Goal: Task Accomplishment & Management: Complete application form

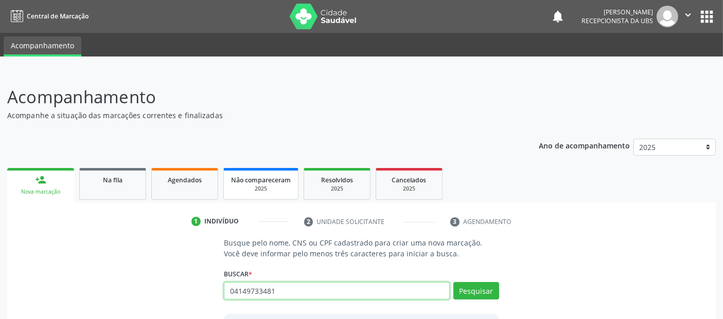
type input "04149733481"
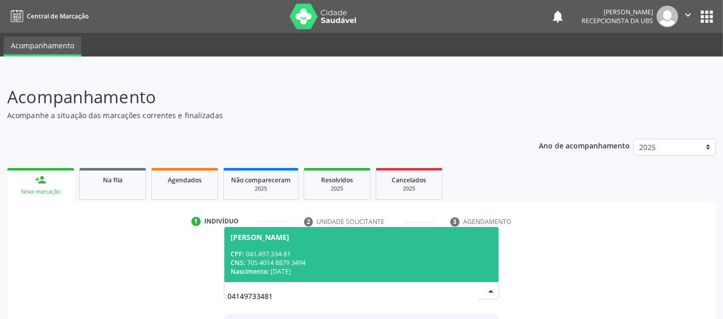
scroll to position [91, 0]
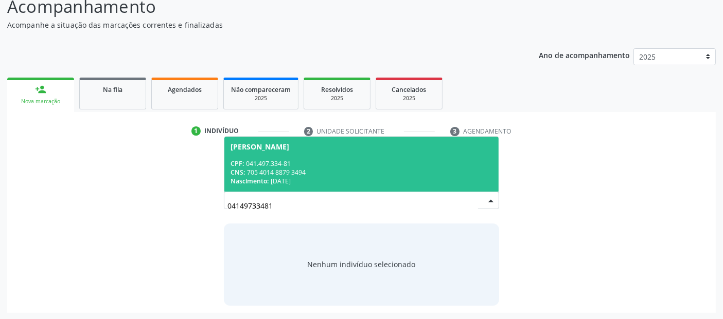
click at [333, 159] on div "CPF: 041.497.334-81" at bounding box center [360, 163] width 261 height 9
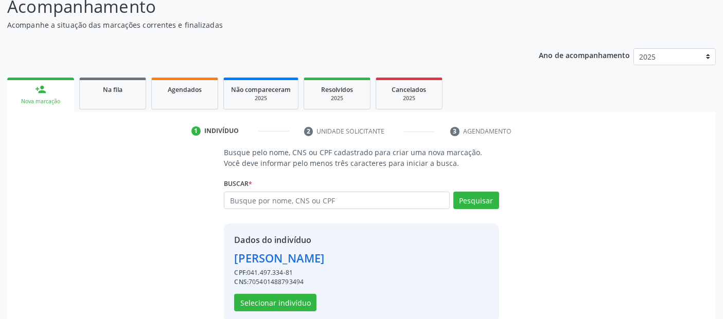
scroll to position [106, 0]
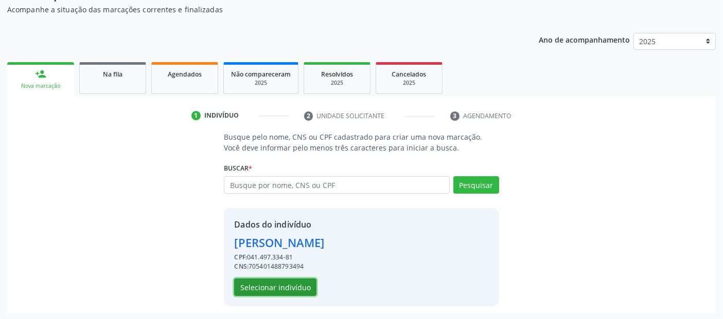
click at [268, 292] on button "Selecionar indivíduo" at bounding box center [275, 287] width 82 height 17
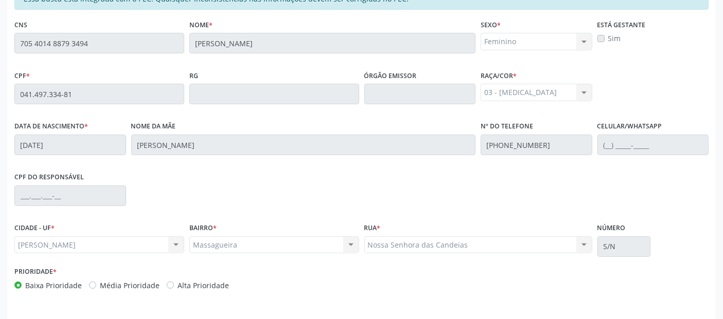
scroll to position [281, 0]
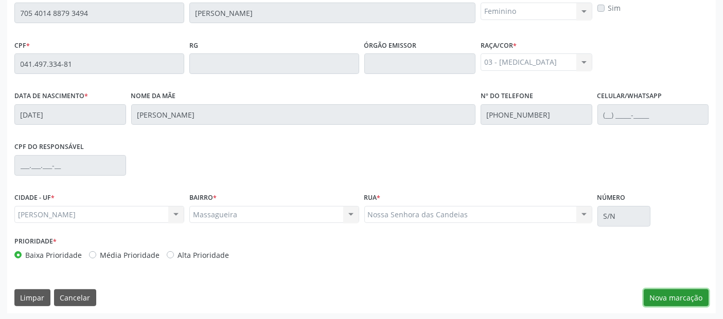
click at [679, 291] on button "Nova marcação" at bounding box center [676, 298] width 65 height 17
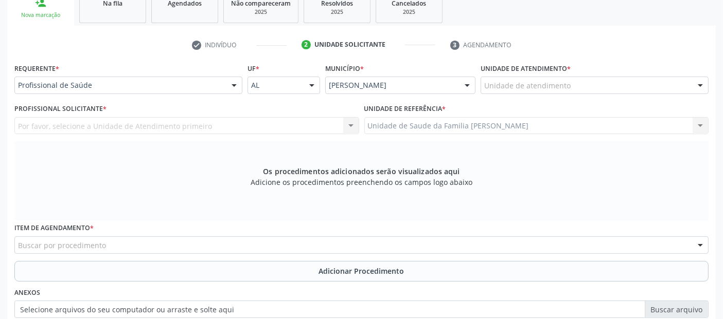
scroll to position [154, 0]
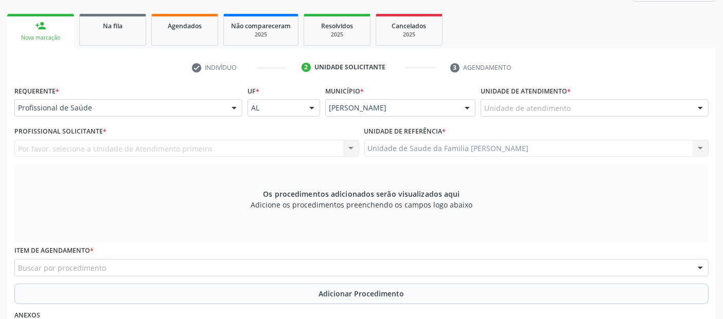
click at [598, 108] on div "Unidade de atendimento" at bounding box center [594, 107] width 228 height 17
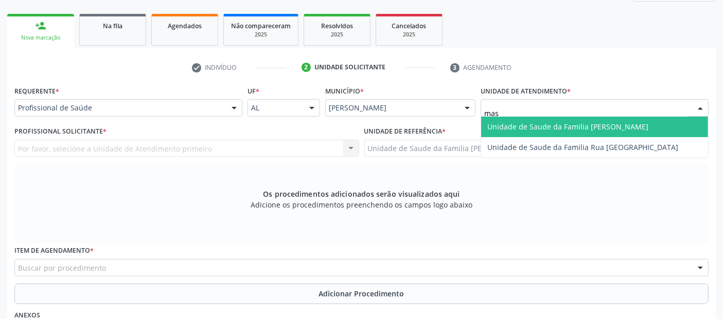
type input "mass"
click at [577, 124] on span "Unidade de Saude da Familia [PERSON_NAME]" at bounding box center [567, 127] width 161 height 10
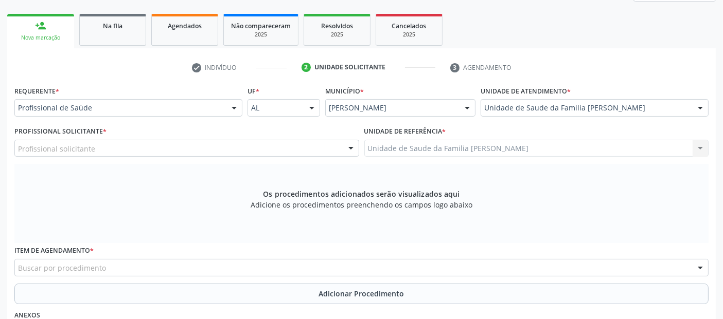
click at [94, 149] on div "Profissional solicitante" at bounding box center [186, 148] width 345 height 17
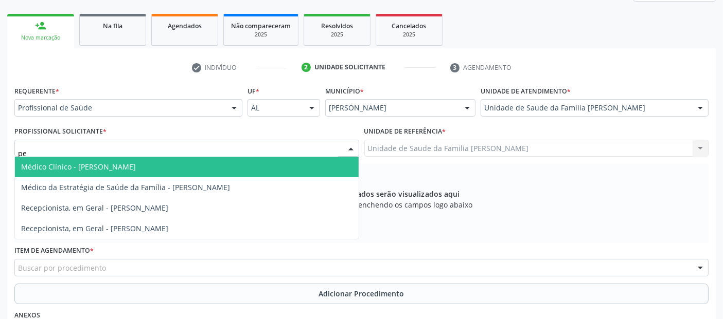
type input "ped"
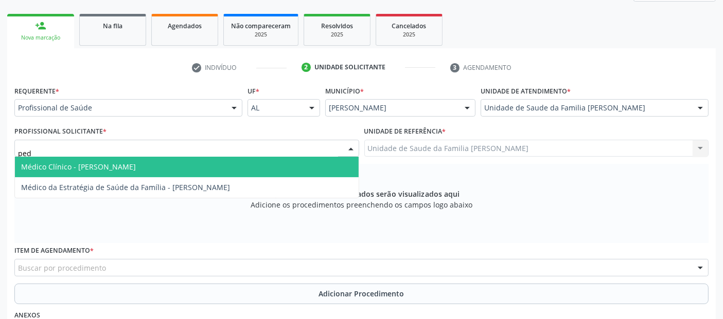
click at [81, 162] on span "Médico Clínico - [PERSON_NAME]" at bounding box center [78, 167] width 115 height 10
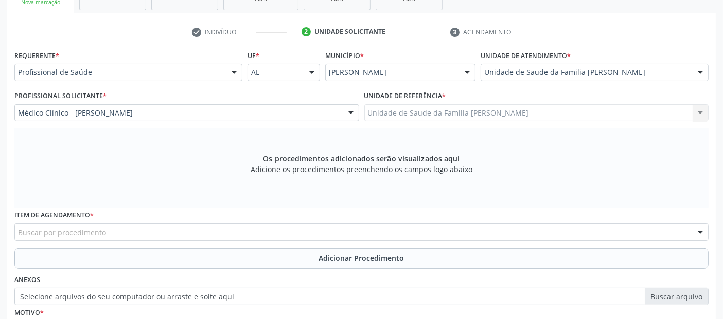
scroll to position [219, 0]
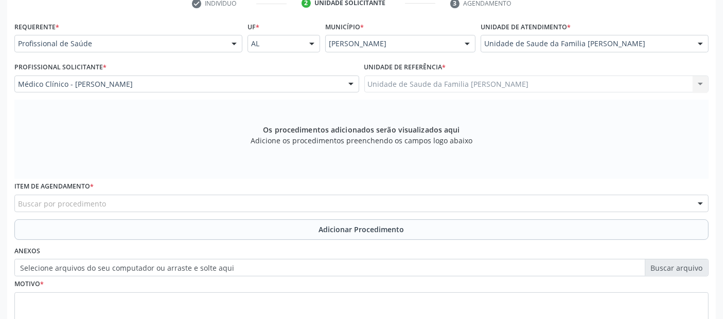
click at [188, 199] on div "Buscar por procedimento" at bounding box center [361, 203] width 694 height 17
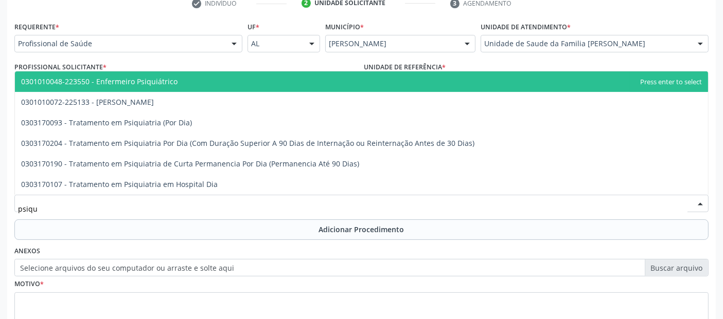
type input "psiqui"
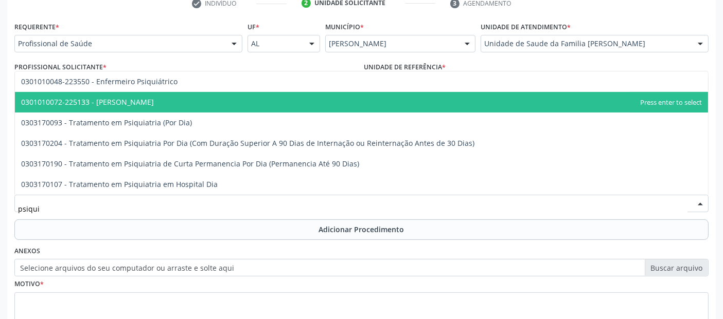
click at [128, 98] on span "0301010072-225133 - [PERSON_NAME]" at bounding box center [87, 102] width 133 height 10
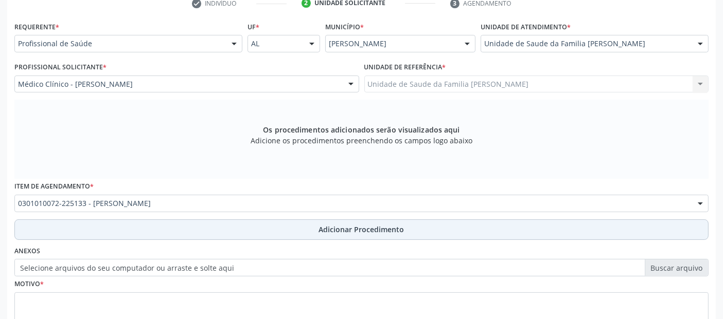
click at [134, 222] on button "Adicionar Procedimento" at bounding box center [361, 230] width 694 height 21
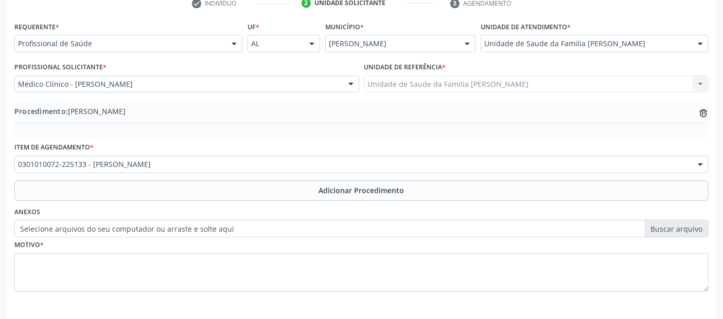
scroll to position [258, 0]
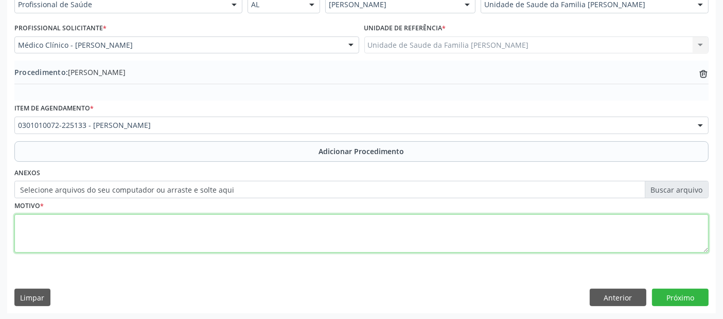
click at [210, 235] on textarea at bounding box center [361, 234] width 694 height 39
type textarea "p"
type textarea "PACIENTE COM QUADRO DE ANSIEDADE GENERALIZADA, SOLICITO AVALIAÇÃO E ACOMPANHAME…"
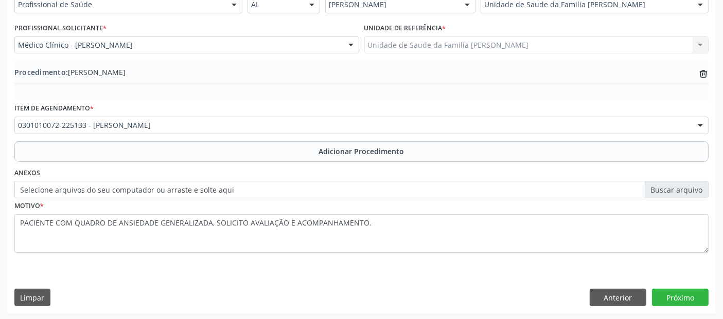
click at [690, 308] on div "Requerente * Profissional de Saúde Profissional de Saúde Paciente Nenhum result…" at bounding box center [361, 146] width 708 height 333
click at [702, 298] on button "Próximo" at bounding box center [680, 297] width 57 height 17
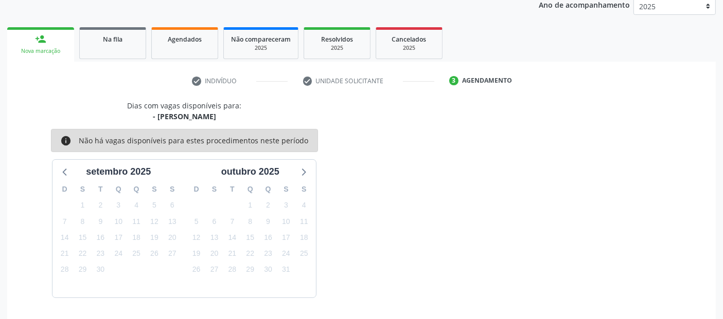
scroll to position [171, 0]
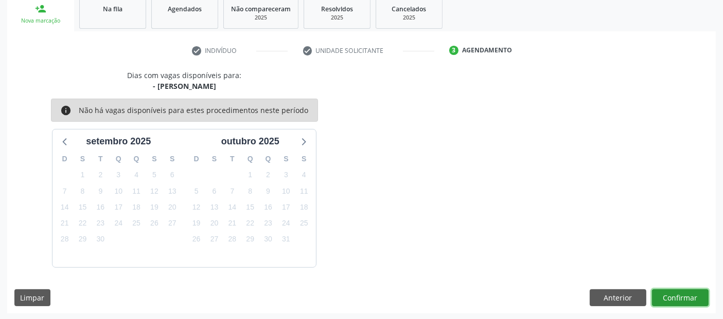
click at [702, 298] on button "Confirmar" at bounding box center [680, 298] width 57 height 17
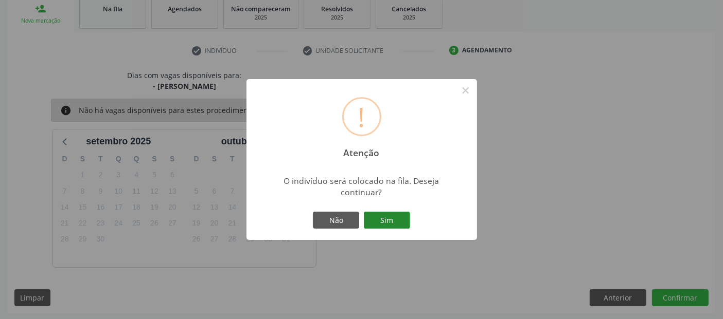
click at [400, 221] on button "Sim" at bounding box center [387, 220] width 46 height 17
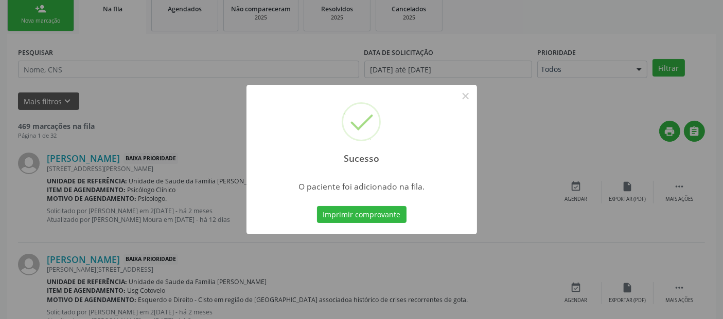
scroll to position [33, 0]
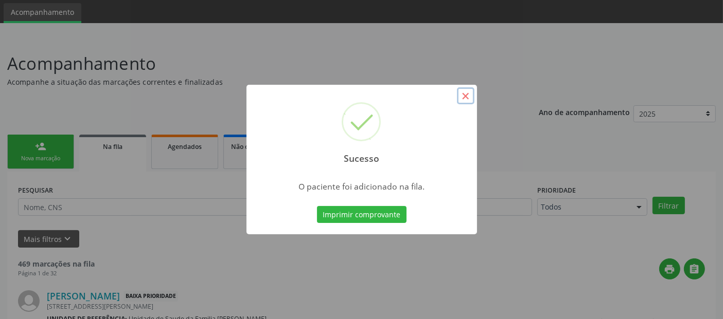
click at [466, 97] on button "×" at bounding box center [465, 95] width 17 height 17
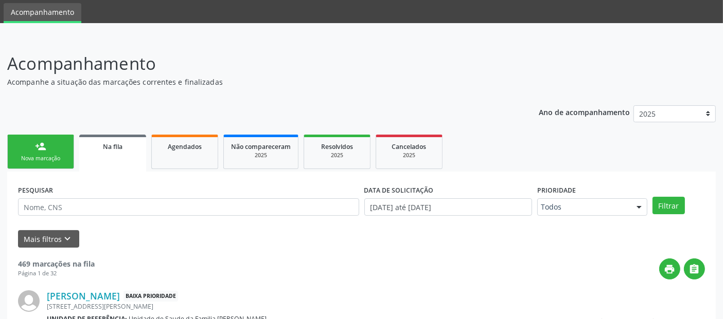
click at [62, 143] on link "person_add Nova marcação" at bounding box center [40, 152] width 67 height 34
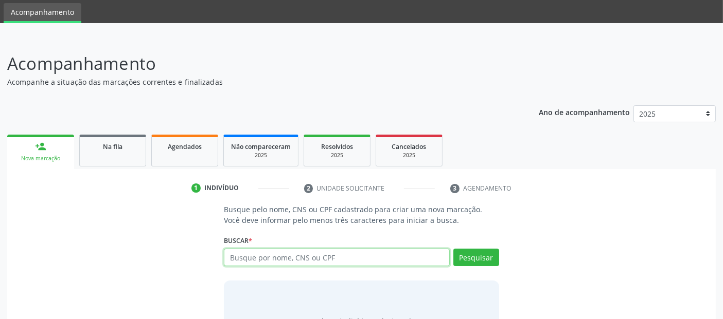
click at [251, 256] on input "text" at bounding box center [336, 257] width 225 height 17
type input "[PERSON_NAME]"
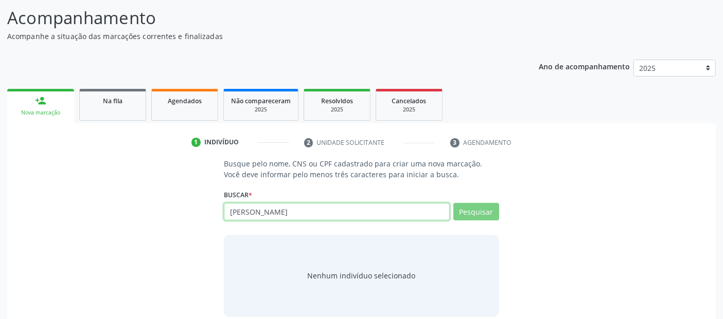
scroll to position [91, 0]
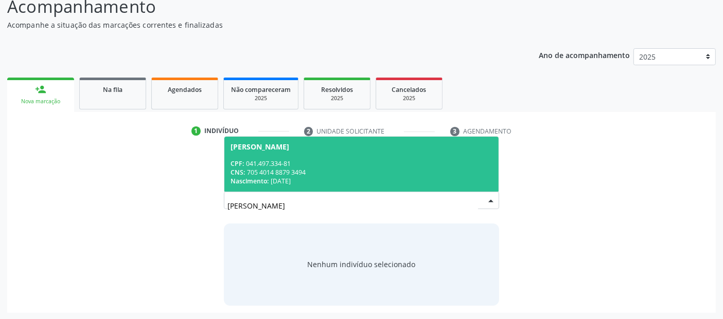
click at [343, 177] on div "Nascimento: 05[DATE]" at bounding box center [360, 181] width 261 height 9
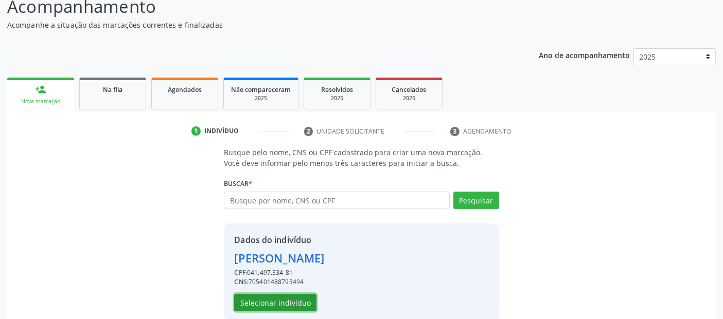
click at [293, 302] on button "Selecionar indivíduo" at bounding box center [275, 302] width 82 height 17
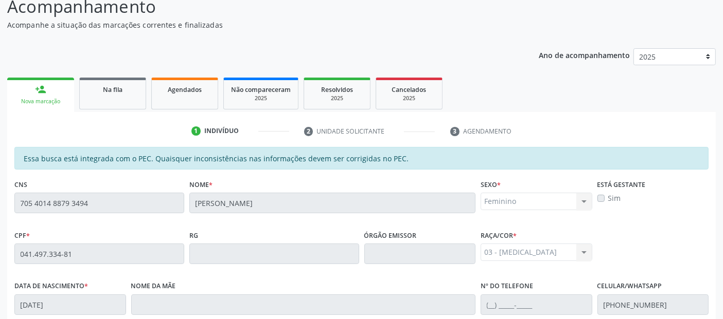
scroll to position [281, 0]
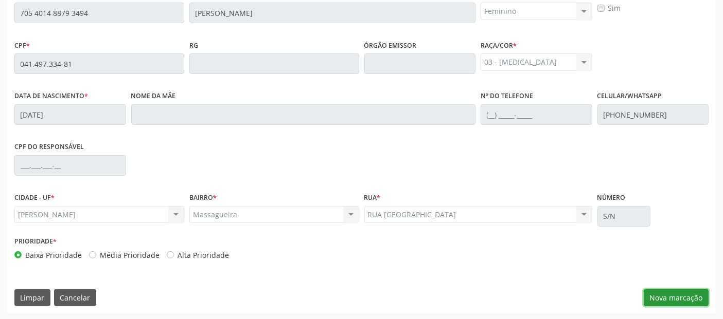
click at [654, 299] on button "Nova marcação" at bounding box center [676, 298] width 65 height 17
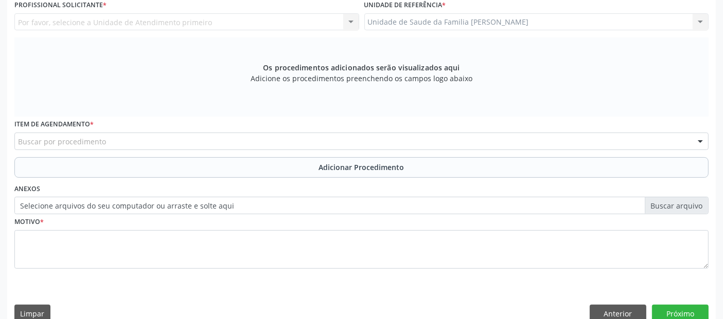
scroll to position [163, 0]
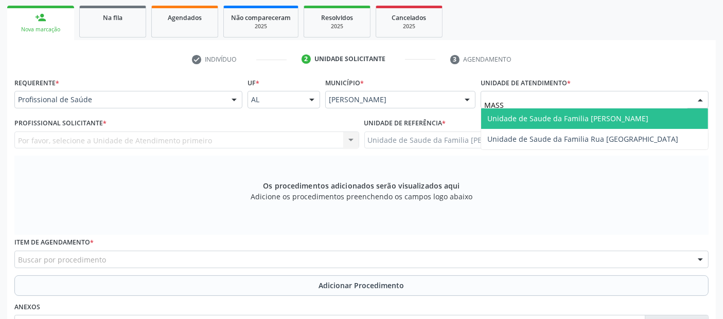
type input "MASSA"
click at [538, 118] on span "Unidade de Saude da Familia [PERSON_NAME]" at bounding box center [567, 119] width 161 height 10
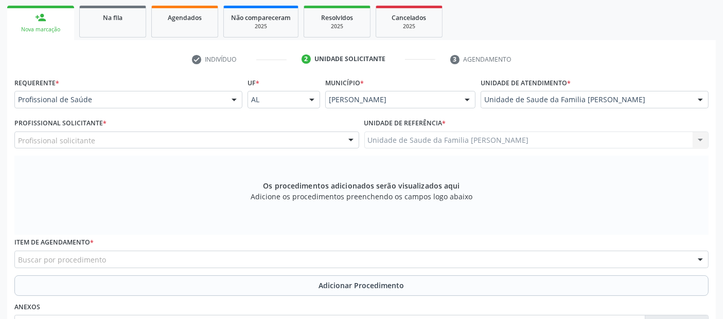
click at [157, 132] on div "Profissional solicitante" at bounding box center [186, 140] width 345 height 17
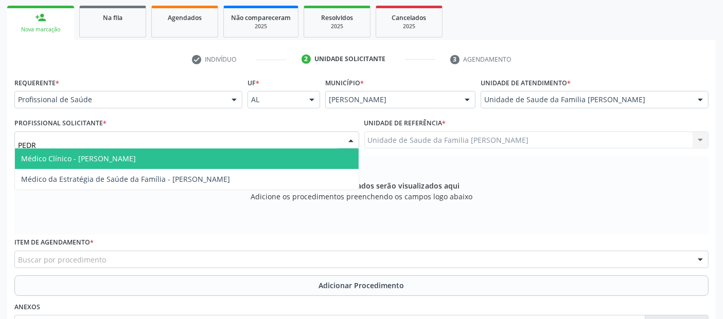
type input "[PERSON_NAME]"
click at [110, 161] on span "Médico Clínico - [PERSON_NAME]" at bounding box center [78, 159] width 115 height 10
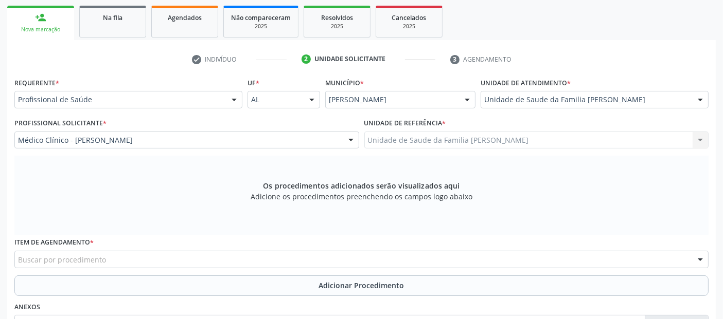
scroll to position [254, 0]
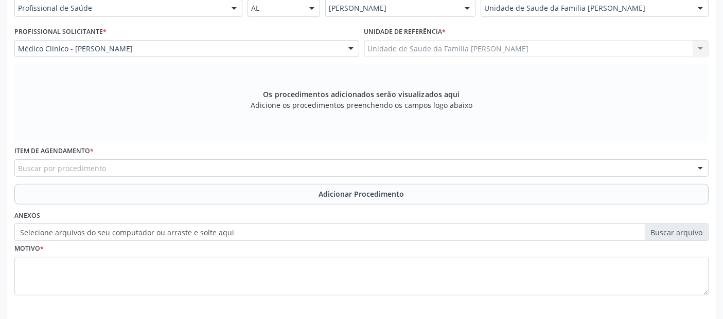
click at [188, 168] on div "Buscar por procedimento" at bounding box center [361, 167] width 694 height 17
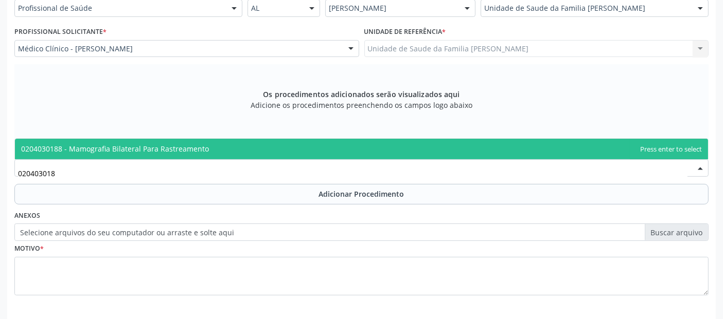
type input "0204030188"
click at [187, 150] on span "0204030188 - Mamografia Bilateral Para Rastreamento" at bounding box center [115, 149] width 188 height 10
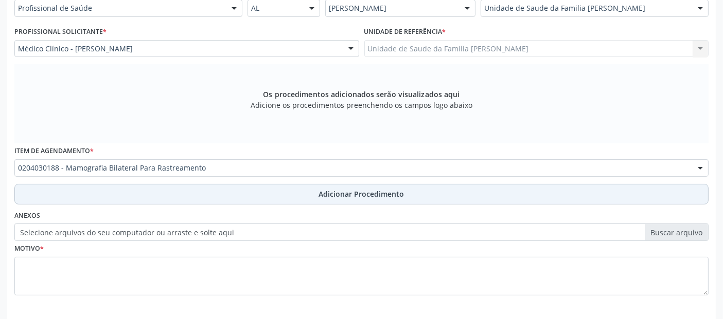
click at [176, 193] on button "Adicionar Procedimento" at bounding box center [361, 194] width 694 height 21
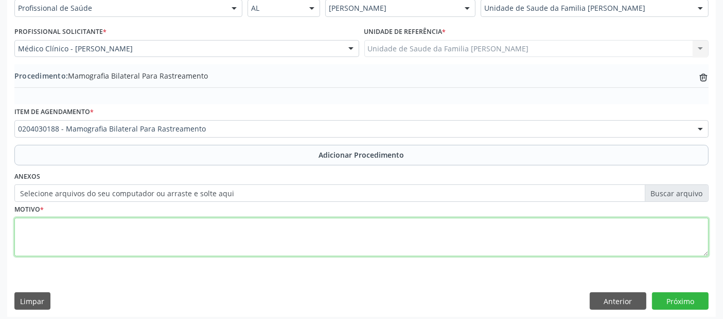
click at [157, 245] on textarea at bounding box center [361, 237] width 694 height 39
type textarea "RASTREAMENTO."
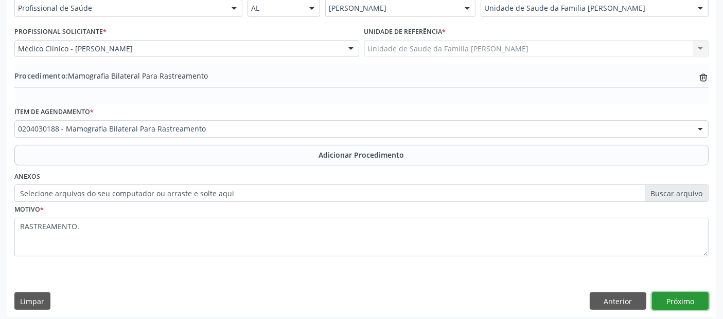
click at [675, 303] on button "Próximo" at bounding box center [680, 301] width 57 height 17
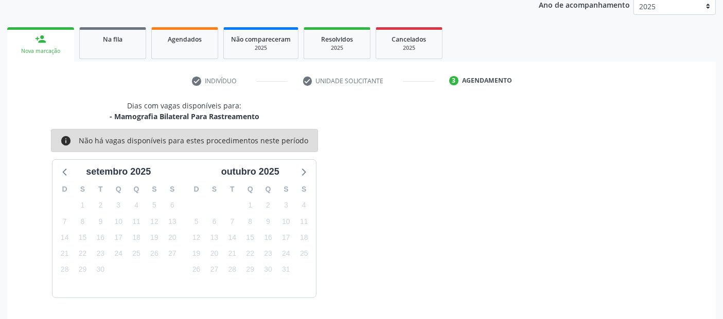
scroll to position [171, 0]
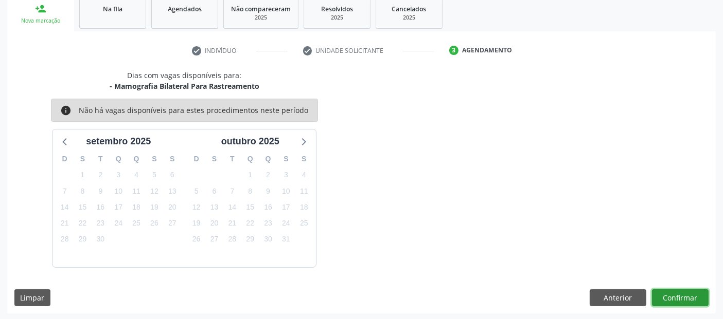
click at [683, 297] on button "Confirmar" at bounding box center [680, 298] width 57 height 17
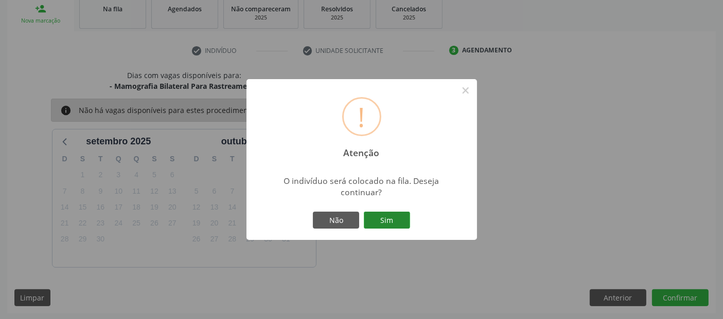
click at [400, 223] on button "Sim" at bounding box center [387, 220] width 46 height 17
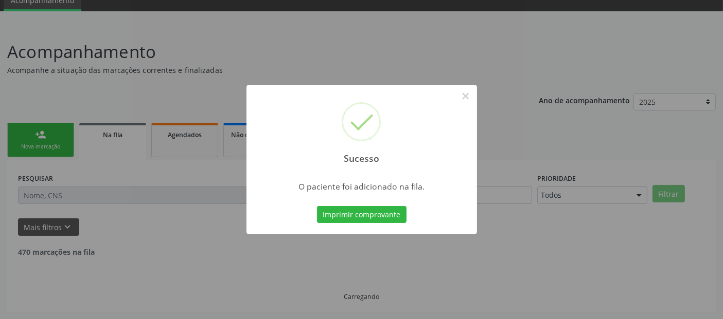
scroll to position [33, 0]
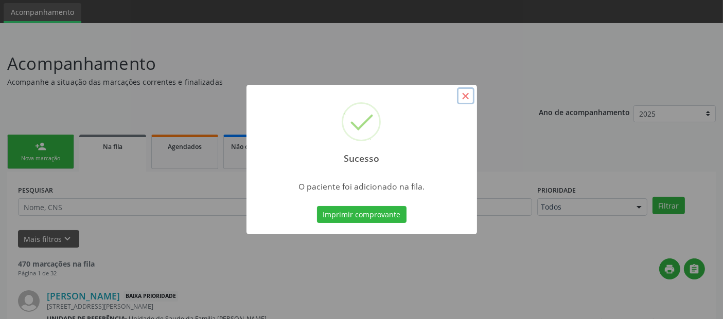
click at [468, 99] on button "×" at bounding box center [465, 95] width 17 height 17
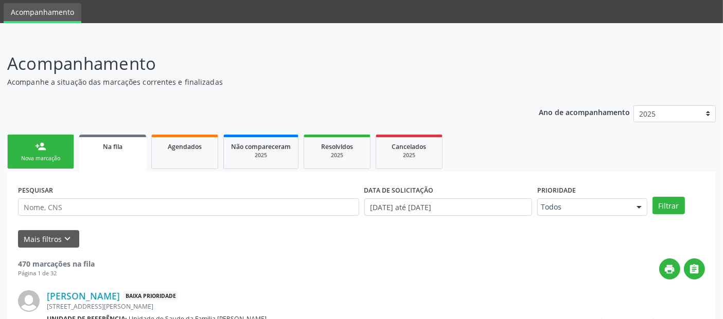
click at [23, 159] on div "Nova marcação" at bounding box center [40, 159] width 51 height 8
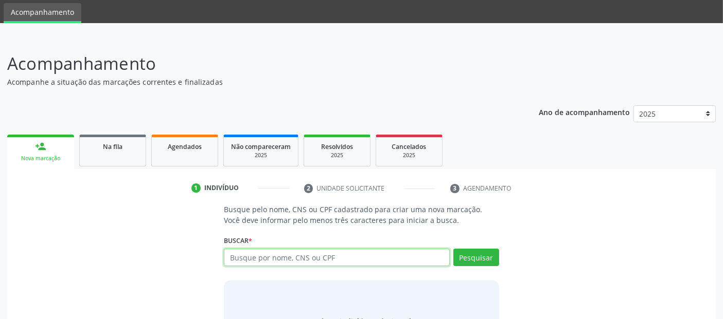
click at [235, 255] on input "text" at bounding box center [336, 257] width 225 height 17
type input "[PERSON_NAME]"
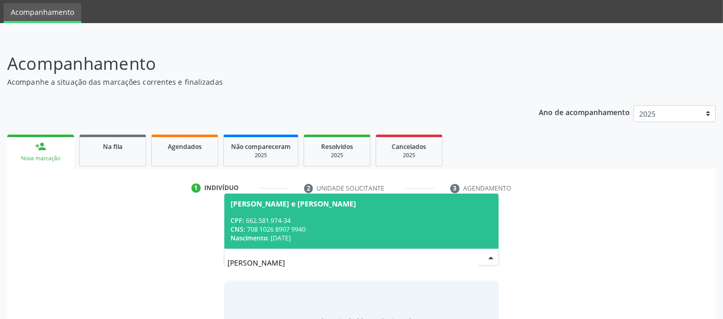
click at [449, 207] on div "[PERSON_NAME] e [PERSON_NAME]" at bounding box center [360, 204] width 261 height 8
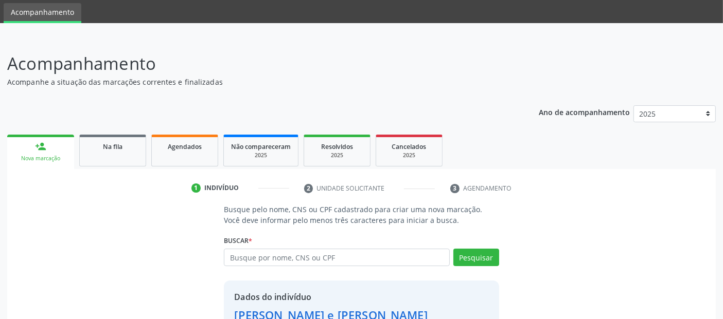
scroll to position [106, 0]
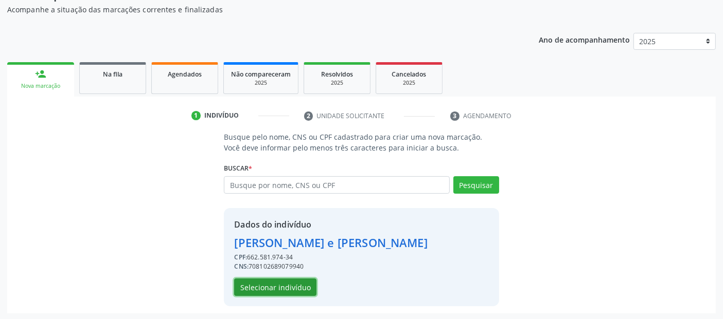
click at [286, 284] on button "Selecionar indivíduo" at bounding box center [275, 287] width 82 height 17
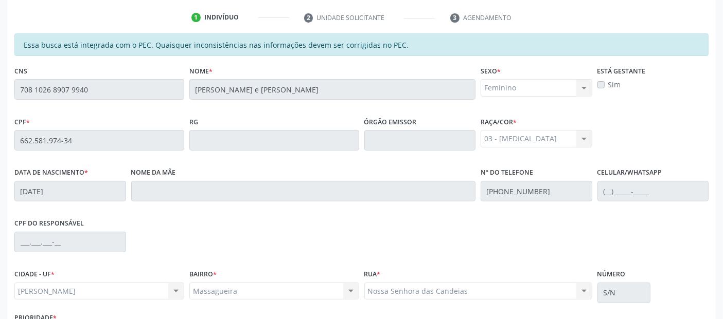
scroll to position [281, 0]
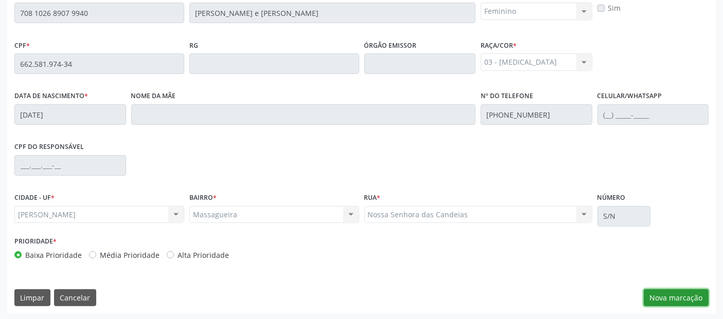
click at [703, 291] on button "Nova marcação" at bounding box center [676, 298] width 65 height 17
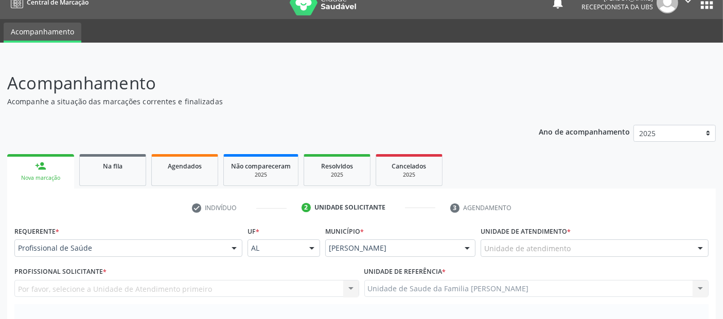
scroll to position [0, 0]
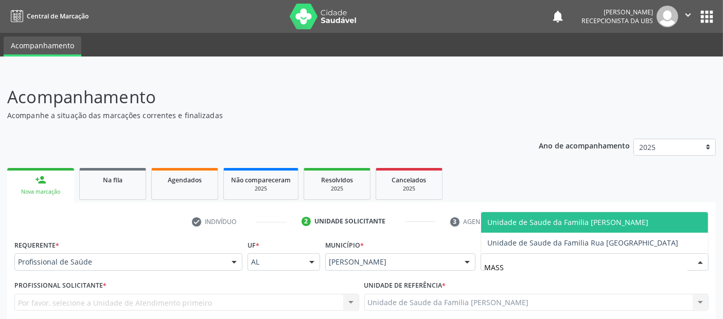
type input "MASSA"
click at [575, 224] on span "Unidade de Saude da Familia [PERSON_NAME]" at bounding box center [567, 223] width 161 height 10
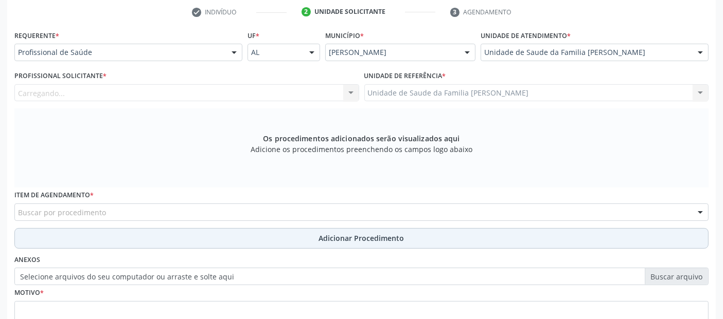
scroll to position [211, 0]
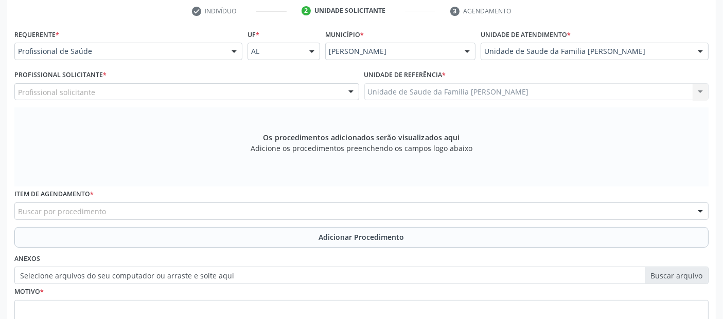
click at [183, 87] on div "Profissional solicitante" at bounding box center [186, 91] width 345 height 17
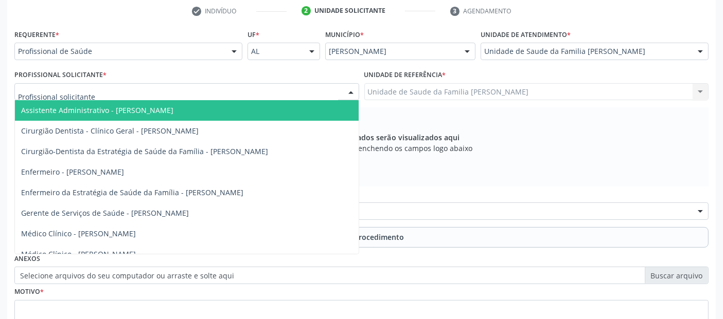
type input "["
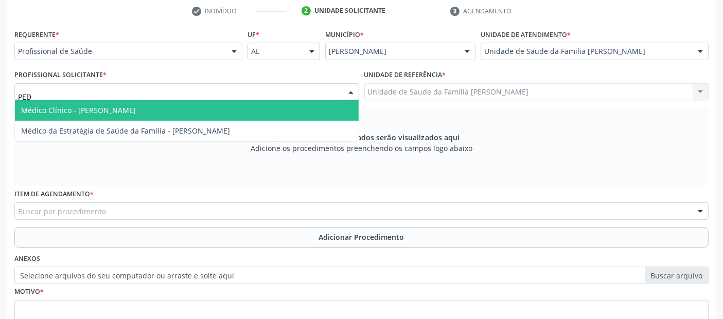
type input "PEDR"
click at [136, 108] on span "Médico Clínico - [PERSON_NAME]" at bounding box center [78, 110] width 115 height 10
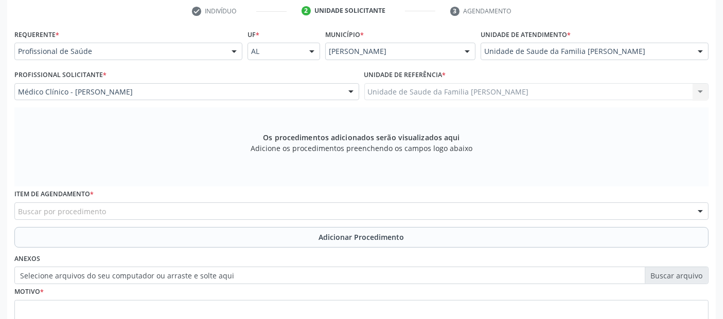
scroll to position [297, 0]
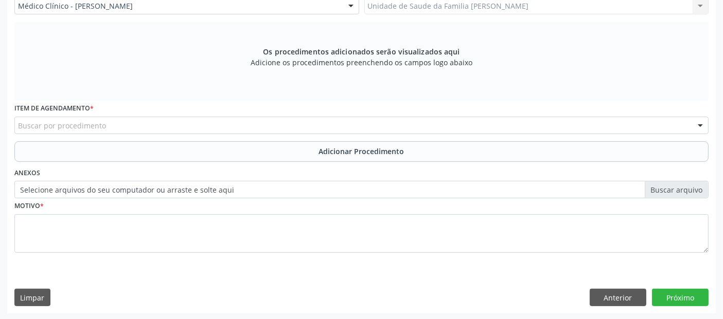
click at [246, 127] on div "Buscar por procedimento" at bounding box center [361, 125] width 694 height 17
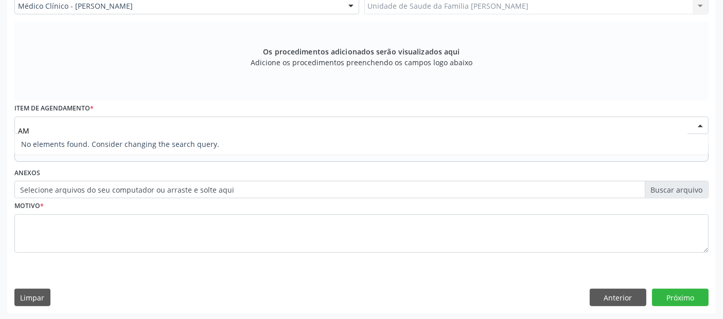
type input "A"
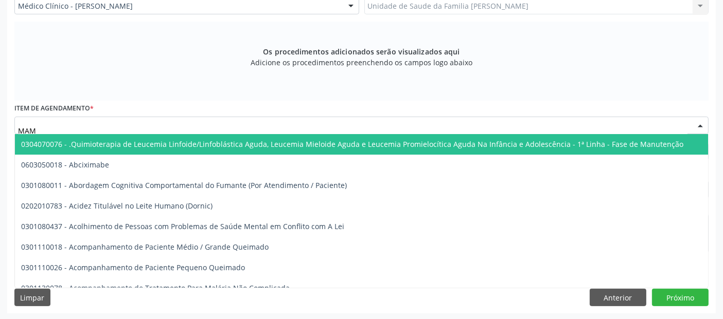
type input "MAMO"
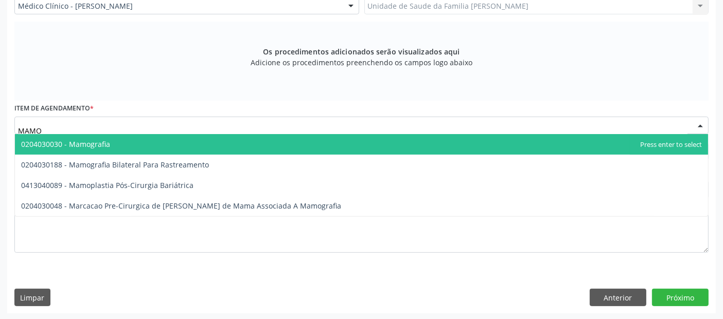
click at [145, 145] on span "0204030030 - Mamografia" at bounding box center [361, 144] width 693 height 21
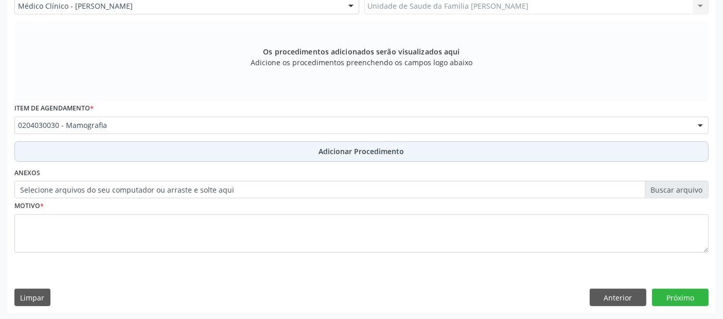
click at [557, 150] on button "Adicionar Procedimento" at bounding box center [361, 151] width 694 height 21
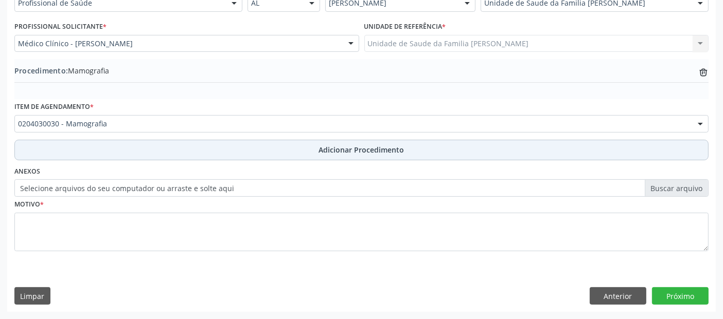
scroll to position [258, 0]
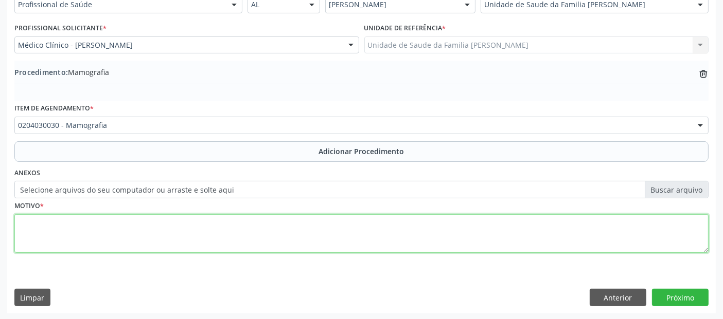
click at [539, 234] on textarea at bounding box center [361, 234] width 694 height 39
type textarea "RASTREAMENTO."
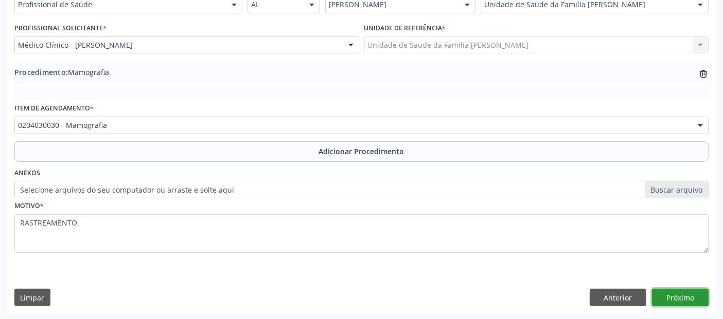
click at [704, 296] on button "Próximo" at bounding box center [680, 297] width 57 height 17
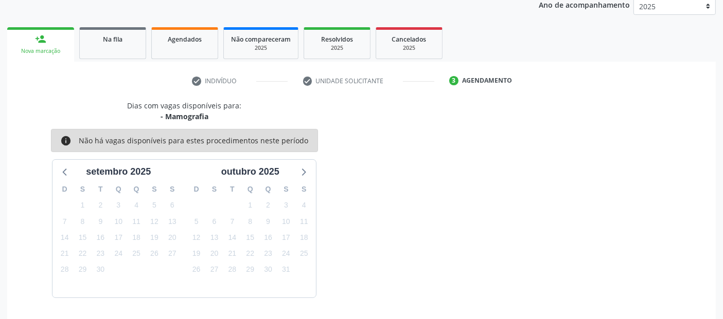
scroll to position [171, 0]
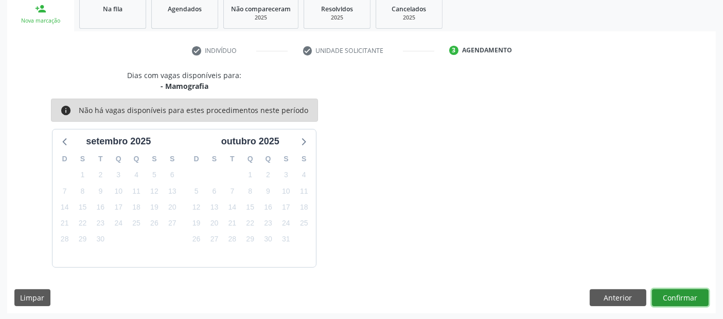
click at [704, 296] on button "Confirmar" at bounding box center [680, 298] width 57 height 17
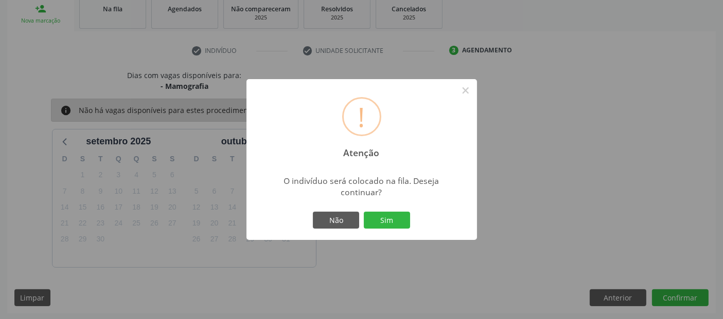
click at [389, 211] on div "Não Sim" at bounding box center [362, 221] width 102 height 22
click at [386, 215] on button "Sim" at bounding box center [387, 220] width 46 height 17
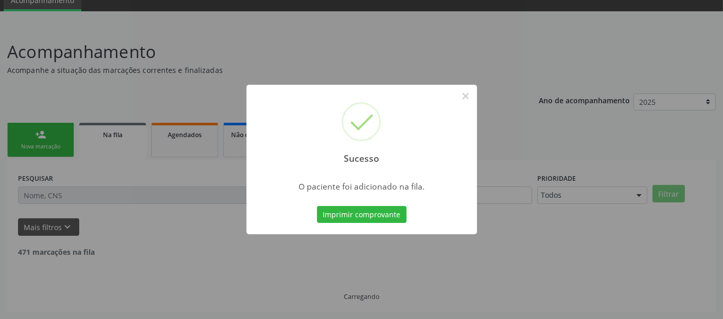
scroll to position [33, 0]
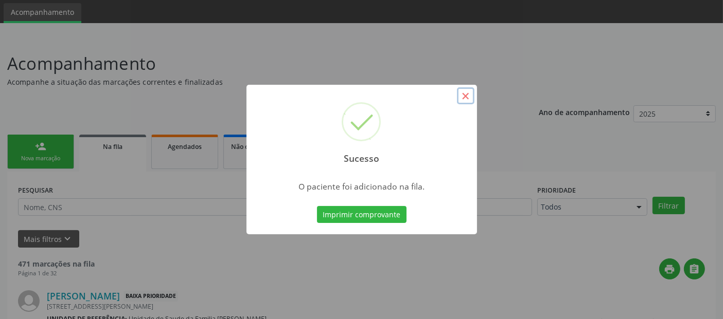
click at [464, 92] on button "×" at bounding box center [465, 95] width 17 height 17
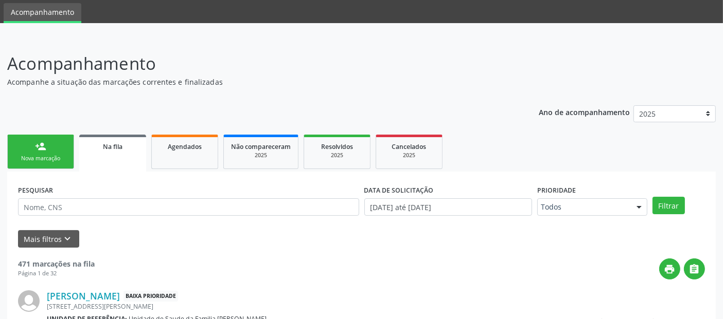
click at [25, 145] on link "person_add Nova marcação" at bounding box center [40, 152] width 67 height 34
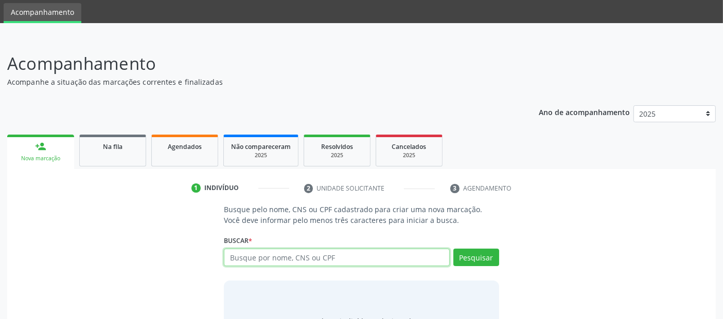
click at [293, 256] on input "text" at bounding box center [336, 257] width 225 height 17
type input "[PERSON_NAME]"
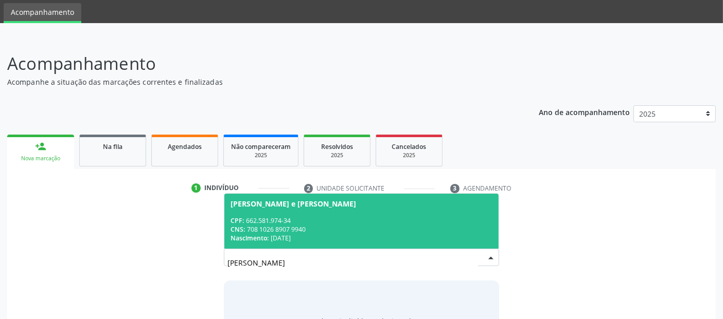
click at [361, 236] on div "Nascimento: 1[DATE]" at bounding box center [360, 238] width 261 height 9
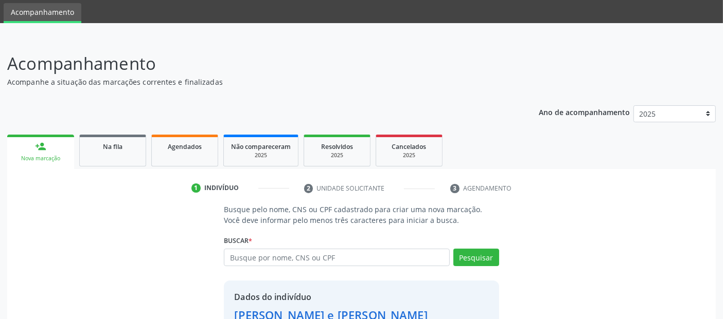
scroll to position [106, 0]
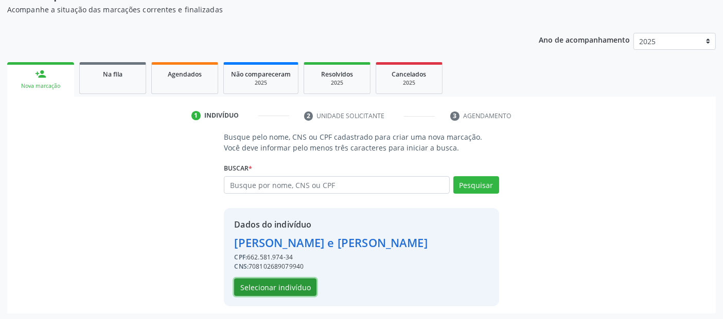
click at [279, 286] on button "Selecionar indivíduo" at bounding box center [275, 287] width 82 height 17
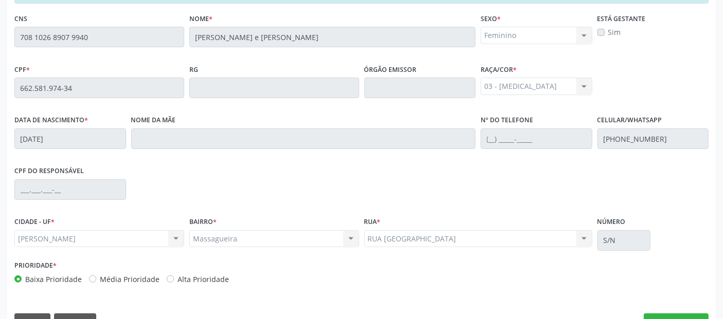
scroll to position [281, 0]
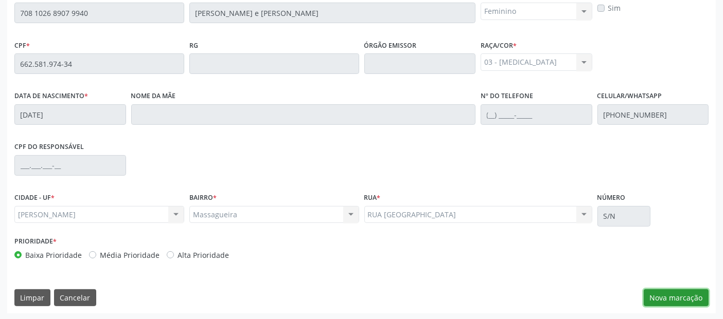
click at [680, 294] on button "Nova marcação" at bounding box center [676, 298] width 65 height 17
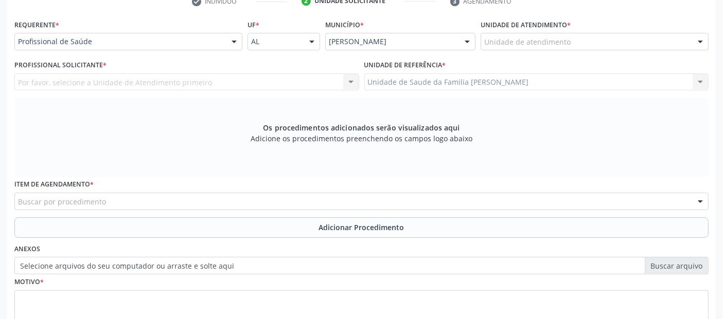
scroll to position [147, 0]
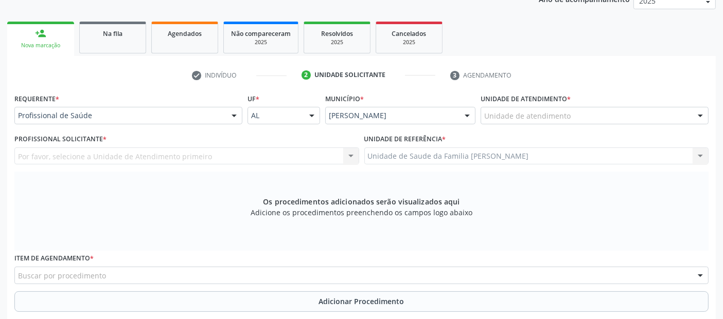
click at [592, 110] on div "Unidade de atendimento" at bounding box center [594, 115] width 228 height 17
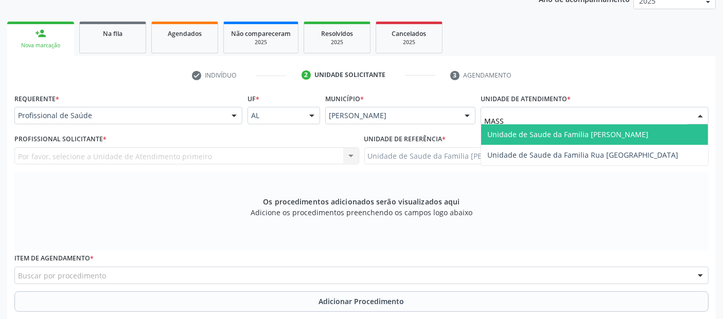
type input "MASSA"
click at [548, 132] on span "Unidade de Saude da Familia [PERSON_NAME]" at bounding box center [567, 135] width 161 height 10
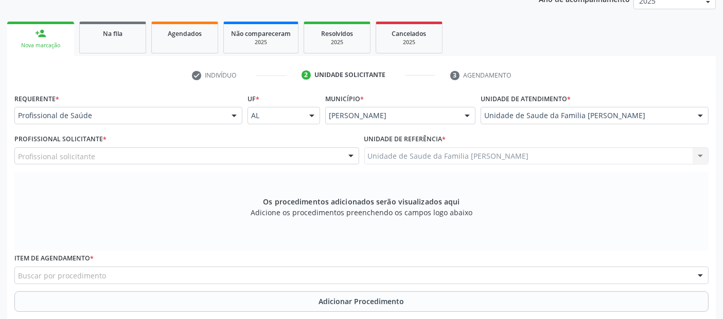
click at [99, 156] on div "Profissional solicitante" at bounding box center [186, 156] width 345 height 17
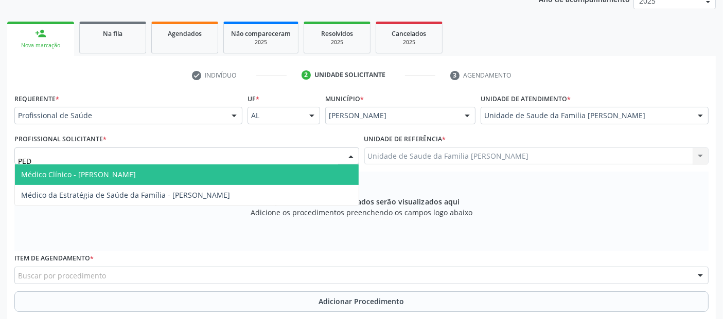
type input "PEDR"
click at [77, 178] on span "Médico Clínico - [PERSON_NAME]" at bounding box center [78, 175] width 115 height 10
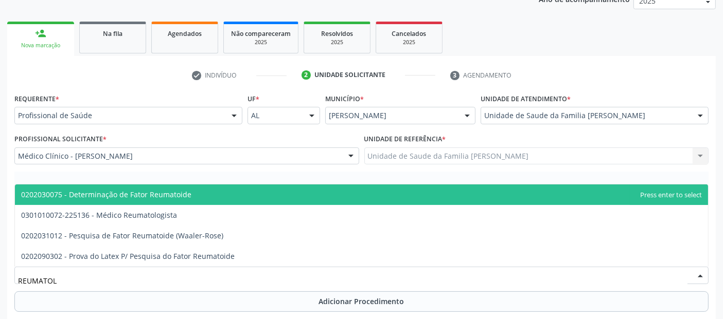
type input "REUMATOLO"
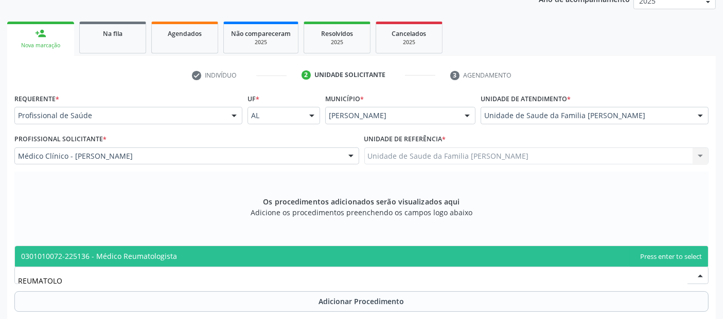
click at [124, 252] on span "0301010072-225136 - Médico Reumatologista" at bounding box center [99, 257] width 156 height 10
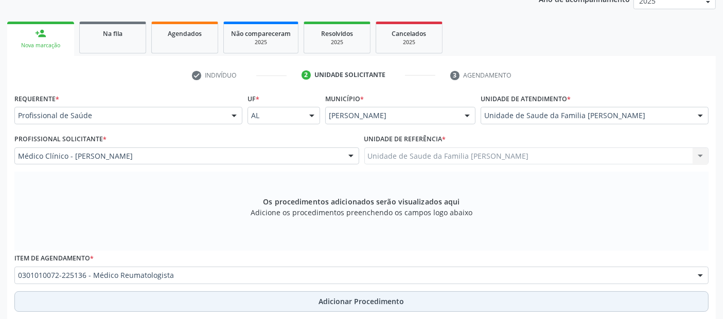
click at [133, 292] on button "Adicionar Procedimento" at bounding box center [361, 302] width 694 height 21
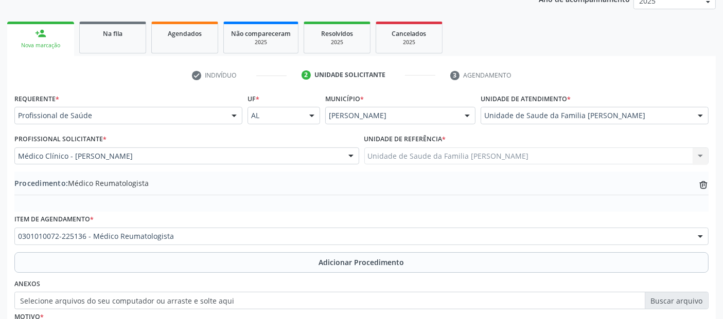
scroll to position [258, 0]
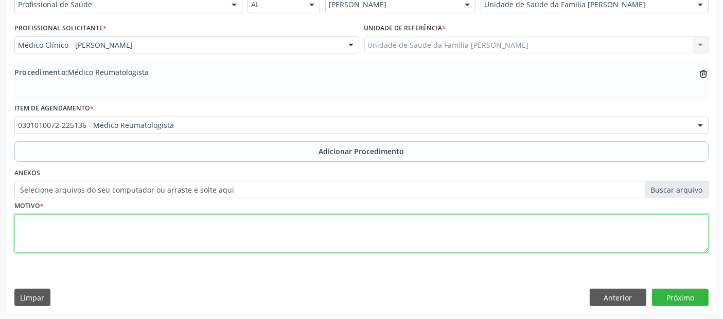
click at [283, 221] on textarea at bounding box center [361, 234] width 694 height 39
type textarea "PACIENTE COM SINAIS SUGESTIVOS DE ARTRITE REUMATÓIDE."
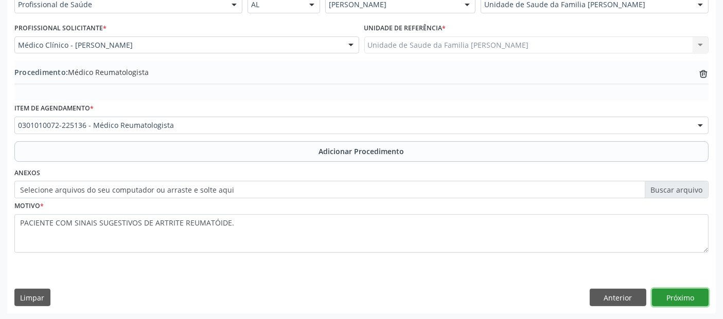
click at [696, 296] on button "Próximo" at bounding box center [680, 297] width 57 height 17
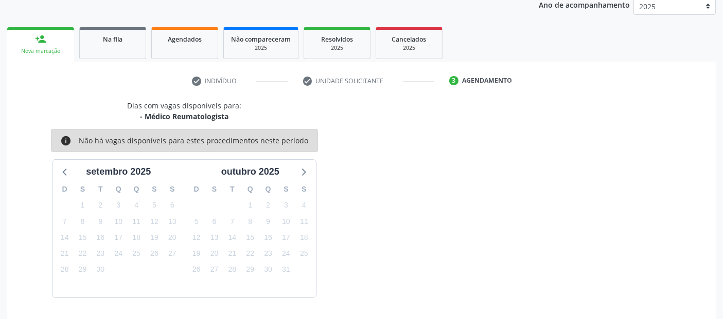
scroll to position [171, 0]
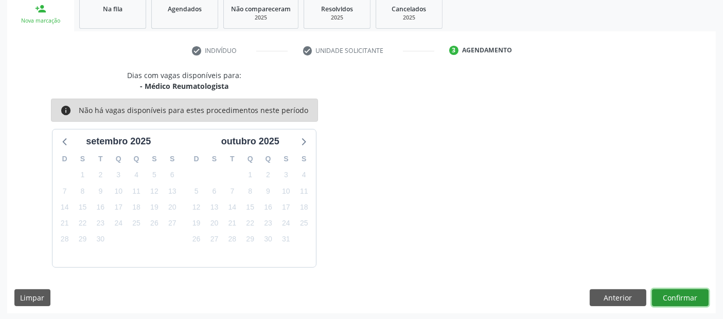
click at [696, 296] on button "Confirmar" at bounding box center [680, 298] width 57 height 17
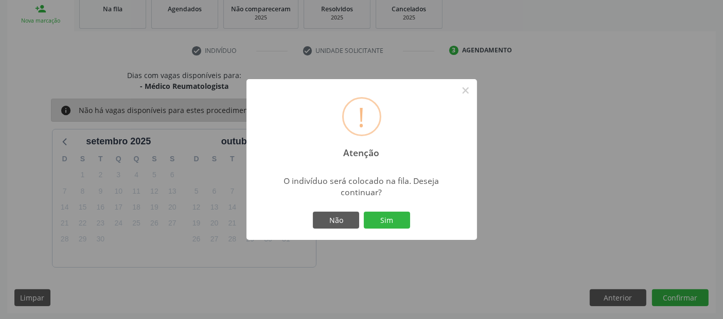
click at [390, 205] on div "! Atenção × O indivíduo será colocado na fila. Deseja continuar? Não Sim" at bounding box center [361, 160] width 230 height 162
click at [381, 242] on div "! Atenção × O indivíduo será colocado na fila. Deseja continuar? Não Sim" at bounding box center [361, 159] width 723 height 319
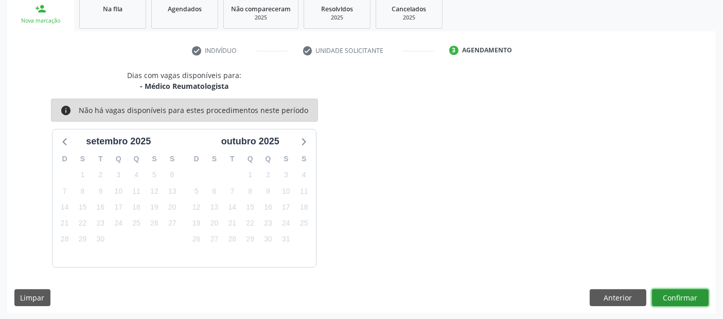
click at [673, 295] on button "Confirmar" at bounding box center [680, 298] width 57 height 17
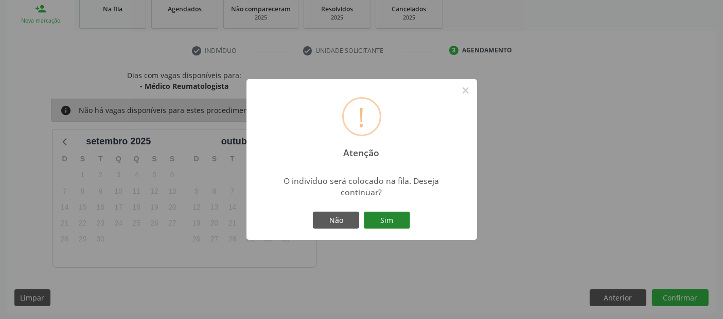
click at [404, 219] on button "Sim" at bounding box center [387, 220] width 46 height 17
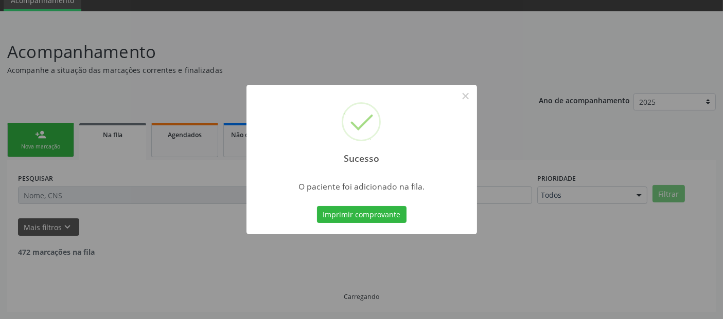
scroll to position [33, 0]
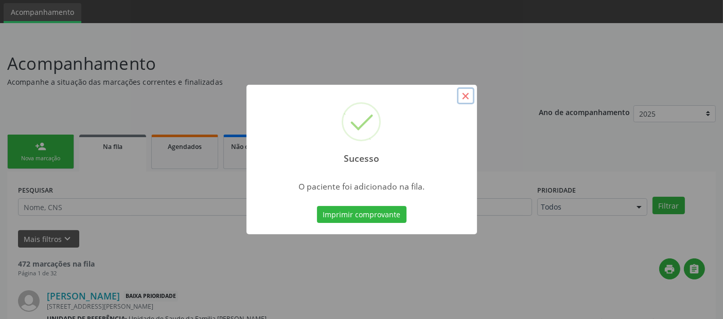
click at [467, 100] on button "×" at bounding box center [465, 95] width 17 height 17
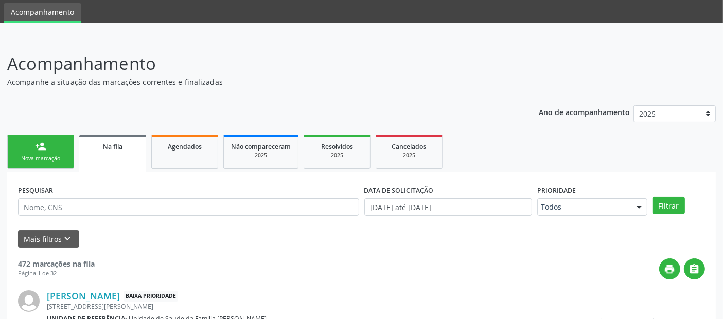
click at [28, 145] on link "person_add Nova marcação" at bounding box center [40, 152] width 67 height 34
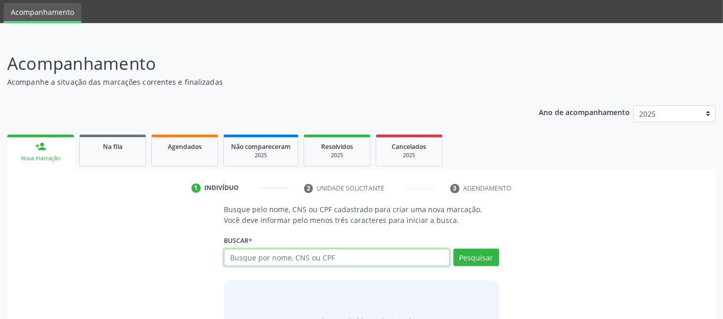
click at [272, 258] on input "text" at bounding box center [336, 257] width 225 height 17
type input "708204115224647"
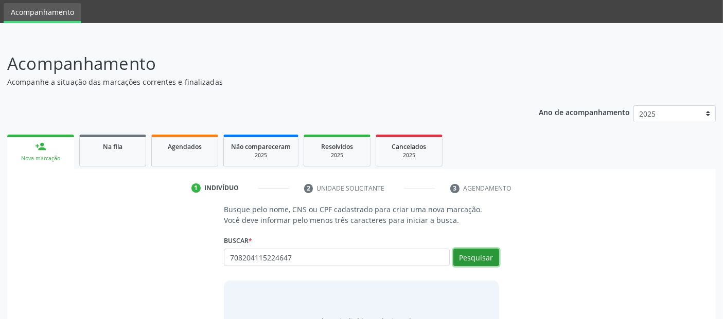
click at [494, 252] on button "Pesquisar" at bounding box center [476, 257] width 46 height 17
type input "708204115224647"
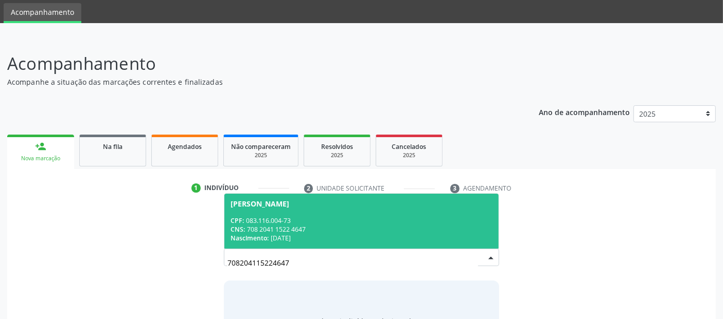
click at [436, 208] on span "[PERSON_NAME] CPF: 083.116.004-73 CNS: 708 2041 1522 4647 Nascimento: [DATE]" at bounding box center [361, 221] width 274 height 55
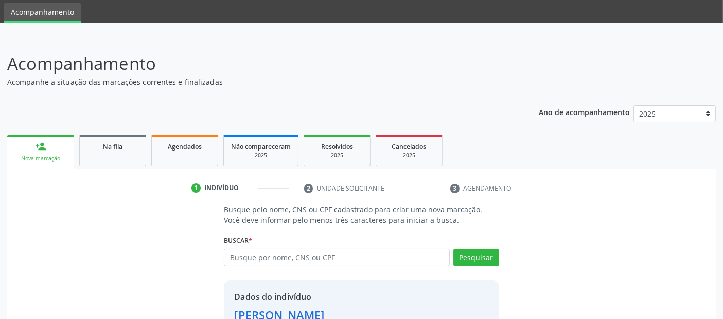
scroll to position [106, 0]
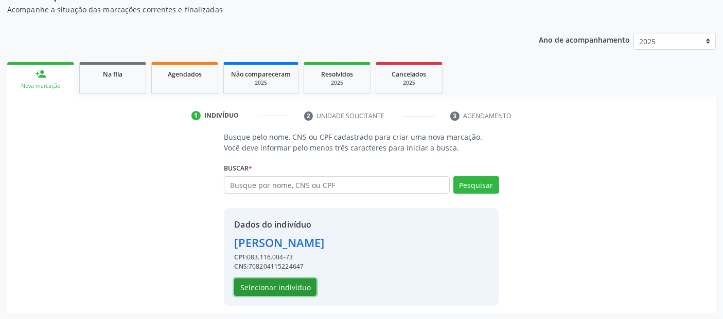
click at [279, 287] on button "Selecionar indivíduo" at bounding box center [275, 287] width 82 height 17
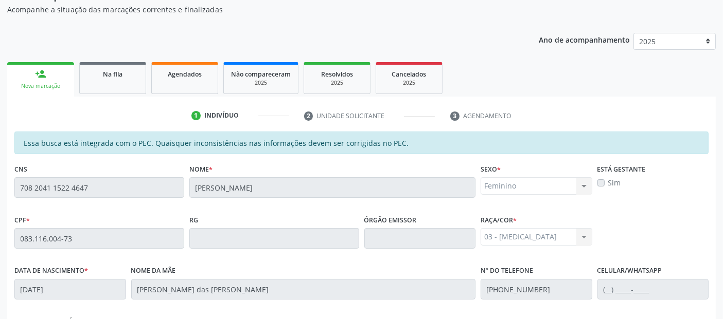
click at [595, 178] on div "Está gestante Sim" at bounding box center [653, 187] width 117 height 51
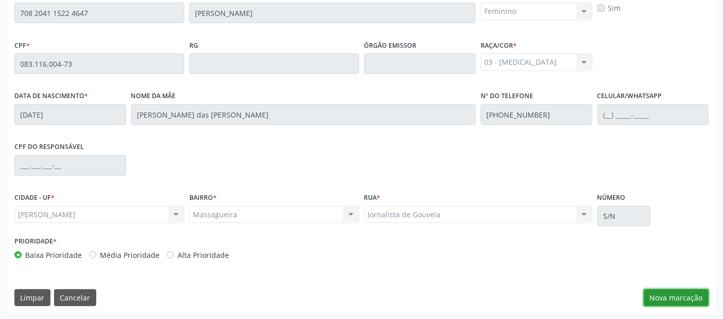
click at [673, 302] on button "Nova marcação" at bounding box center [676, 298] width 65 height 17
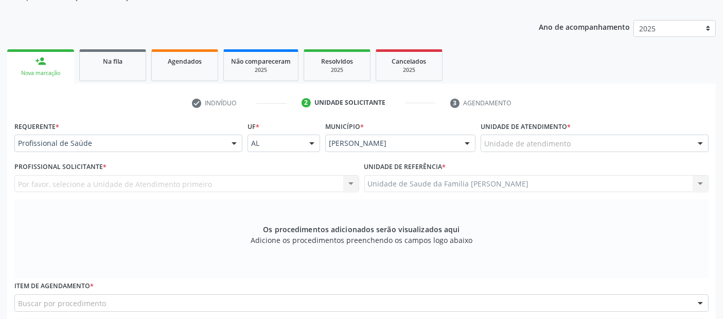
scroll to position [51, 0]
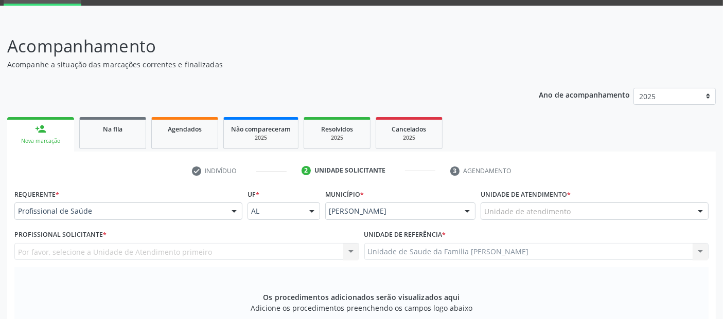
drag, startPoint x: 489, startPoint y: 222, endPoint x: 513, endPoint y: 202, distance: 31.0
click at [495, 218] on div "Unidade de atendimento * Unidade de atendimento Aeronave Baron 58 Aeronave Cess…" at bounding box center [594, 207] width 233 height 40
click at [514, 203] on div "Unidade de atendimento Aeronave Baron 58 Aeronave Cessna Associacao Divina Mise…" at bounding box center [594, 211] width 228 height 17
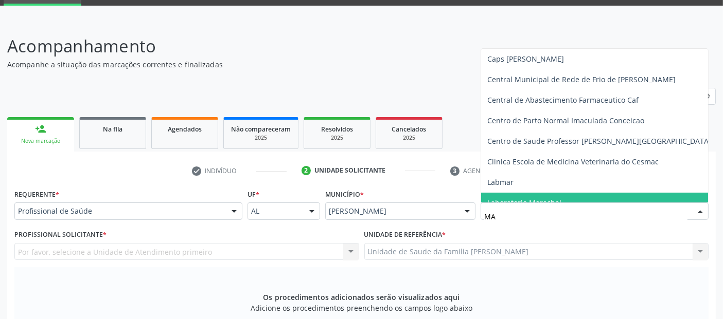
type input "MAS"
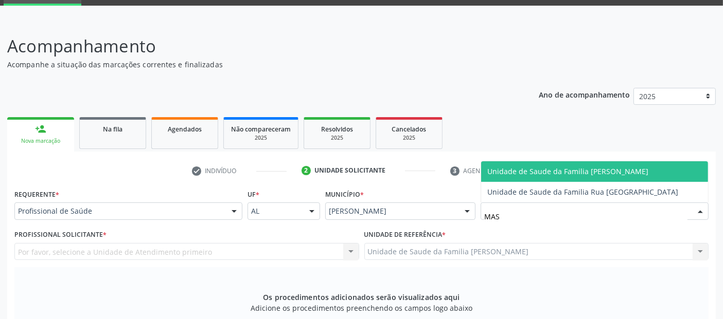
click at [554, 171] on span "Unidade de Saude da Familia [PERSON_NAME]" at bounding box center [567, 172] width 161 height 10
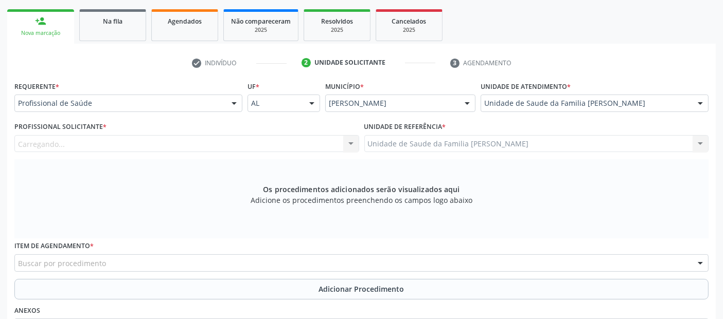
scroll to position [220, 0]
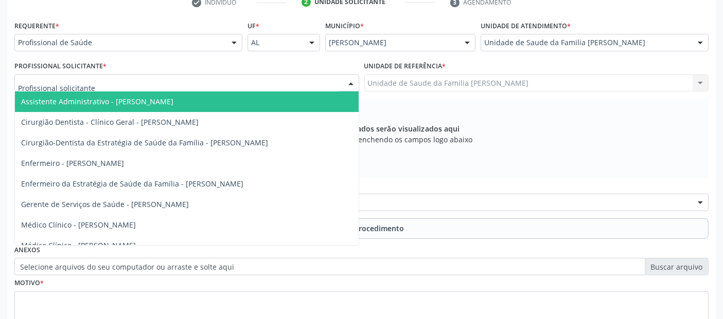
click at [97, 83] on div at bounding box center [186, 83] width 345 height 17
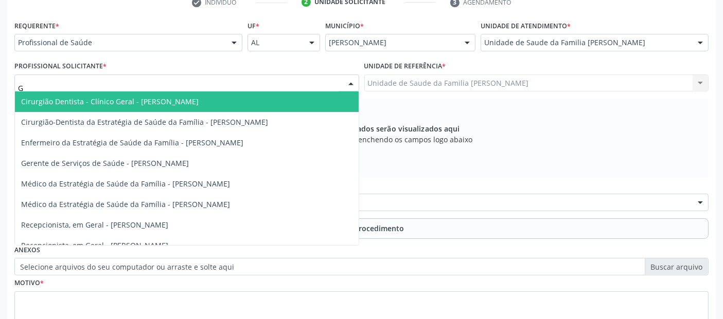
type input "GO"
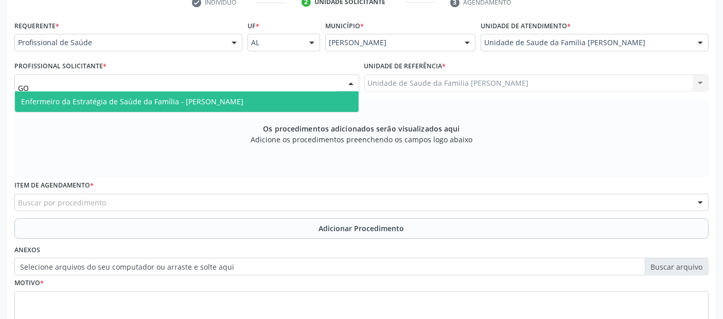
click at [142, 101] on span "Enfermeiro da Estratégia de Saúde da Família - [PERSON_NAME]" at bounding box center [132, 102] width 222 height 10
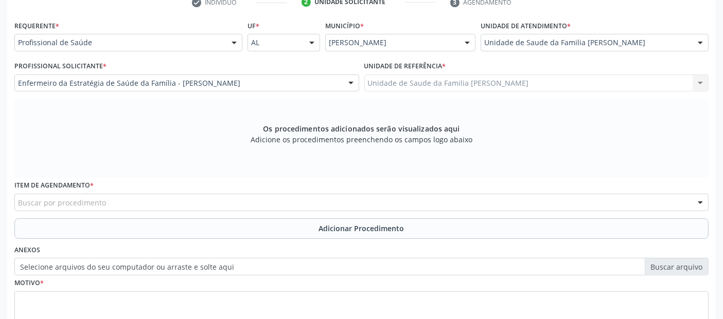
scroll to position [297, 0]
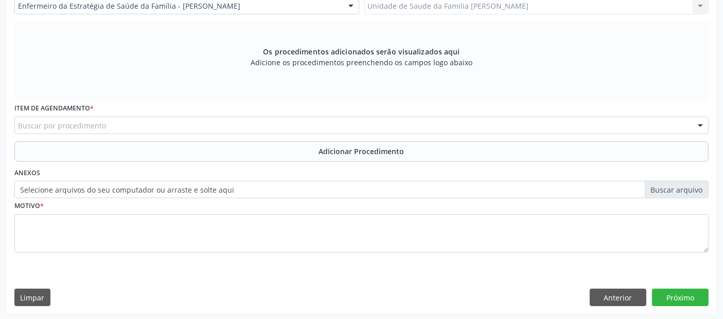
click at [241, 126] on div "Buscar por procedimento" at bounding box center [361, 125] width 694 height 17
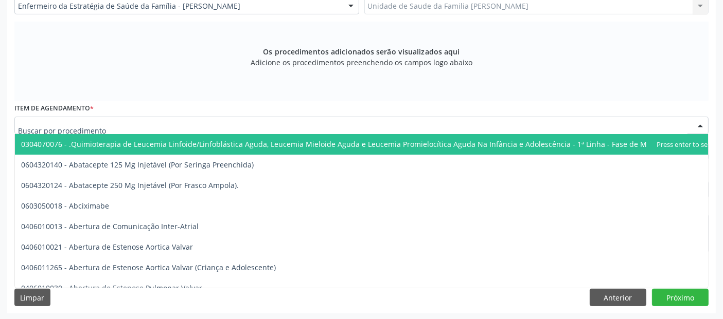
click at [241, 126] on input "text" at bounding box center [352, 130] width 669 height 21
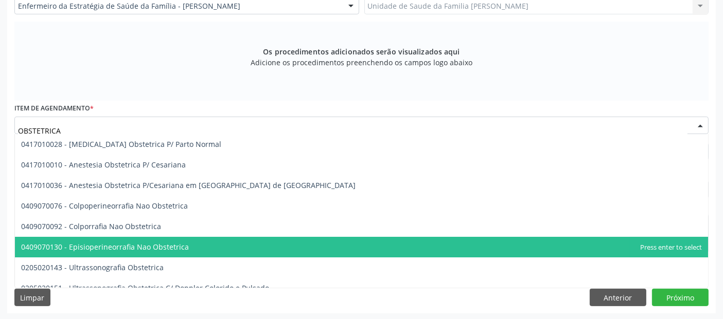
click at [151, 254] on span "0409070130 - Episioperineorrafia Nao Obstetrica" at bounding box center [361, 247] width 693 height 21
type input "OBSTETRICA"
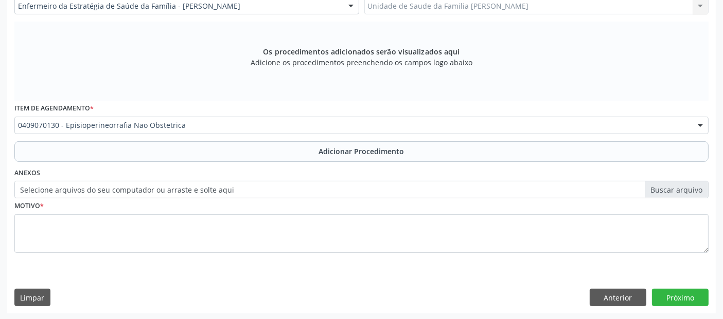
click at [148, 260] on span "0406011265 - Abertura de Estenose Aortica Valvar (Criança e Adolescente)" at bounding box center [369, 268] width 709 height 21
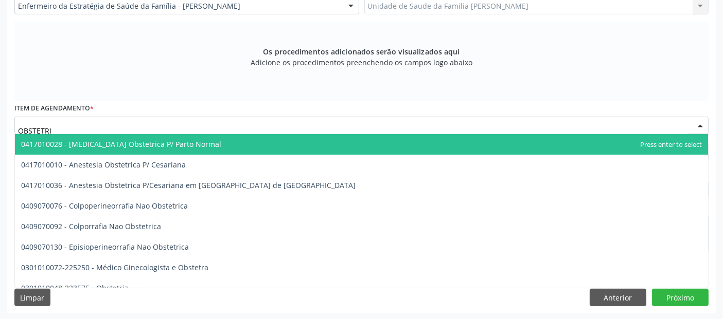
type input "OBSTETRIC"
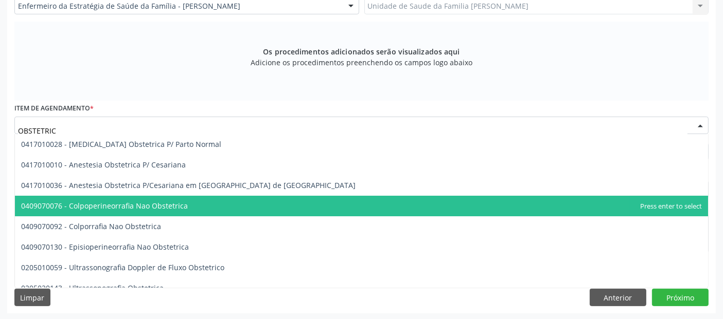
scroll to position [31, 0]
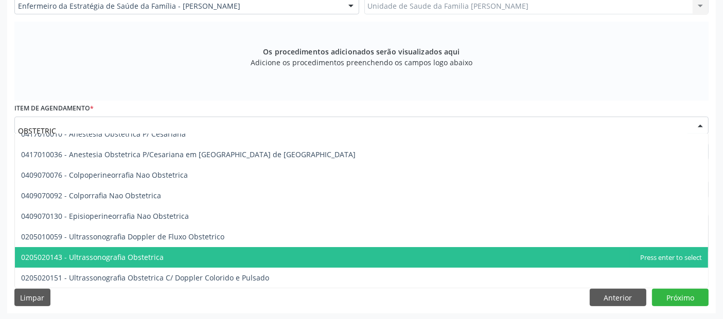
click at [107, 253] on span "0205020143 - Ultrassonografia Obstetrica" at bounding box center [92, 258] width 143 height 10
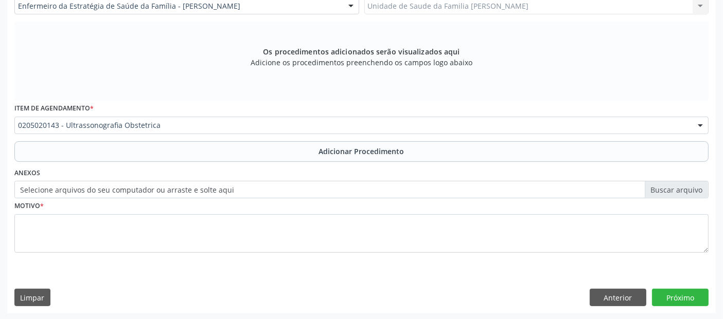
click at [328, 151] on span "Adicionar Procedimento" at bounding box center [361, 151] width 85 height 11
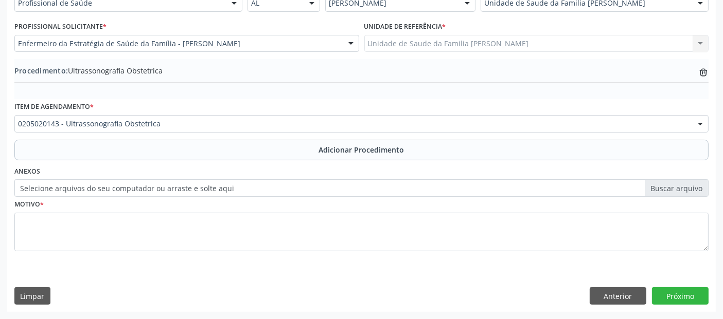
scroll to position [258, 0]
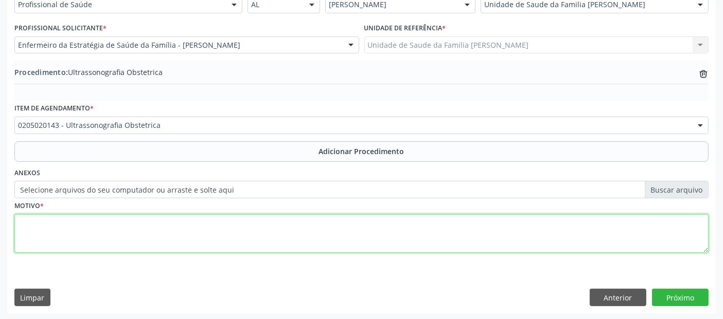
click at [248, 237] on textarea at bounding box center [361, 234] width 694 height 39
type textarea "GESTANTE."
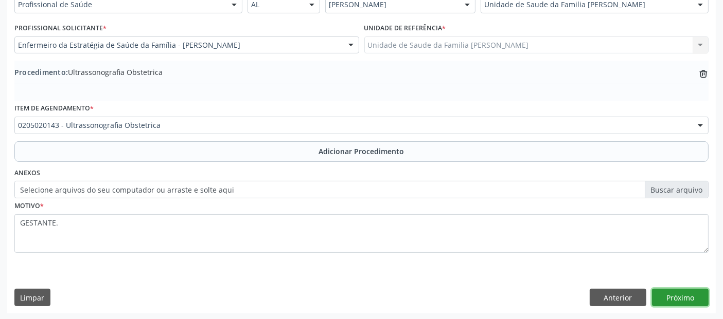
click at [687, 289] on button "Próximo" at bounding box center [680, 297] width 57 height 17
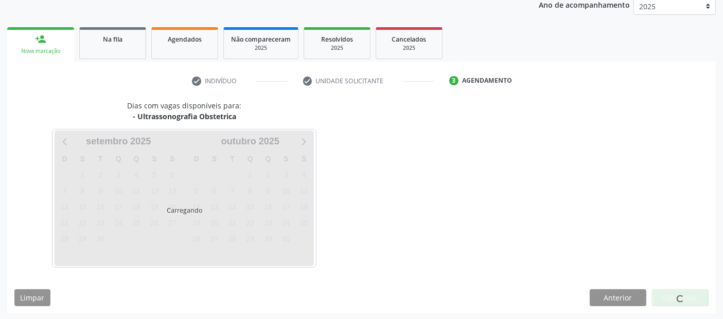
scroll to position [171, 0]
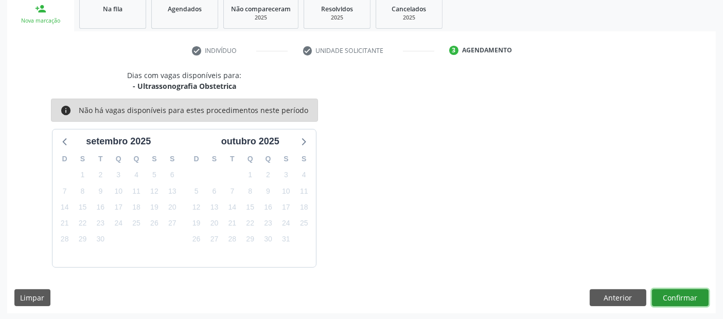
click at [687, 290] on button "Confirmar" at bounding box center [680, 298] width 57 height 17
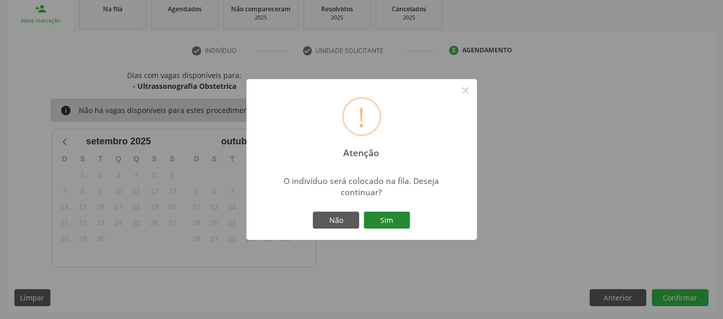
click at [389, 212] on button "Sim" at bounding box center [387, 220] width 46 height 17
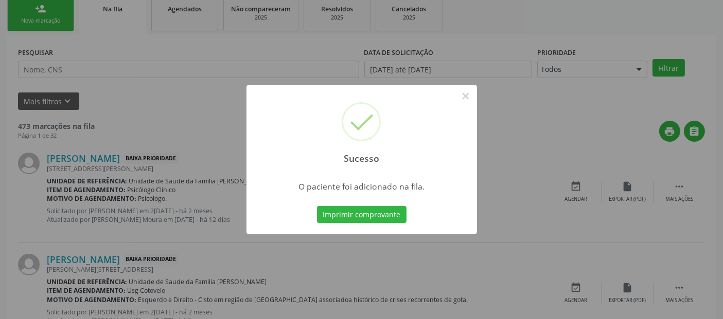
scroll to position [33, 0]
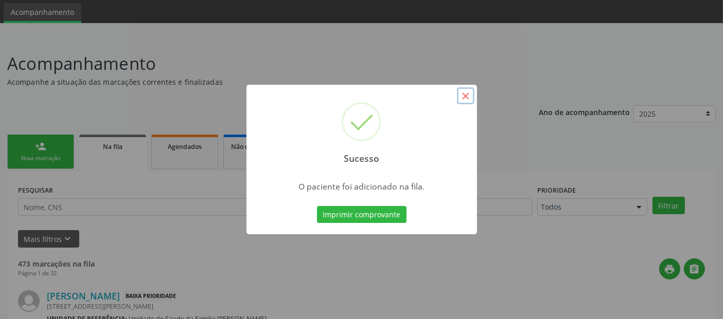
click at [471, 98] on button "×" at bounding box center [465, 95] width 17 height 17
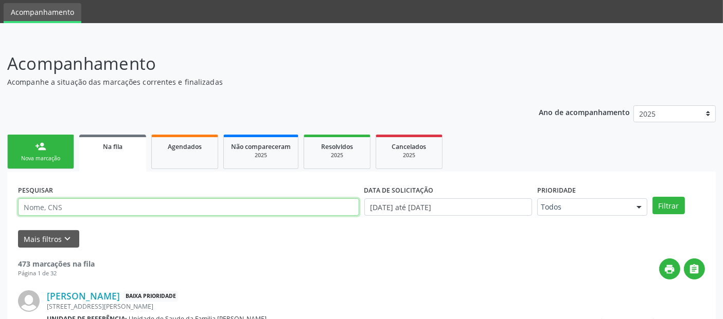
click at [113, 210] on input "text" at bounding box center [188, 207] width 341 height 17
click at [43, 150] on div "person_add" at bounding box center [40, 146] width 11 height 11
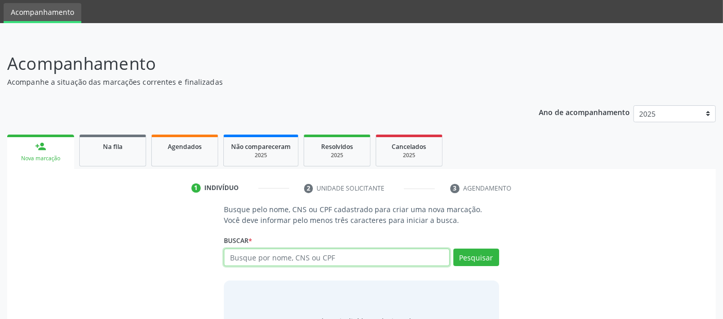
click at [334, 252] on input "text" at bounding box center [336, 257] width 225 height 17
type input "A"
type input "703201602492899"
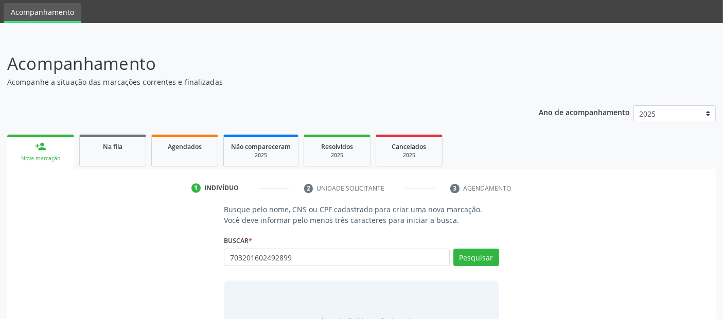
click at [484, 246] on div "Buscar * Busque por nome, CNS ou CPF Nenhum resultado encontrado para: " " Não …" at bounding box center [361, 253] width 275 height 40
click at [480, 252] on button "Pesquisar" at bounding box center [476, 257] width 46 height 17
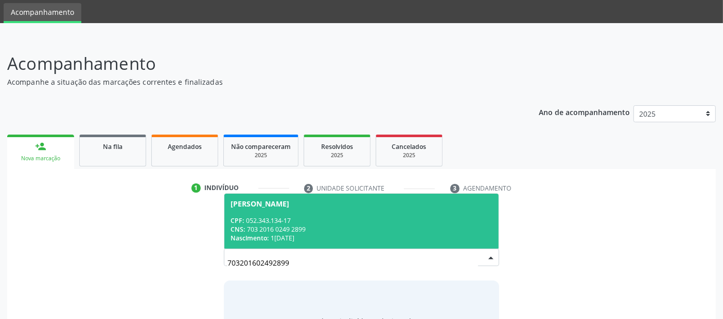
click at [425, 232] on div "CNS: 703 2016 0249 2899" at bounding box center [360, 229] width 261 height 9
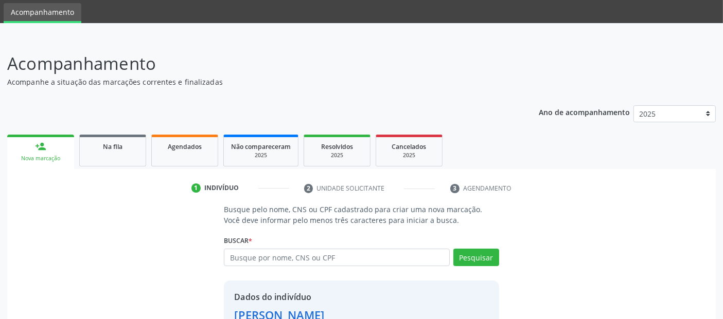
scroll to position [106, 0]
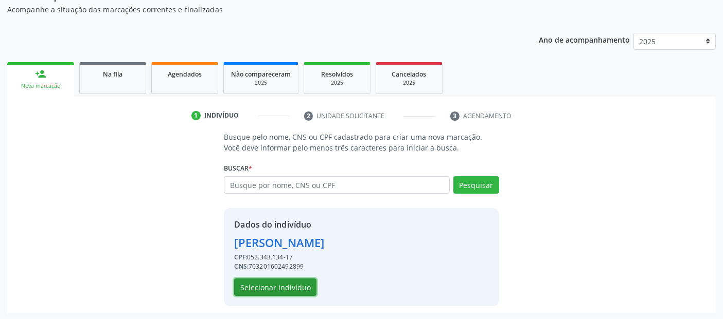
click at [269, 279] on button "Selecionar indivíduo" at bounding box center [275, 287] width 82 height 17
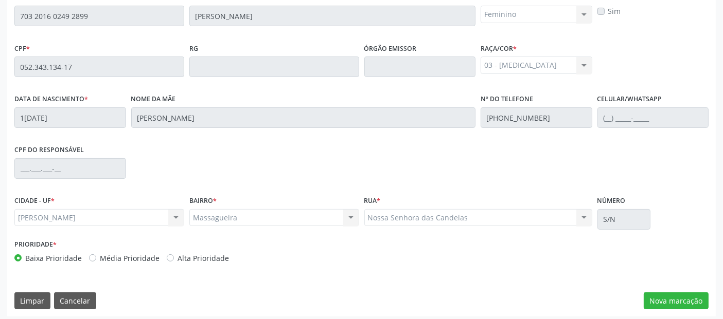
scroll to position [281, 0]
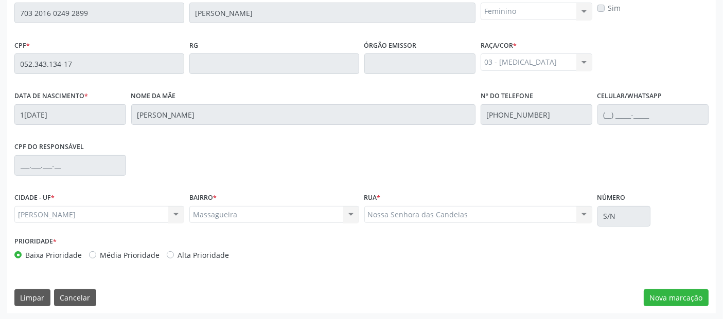
click at [680, 286] on div "Essa busca está integrada com o PEC. Quaisquer inconsistências nas informações …" at bounding box center [361, 135] width 708 height 357
click at [681, 290] on button "Nova marcação" at bounding box center [676, 298] width 65 height 17
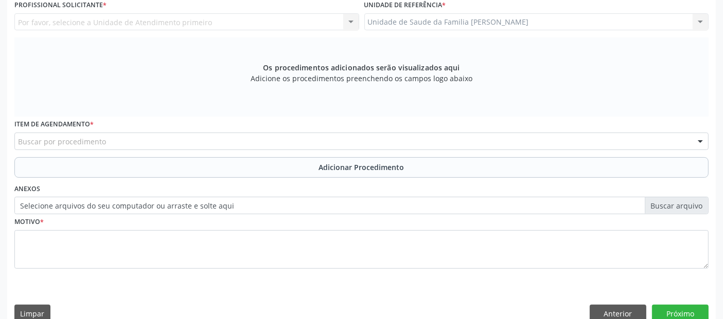
scroll to position [179, 0]
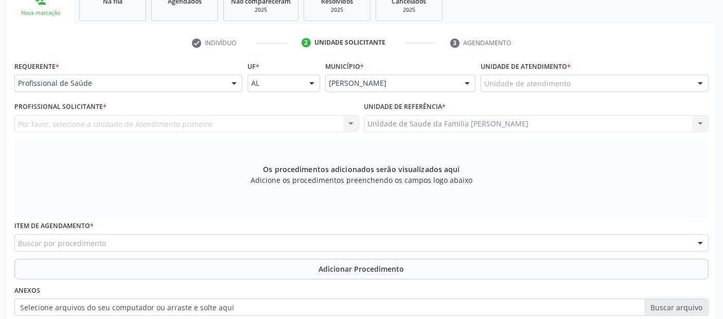
click at [585, 80] on div "Unidade de atendimento" at bounding box center [594, 83] width 228 height 17
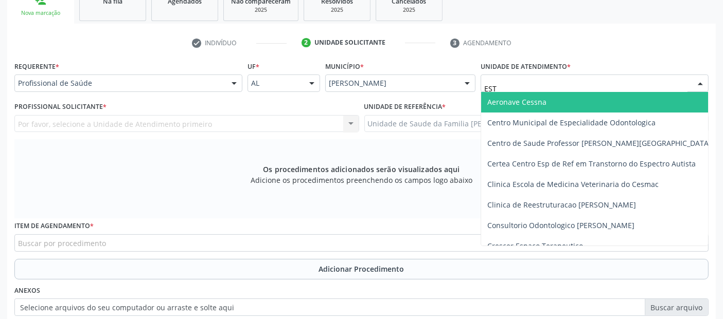
type input "ESTA"
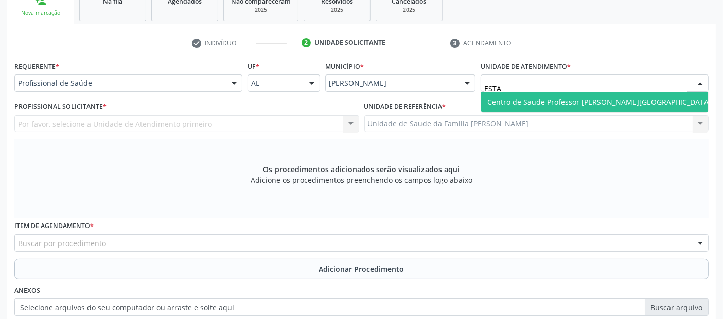
click at [552, 100] on span "Centro de Saude Professor [PERSON_NAME][GEOGRAPHIC_DATA]" at bounding box center [599, 102] width 224 height 10
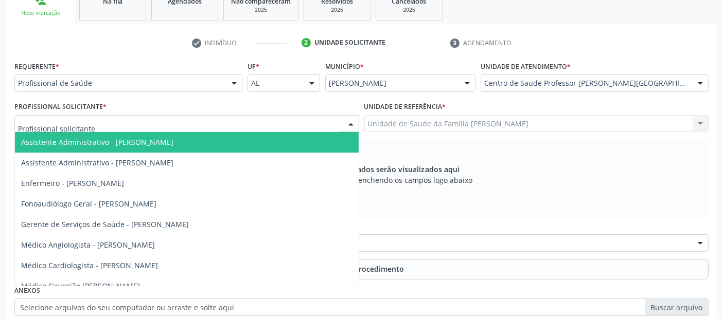
click at [169, 118] on div at bounding box center [186, 123] width 345 height 17
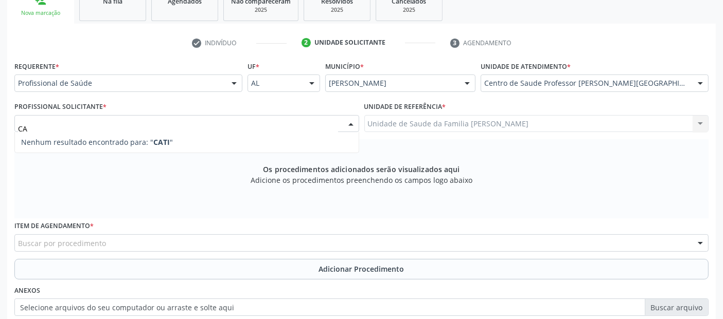
type input "C"
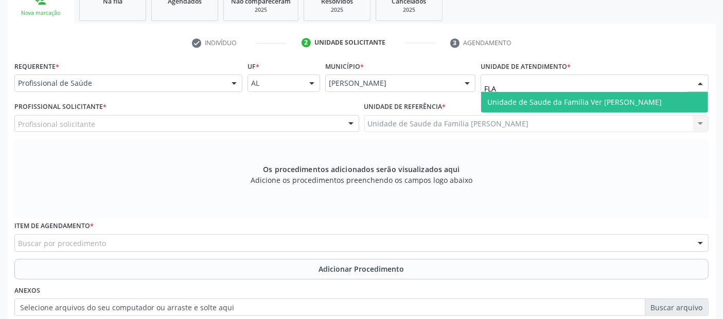
type input "FLAV"
click at [571, 102] on span "Unidade de Saude da Familia Ver [PERSON_NAME]" at bounding box center [574, 102] width 174 height 10
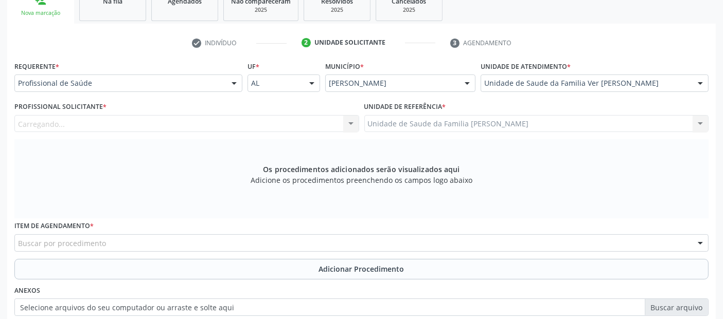
click at [253, 116] on div "Carregando... Assistente Administrativo - [PERSON_NAME] Assistente Administrati…" at bounding box center [186, 123] width 345 height 17
click at [253, 116] on div "Profissional solicitante" at bounding box center [186, 123] width 345 height 17
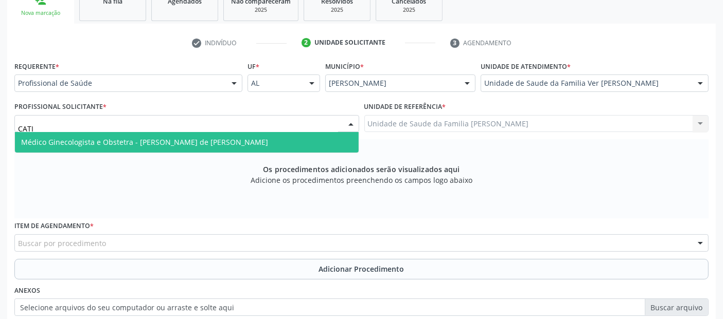
type input "CATIA"
click at [212, 139] on span "Médico Ginecologista e Obstetra - [PERSON_NAME] de [PERSON_NAME]" at bounding box center [144, 142] width 247 height 10
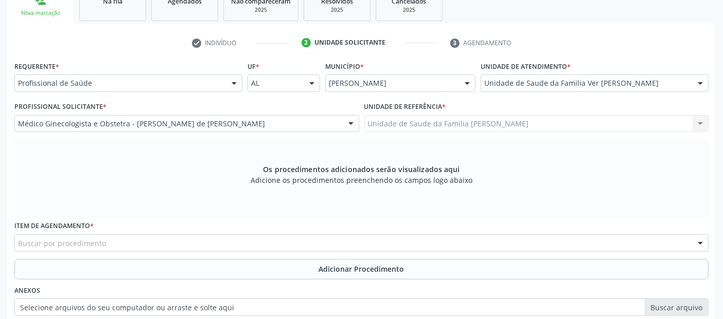
scroll to position [297, 0]
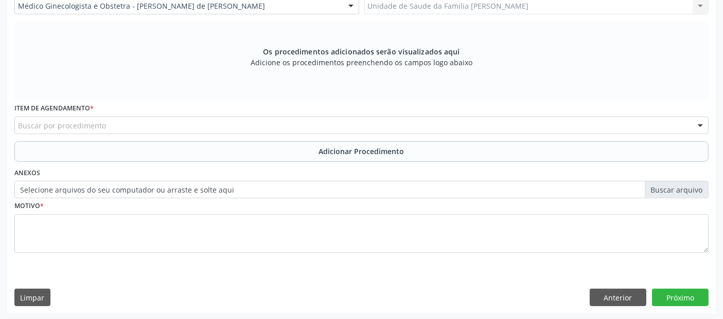
click at [244, 121] on div "Buscar por procedimento" at bounding box center [361, 125] width 694 height 17
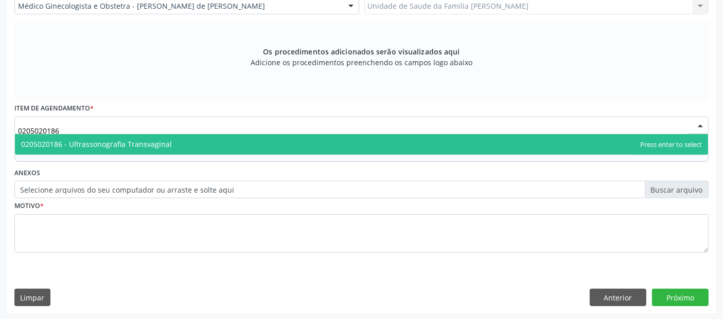
click at [213, 141] on span "0205020186 - Ultrassonografia Transvaginal" at bounding box center [361, 144] width 693 height 21
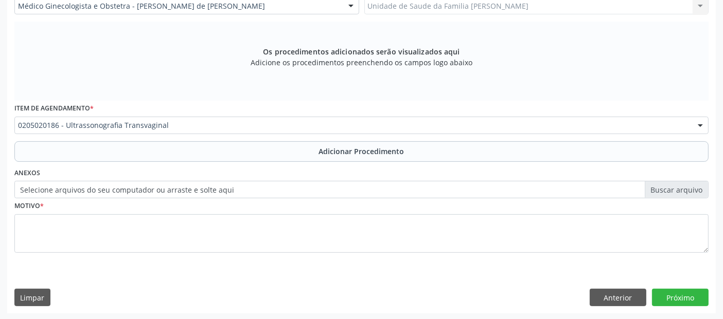
click at [213, 141] on button "Adicionar Procedimento" at bounding box center [361, 151] width 694 height 21
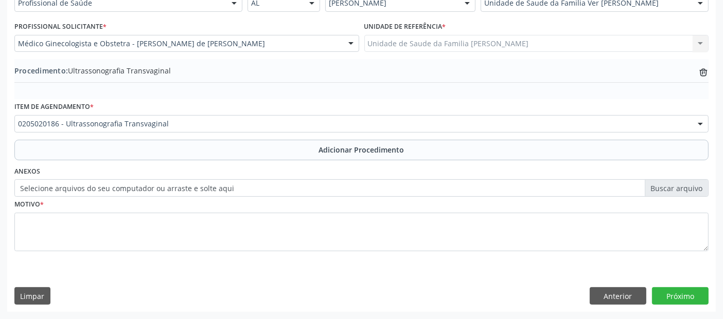
scroll to position [258, 0]
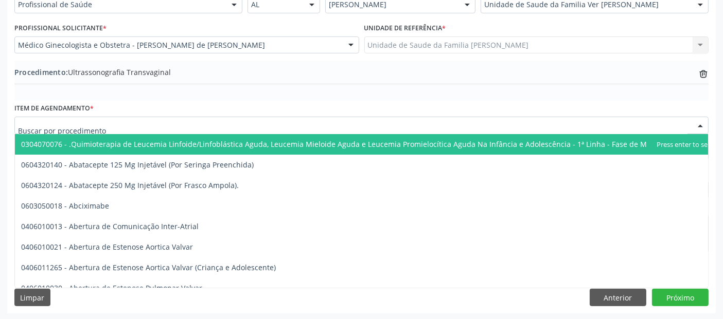
click at [223, 121] on input "text" at bounding box center [352, 130] width 669 height 21
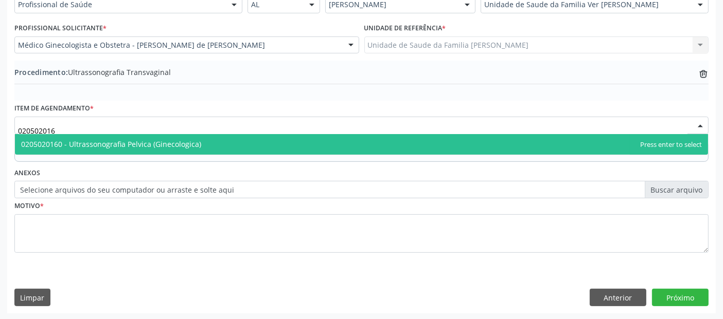
type input "0205020160"
click at [200, 142] on span "0205020160 - Ultrassonografia Pelvica (Ginecologica)" at bounding box center [361, 144] width 693 height 21
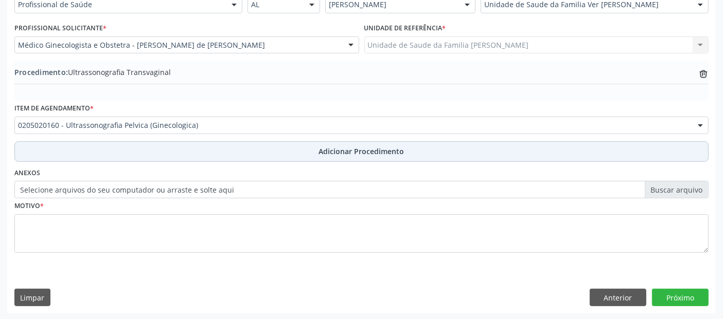
click at [209, 150] on button "Adicionar Procedimento" at bounding box center [361, 151] width 694 height 21
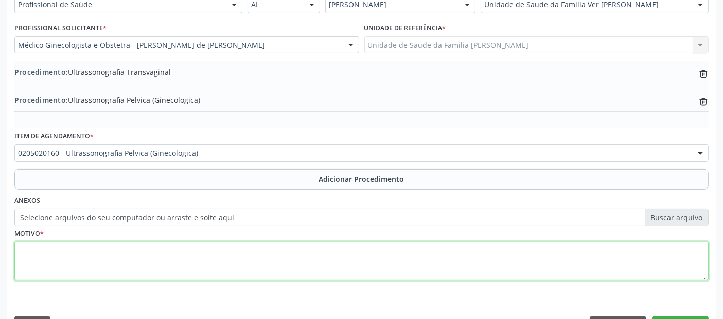
click at [173, 259] on textarea at bounding box center [361, 261] width 694 height 39
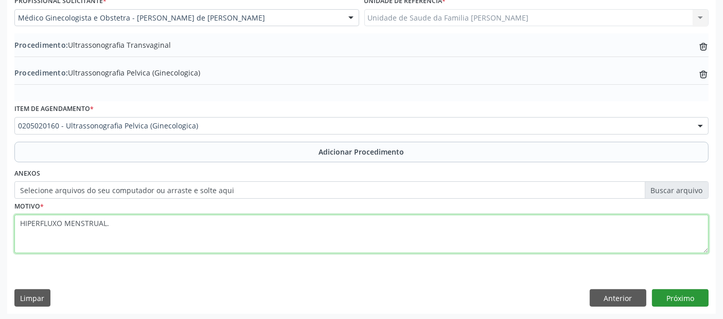
type textarea "HIPERFLUXO MENSTRUAL."
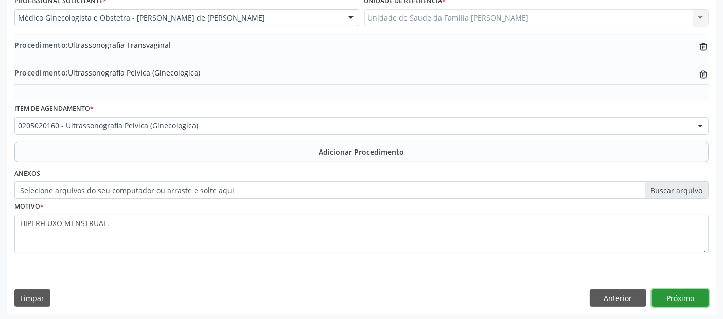
click at [673, 292] on button "Próximo" at bounding box center [680, 298] width 57 height 17
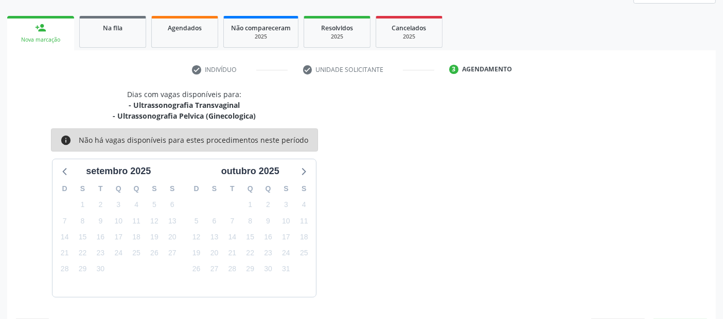
scroll to position [182, 0]
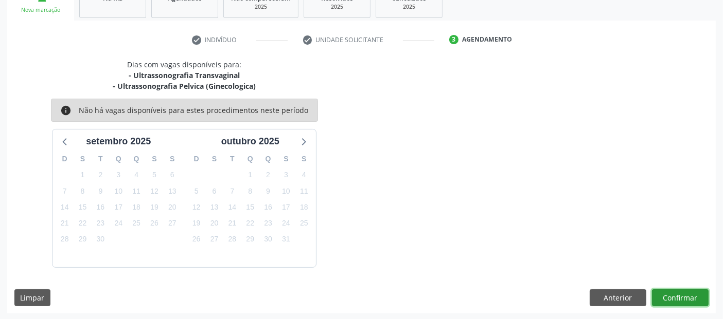
click at [680, 294] on button "Confirmar" at bounding box center [680, 298] width 57 height 17
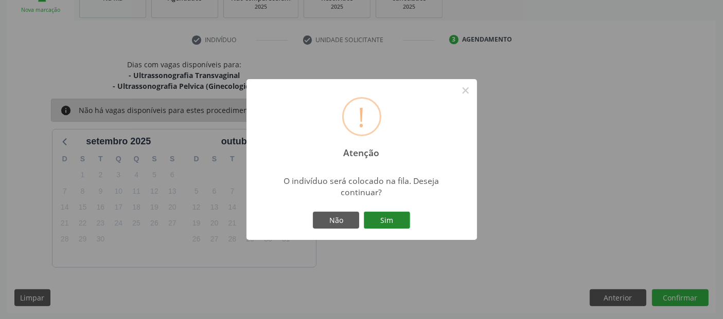
click at [404, 228] on button "Sim" at bounding box center [387, 220] width 46 height 17
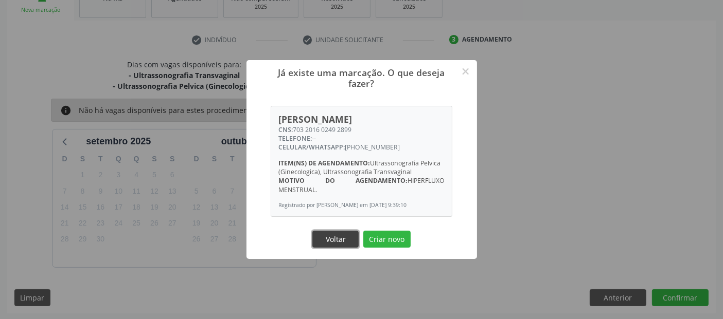
click at [337, 238] on button "Voltar" at bounding box center [335, 239] width 46 height 17
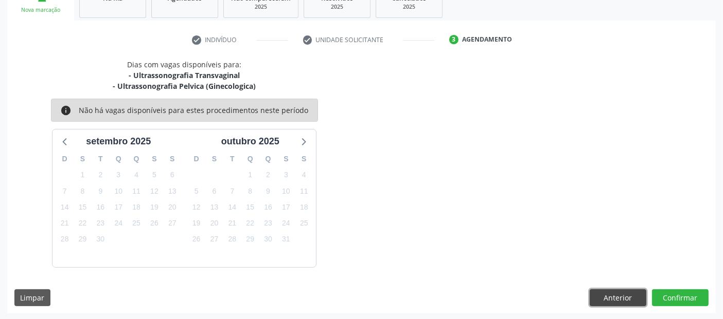
click at [633, 295] on button "Anterior" at bounding box center [618, 298] width 57 height 17
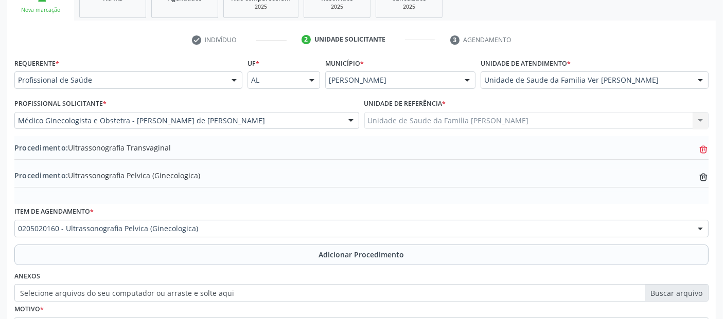
click at [704, 148] on icon at bounding box center [704, 149] width 8 height 5
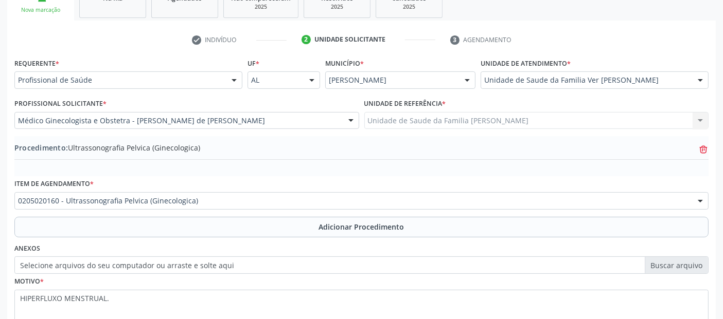
click at [704, 148] on icon at bounding box center [704, 149] width 8 height 5
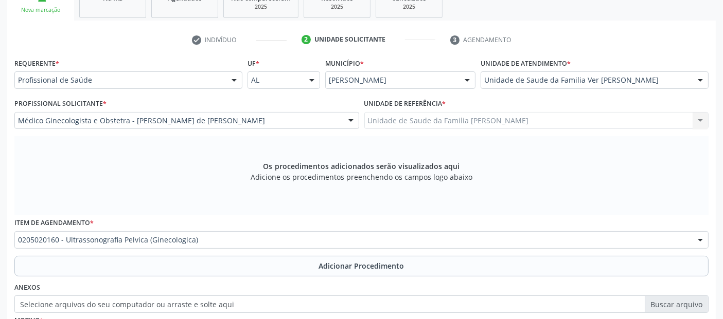
click at [18, 242] on input "text" at bounding box center [18, 245] width 0 height 21
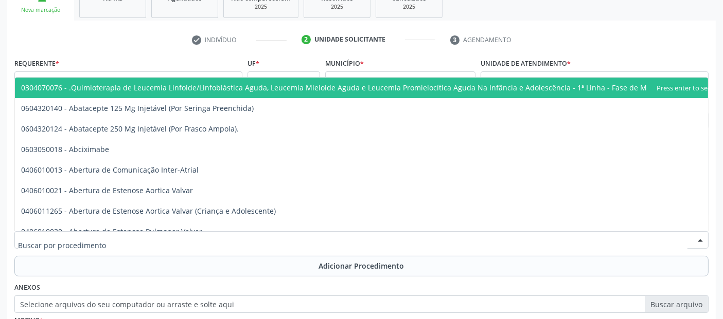
click at [190, 242] on input "text" at bounding box center [352, 245] width 669 height 21
type input "E"
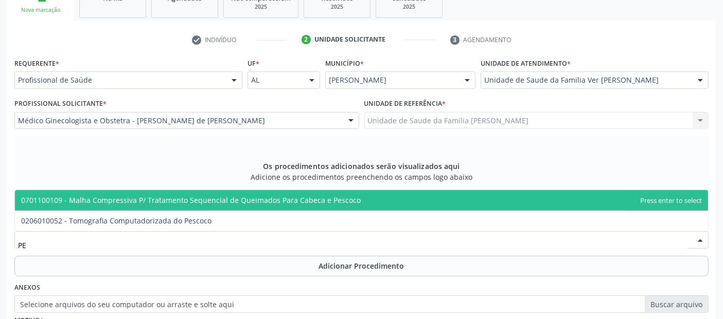
type input "P"
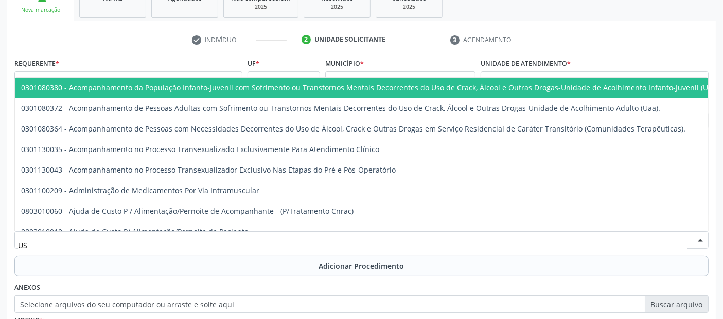
type input "USG"
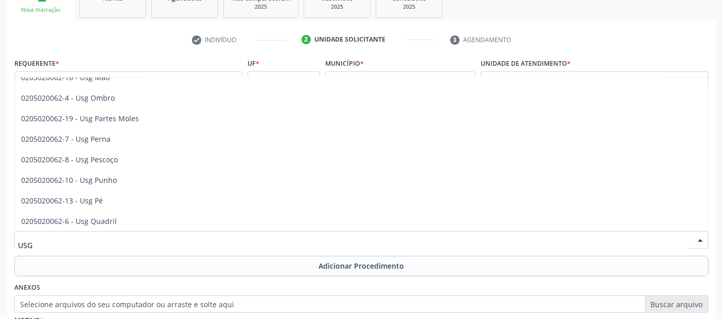
scroll to position [183, 0]
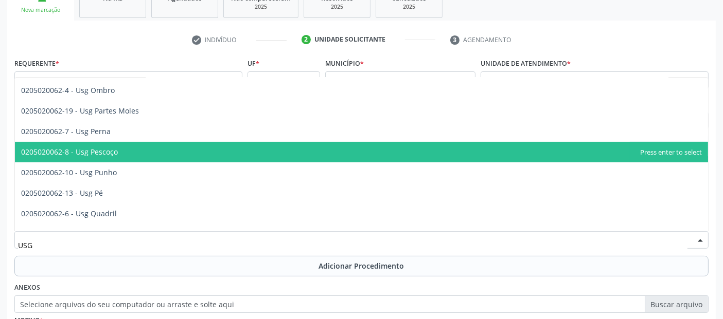
click at [157, 154] on span "0205020062-8 - Usg Pescoço" at bounding box center [361, 152] width 693 height 21
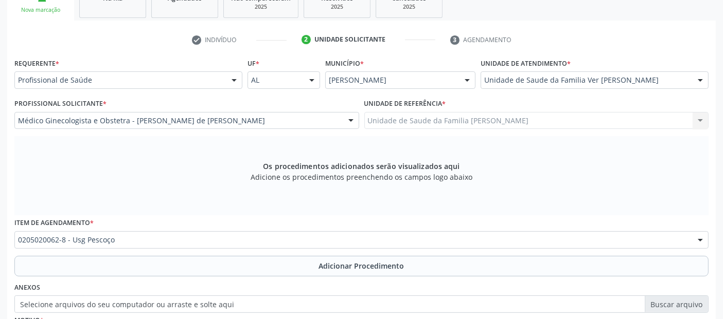
click at [286, 263] on button "Adicionar Procedimento" at bounding box center [361, 266] width 694 height 21
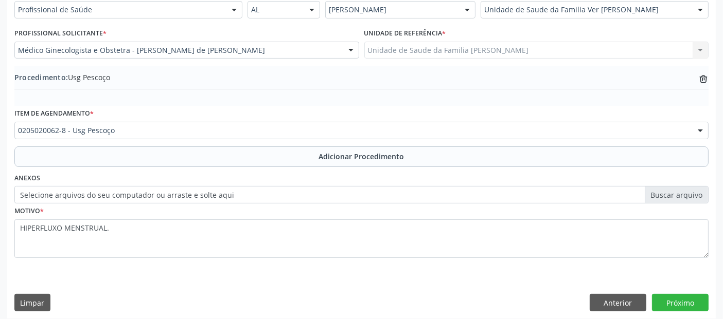
scroll to position [258, 0]
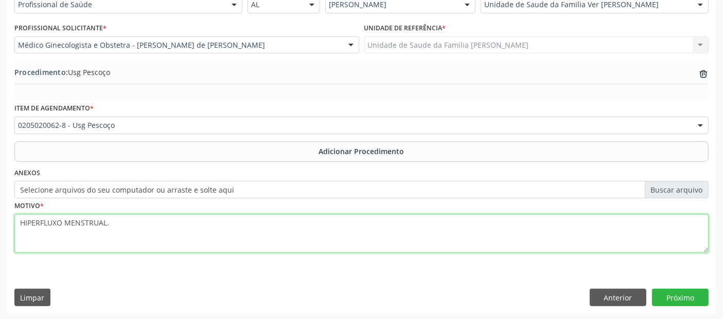
click at [304, 236] on textarea "HIPERFLUXO MENSTRUAL." at bounding box center [361, 234] width 694 height 39
type textarea "DOR NO LOCAL."
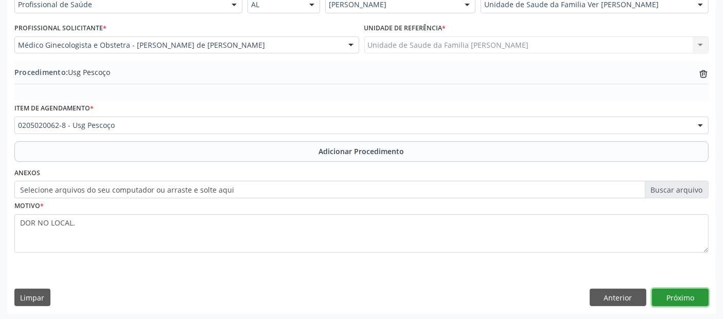
click at [698, 296] on button "Próximo" at bounding box center [680, 297] width 57 height 17
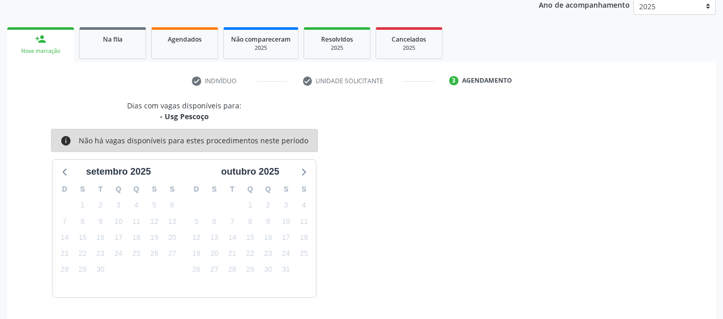
scroll to position [171, 0]
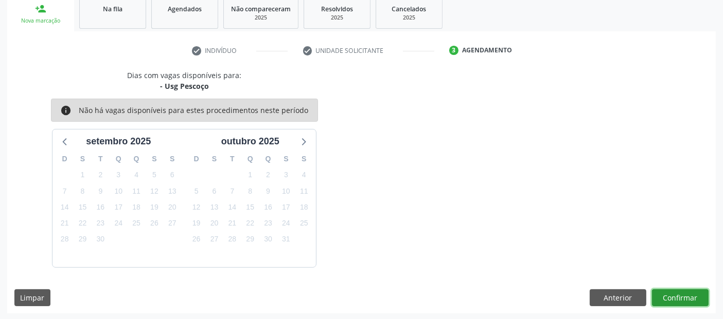
click at [698, 296] on button "Confirmar" at bounding box center [680, 298] width 57 height 17
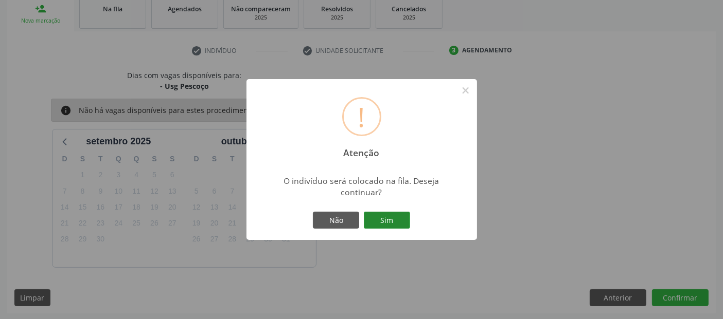
click at [384, 221] on button "Sim" at bounding box center [387, 220] width 46 height 17
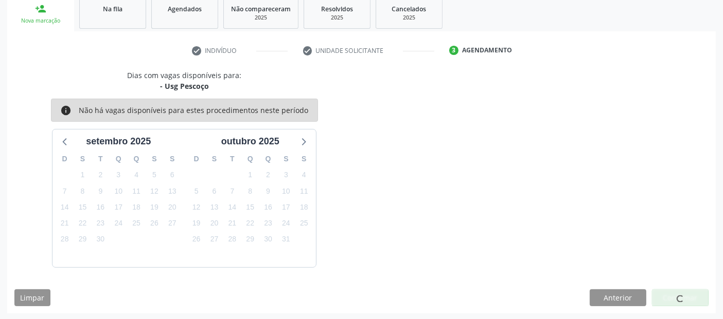
scroll to position [33, 0]
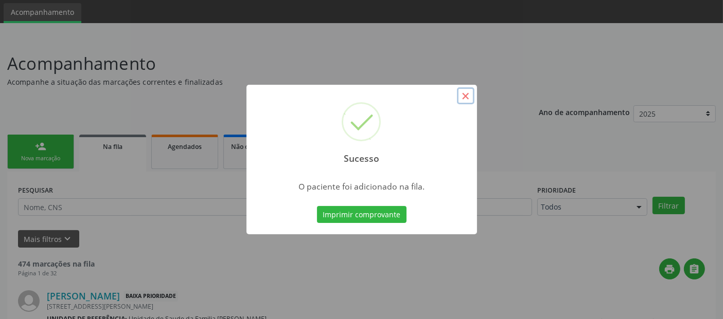
click at [465, 93] on button "×" at bounding box center [465, 95] width 17 height 17
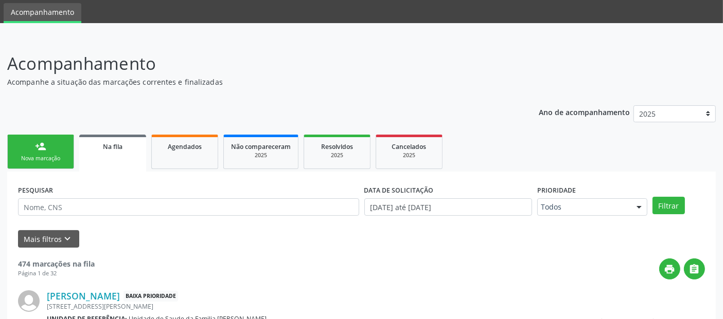
click at [23, 144] on link "person_add Nova marcação" at bounding box center [40, 152] width 67 height 34
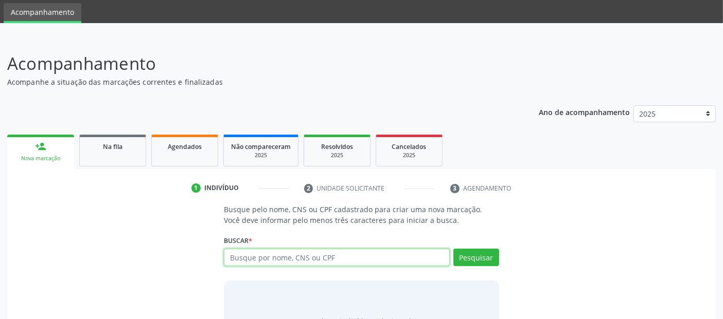
click at [278, 259] on input "text" at bounding box center [336, 257] width 225 height 17
type input "SANNYELLY [PERSON_NAME]"
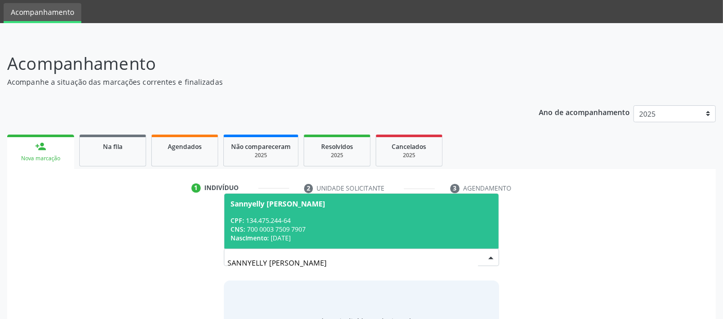
click at [426, 237] on div "Nascimento: 19[DATE]" at bounding box center [360, 238] width 261 height 9
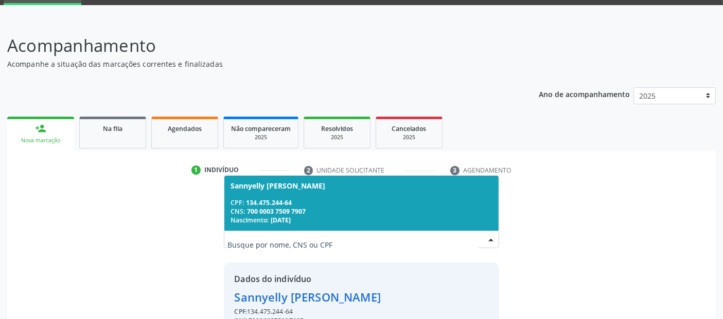
scroll to position [106, 0]
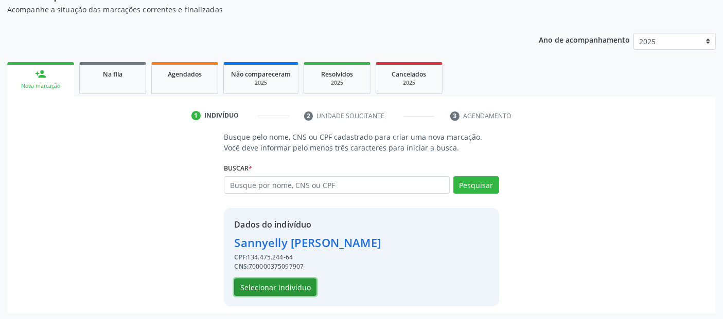
click at [266, 289] on button "Selecionar indivíduo" at bounding box center [275, 287] width 82 height 17
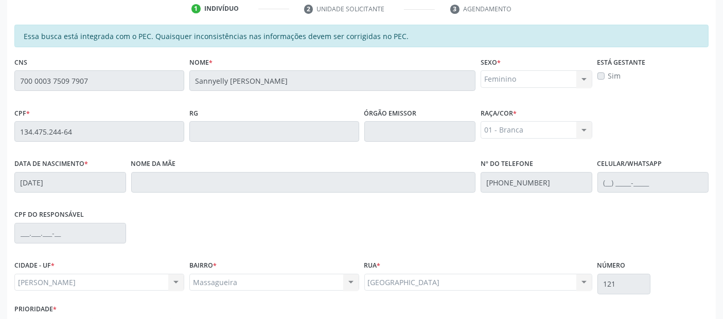
scroll to position [281, 0]
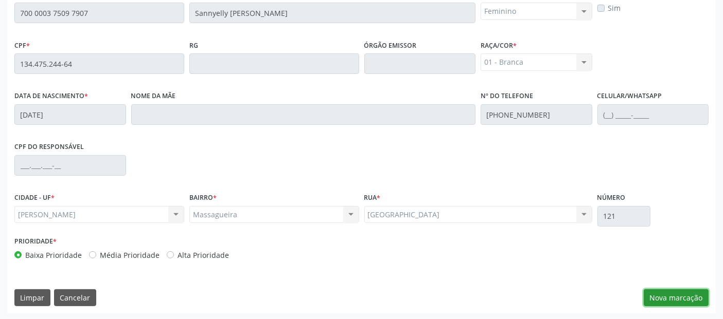
click at [666, 294] on button "Nova marcação" at bounding box center [676, 298] width 65 height 17
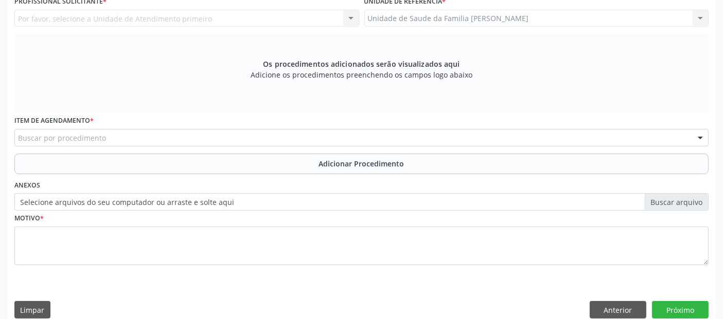
scroll to position [195, 0]
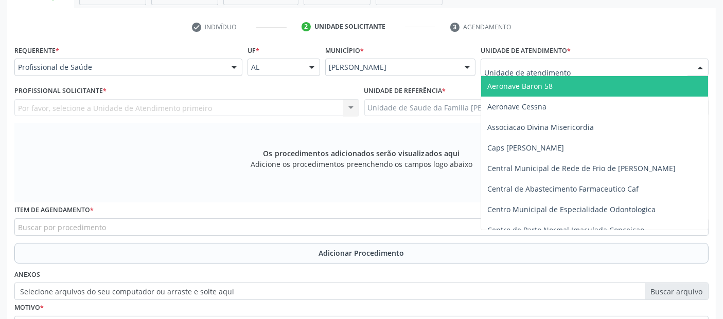
click at [510, 60] on div at bounding box center [594, 67] width 228 height 17
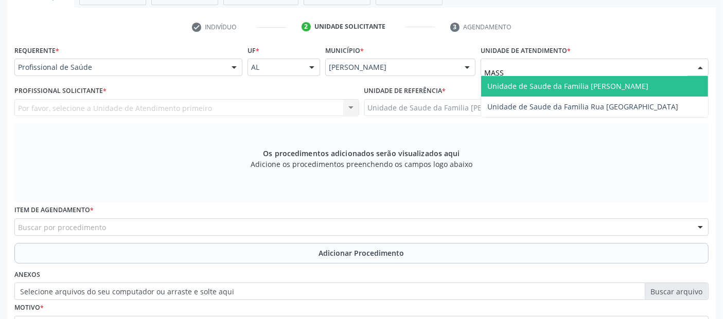
type input "MASSA"
click at [504, 95] on span "Unidade de Saude da Familia [PERSON_NAME]" at bounding box center [594, 86] width 227 height 21
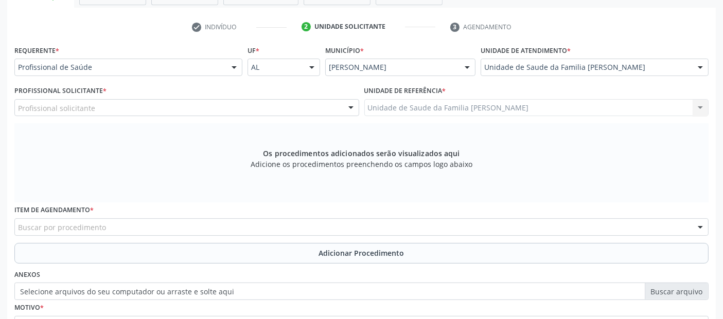
click at [147, 102] on div "Profissional solicitante" at bounding box center [186, 107] width 345 height 17
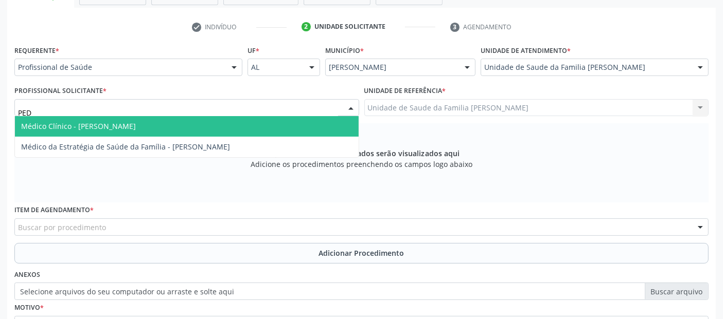
type input "PEDR"
click at [118, 119] on span "Médico Clínico - [PERSON_NAME]" at bounding box center [187, 126] width 344 height 21
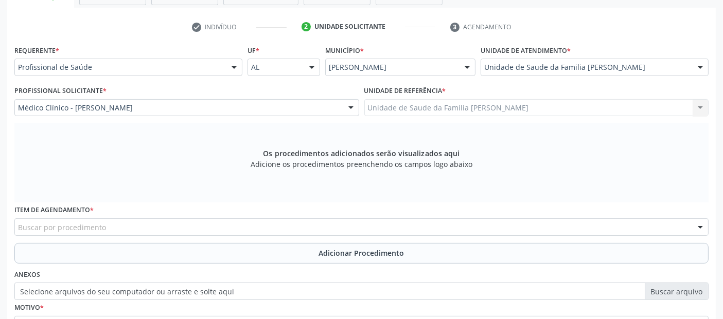
click at [235, 222] on div "Buscar por procedimento" at bounding box center [361, 227] width 694 height 17
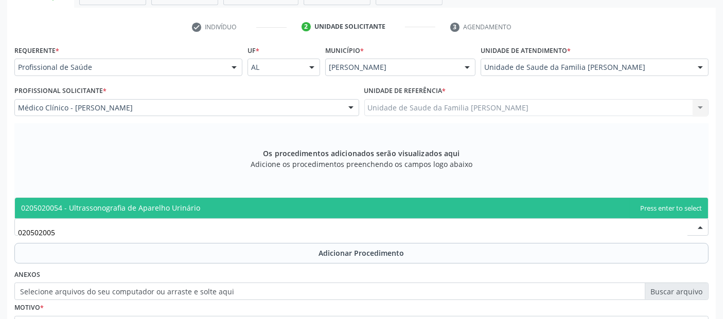
type input "0205020054"
click at [239, 208] on span "0205020054 - Ultrassonografia de Aparelho Urinário" at bounding box center [361, 208] width 693 height 21
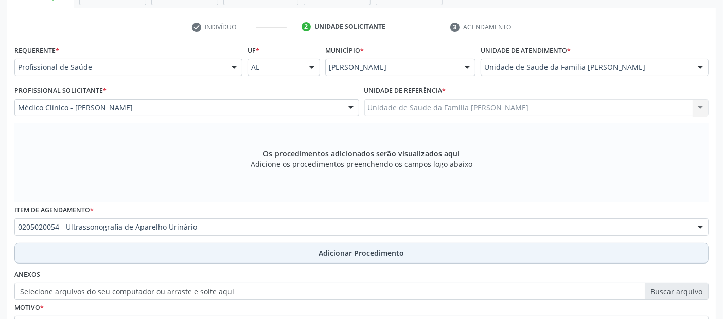
click at [247, 261] on button "Adicionar Procedimento" at bounding box center [361, 253] width 694 height 21
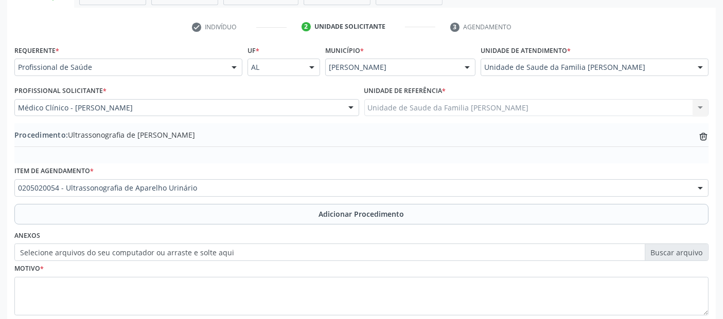
scroll to position [258, 0]
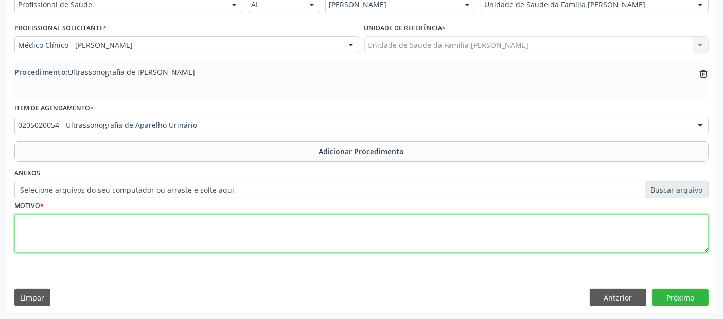
click at [319, 238] on textarea at bounding box center [361, 234] width 694 height 39
type textarea "DOR EM FLANCO DIREITO ASSSOCIAÇÃO A NÁUSEAS."
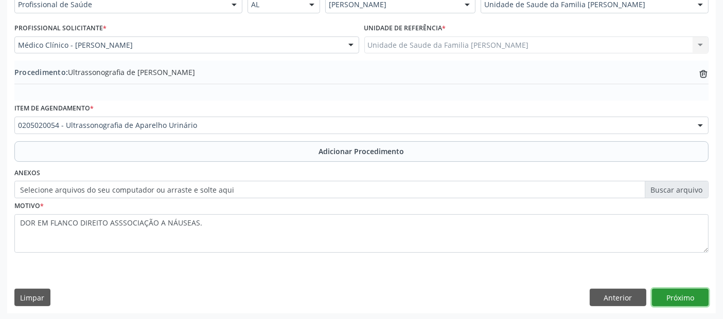
click at [700, 293] on button "Próximo" at bounding box center [680, 297] width 57 height 17
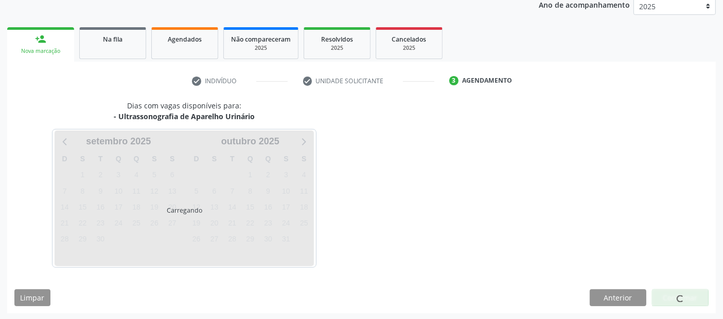
scroll to position [171, 0]
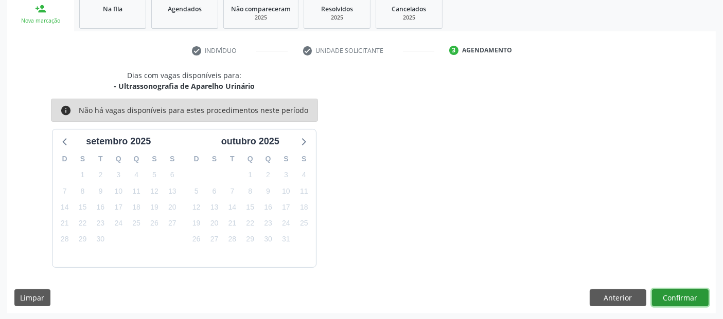
click at [678, 294] on button "Confirmar" at bounding box center [680, 298] width 57 height 17
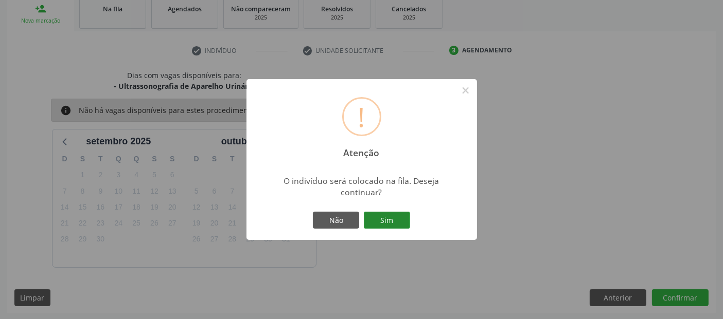
click at [388, 223] on button "Sim" at bounding box center [387, 220] width 46 height 17
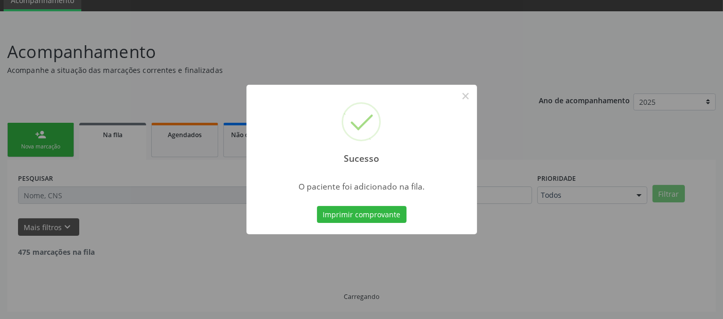
scroll to position [33, 0]
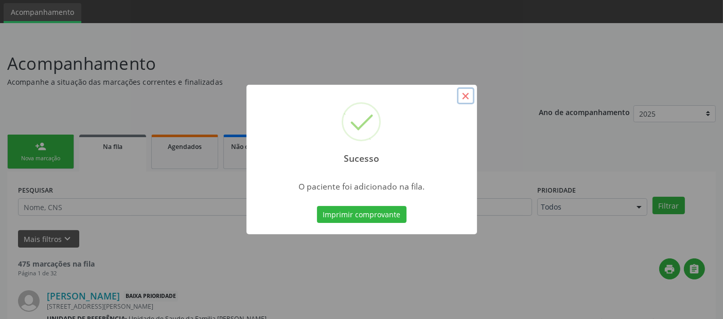
click at [467, 96] on button "×" at bounding box center [465, 95] width 17 height 17
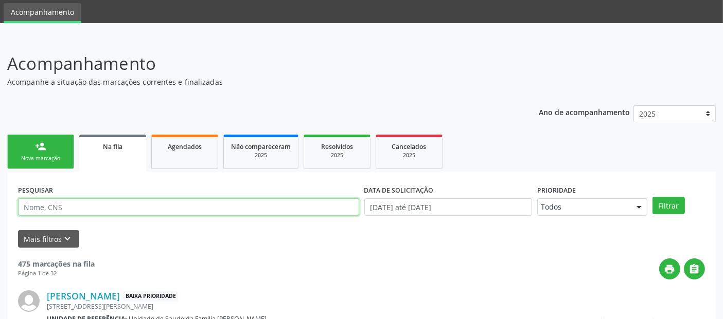
click at [101, 213] on input "text" at bounding box center [188, 207] width 341 height 17
type input "S"
click at [98, 211] on input "text" at bounding box center [188, 207] width 341 height 17
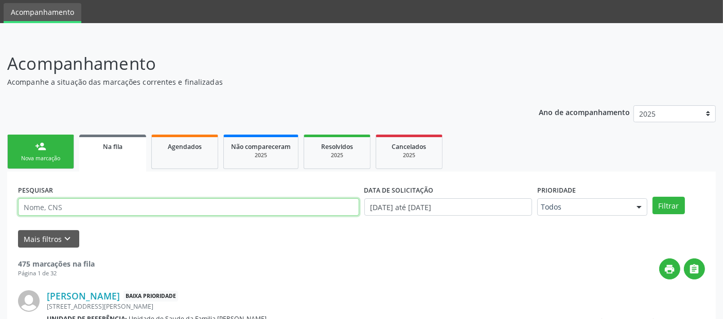
click at [98, 211] on input "text" at bounding box center [188, 207] width 341 height 17
click at [35, 141] on div "person_add" at bounding box center [40, 146] width 11 height 11
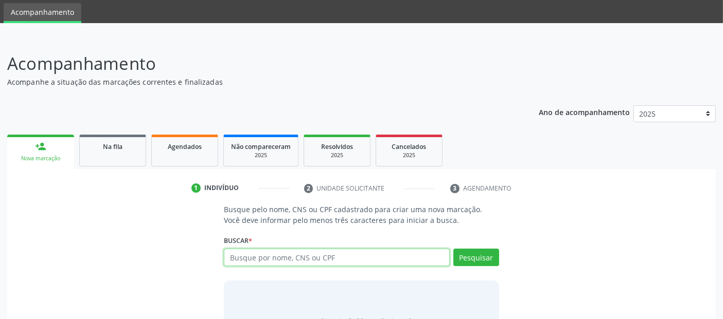
click at [251, 255] on input "text" at bounding box center [336, 257] width 225 height 17
type input "700201491279829"
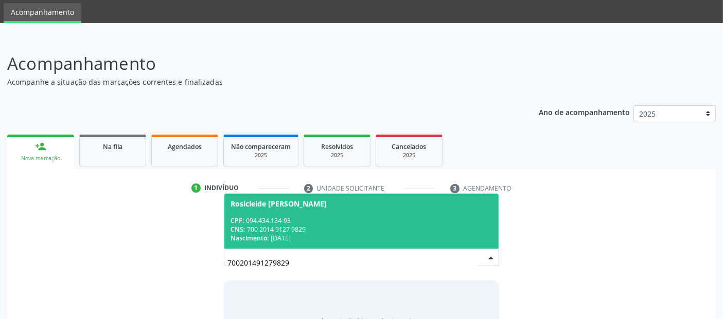
scroll to position [91, 0]
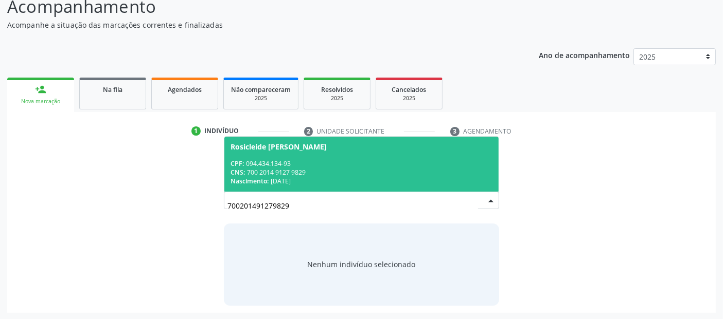
click at [298, 166] on div "CPF: 094.434.134-93" at bounding box center [360, 163] width 261 height 9
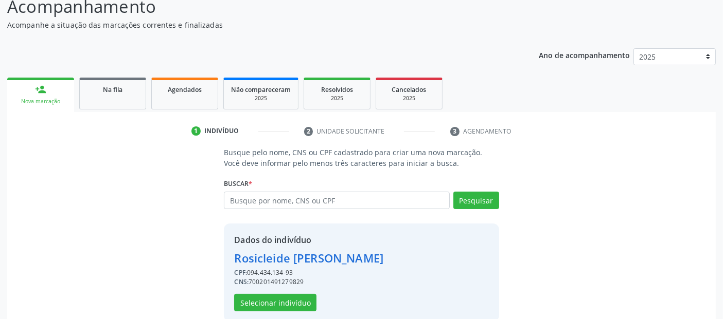
scroll to position [106, 0]
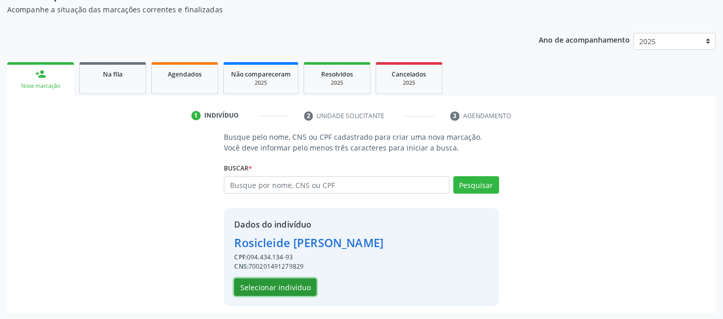
click at [275, 285] on button "Selecionar indivíduo" at bounding box center [275, 287] width 82 height 17
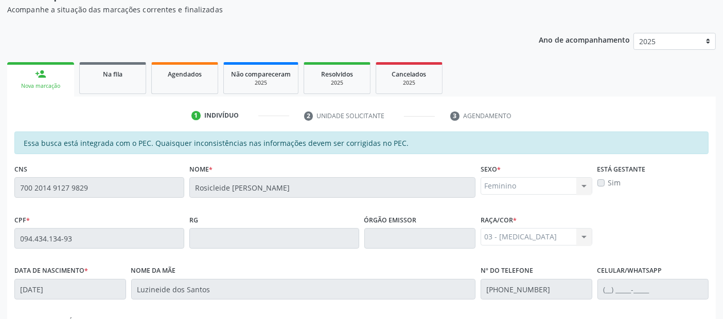
scroll to position [281, 0]
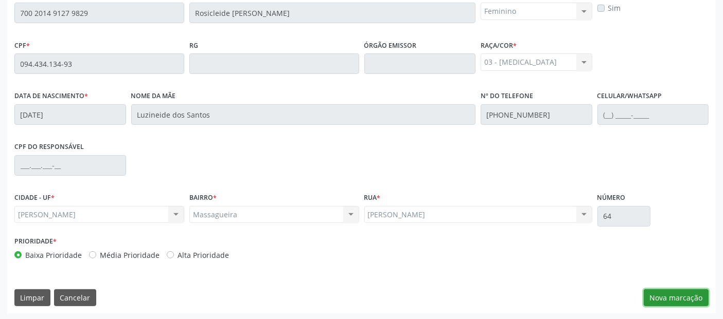
click at [672, 295] on button "Nova marcação" at bounding box center [676, 298] width 65 height 17
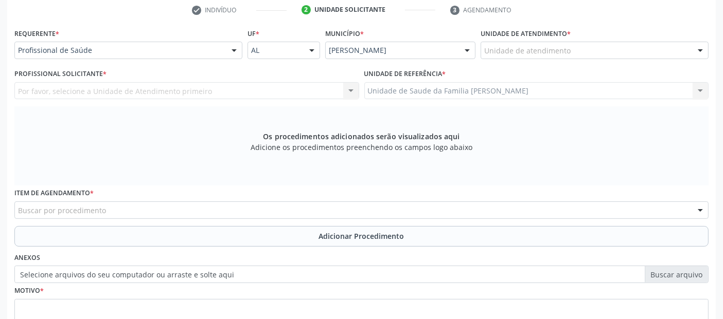
scroll to position [207, 0]
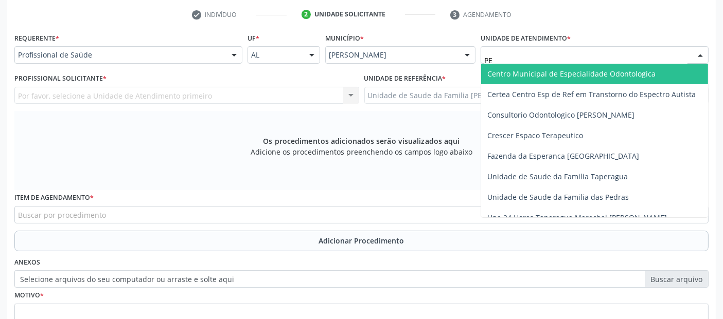
type input "P"
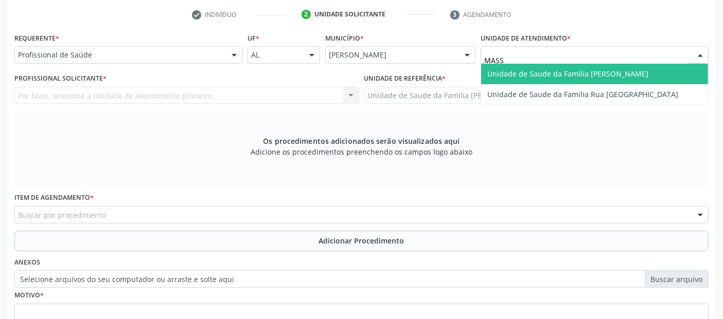
type input "MASSA"
click at [519, 74] on span "Unidade de Saude da Familia [PERSON_NAME]" at bounding box center [567, 74] width 161 height 10
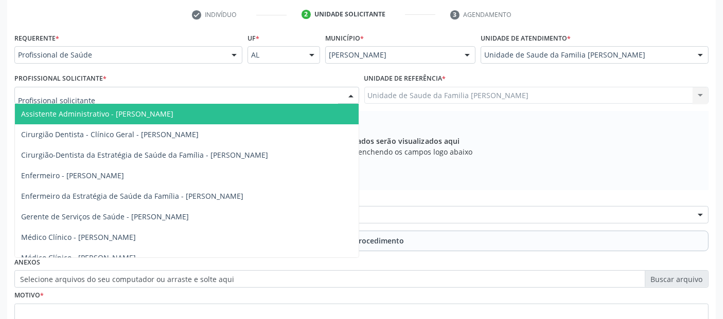
click at [108, 94] on div at bounding box center [186, 95] width 345 height 17
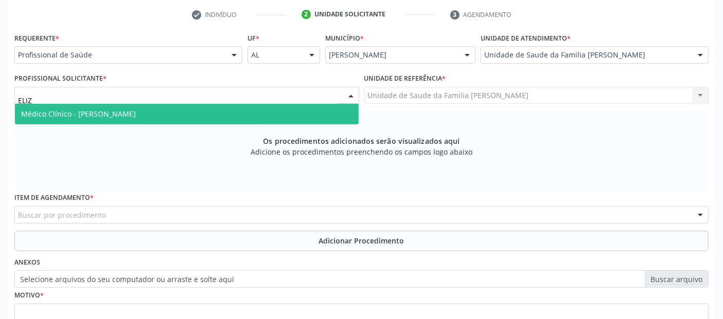
type input "[PERSON_NAME]"
click at [83, 109] on span "Médico Clínico - [PERSON_NAME]" at bounding box center [78, 114] width 115 height 10
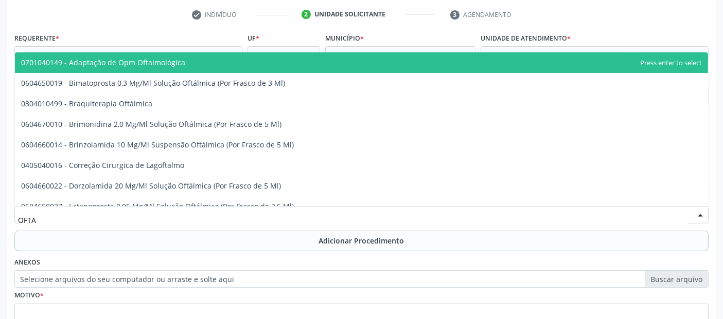
type input "OFTAL"
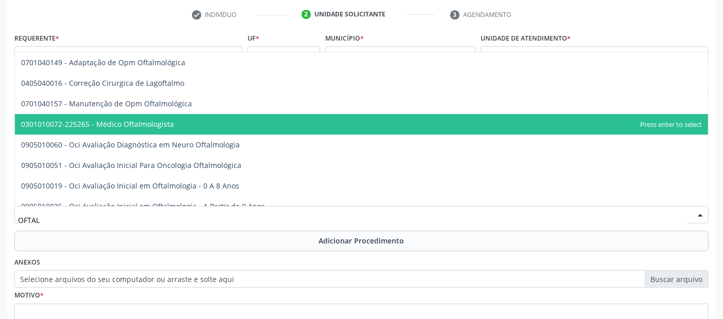
click at [123, 119] on span "0301010072-225265 - Médico Oftalmologista" at bounding box center [97, 124] width 153 height 10
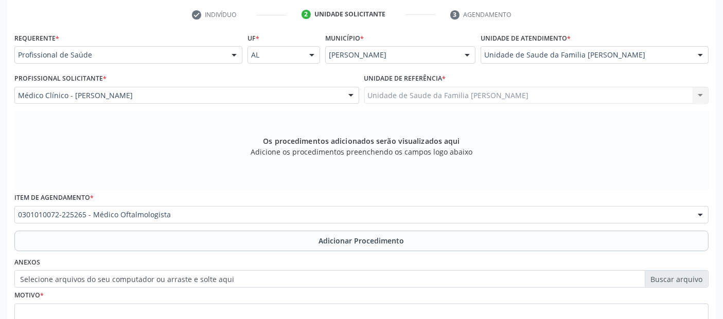
click at [168, 229] on div "Item de agendamento * 0301010072-225265 - Médico Oftalmologista 0304070076 - .Q…" at bounding box center [361, 210] width 699 height 40
click at [170, 236] on button "Adicionar Procedimento" at bounding box center [361, 241] width 694 height 21
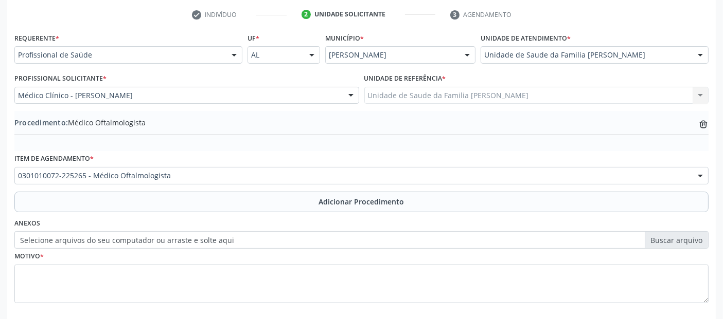
scroll to position [258, 0]
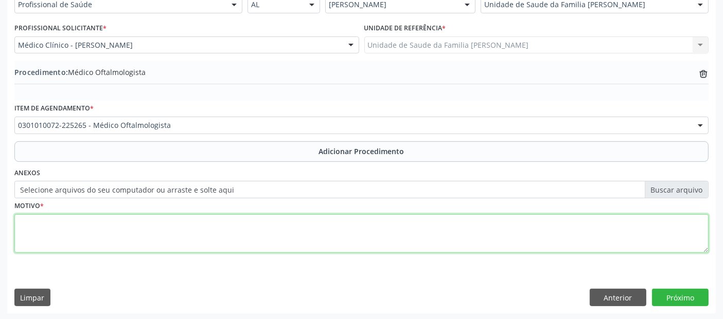
click at [274, 232] on textarea at bounding box center [361, 234] width 694 height 39
type textarea "PTERIGIO."
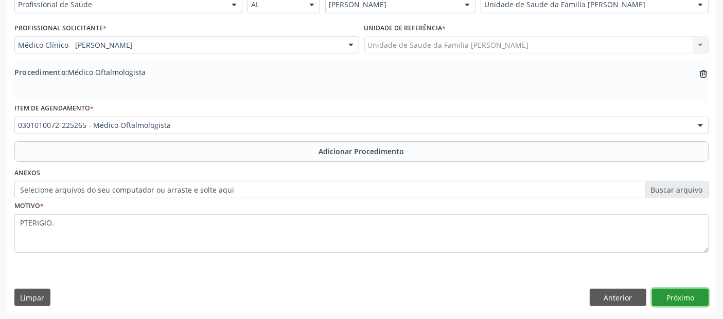
click at [690, 299] on button "Próximo" at bounding box center [680, 297] width 57 height 17
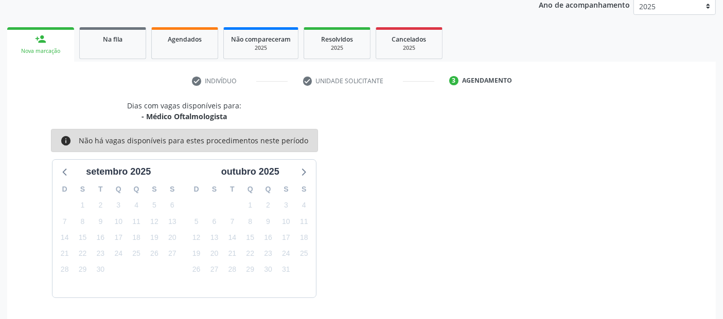
scroll to position [171, 0]
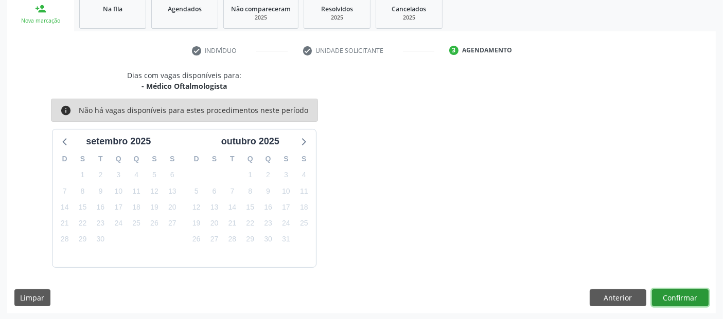
click at [681, 292] on button "Confirmar" at bounding box center [680, 298] width 57 height 17
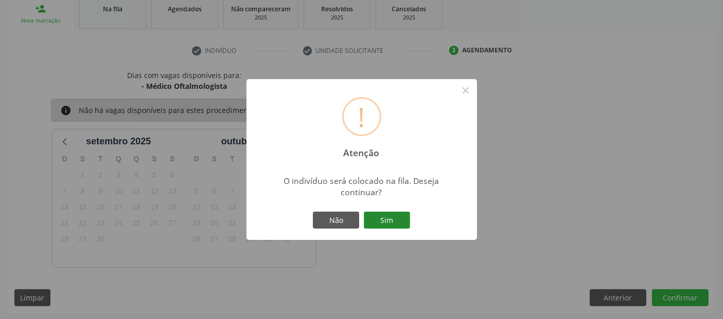
click at [395, 222] on button "Sim" at bounding box center [387, 220] width 46 height 17
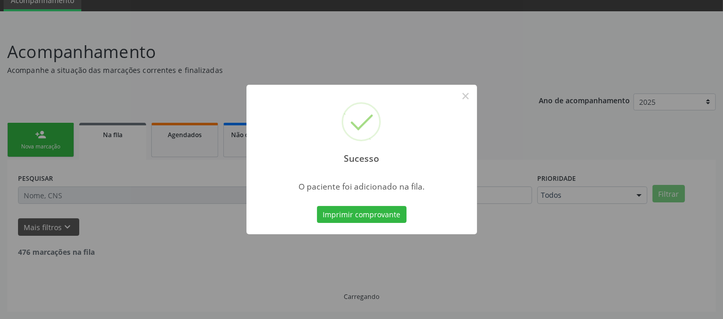
scroll to position [33, 0]
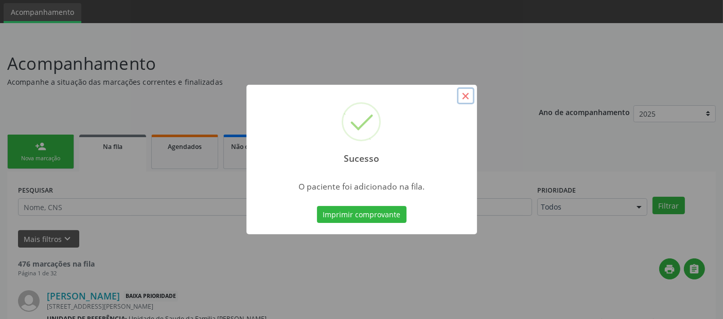
click at [466, 98] on button "×" at bounding box center [465, 95] width 17 height 17
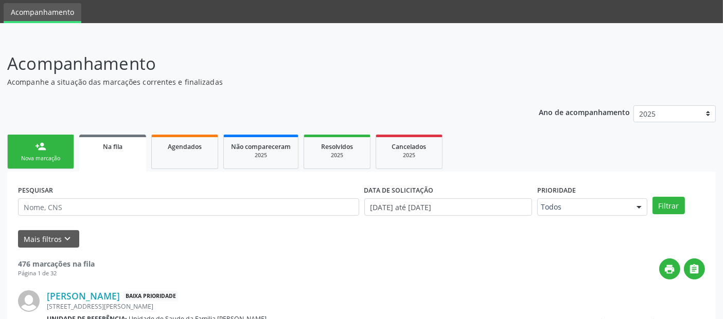
click at [57, 144] on link "person_add Nova marcação" at bounding box center [40, 152] width 67 height 34
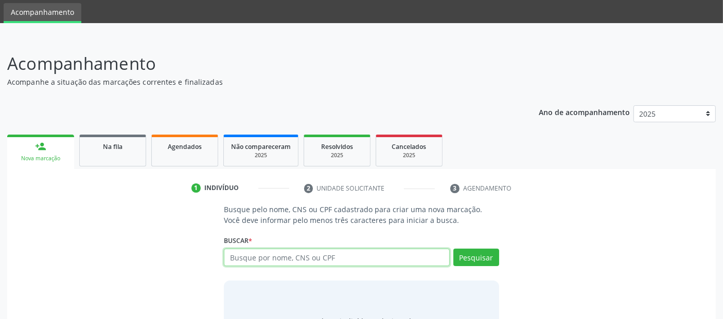
click at [299, 256] on input "text" at bounding box center [336, 257] width 225 height 17
type input "[PERSON_NAME]"
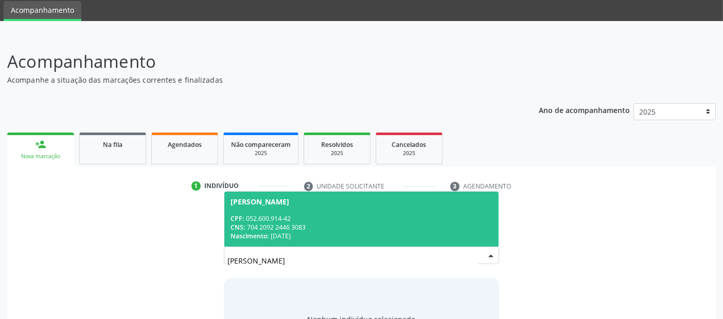
scroll to position [91, 0]
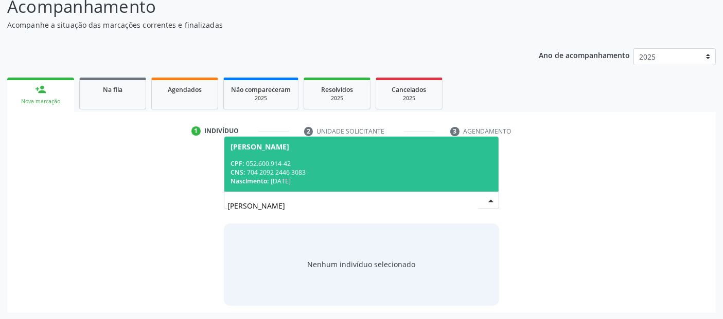
click at [336, 170] on div "CNS: 704 2092 2446 3083" at bounding box center [360, 172] width 261 height 9
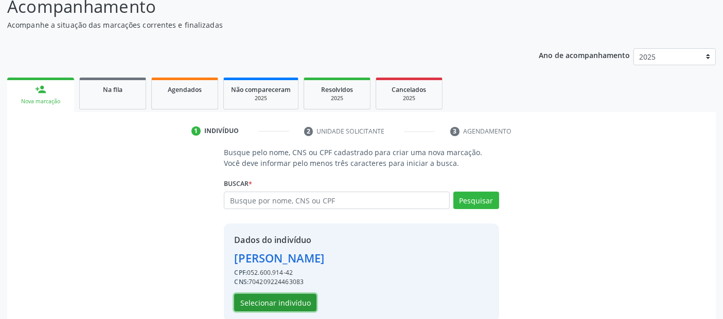
click at [284, 299] on button "Selecionar indivíduo" at bounding box center [275, 302] width 82 height 17
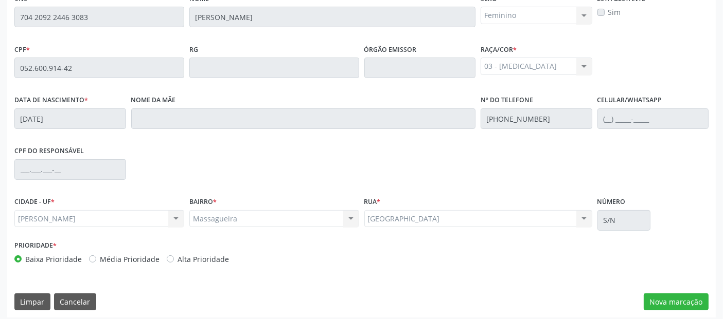
scroll to position [281, 0]
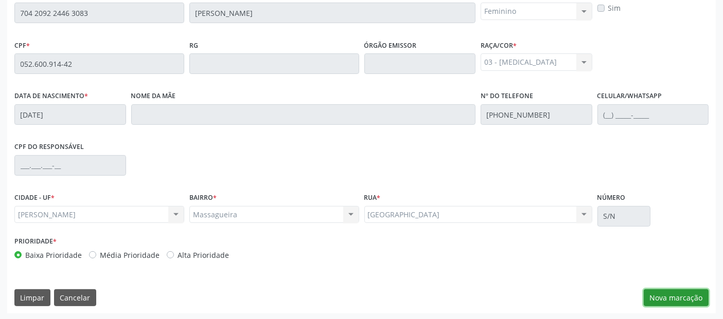
click at [680, 294] on button "Nova marcação" at bounding box center [676, 298] width 65 height 17
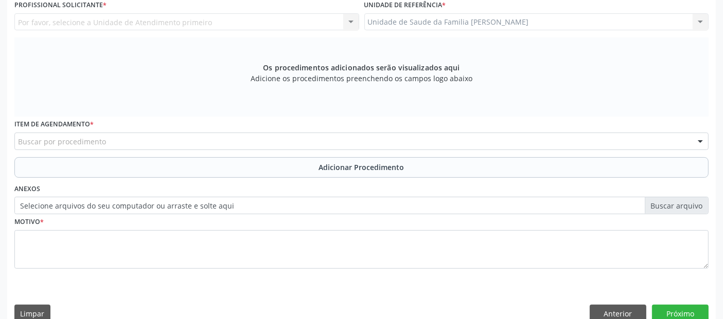
scroll to position [1, 0]
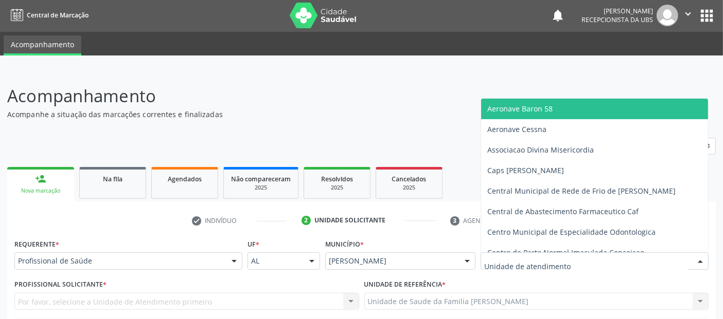
click at [560, 266] on div at bounding box center [594, 261] width 228 height 17
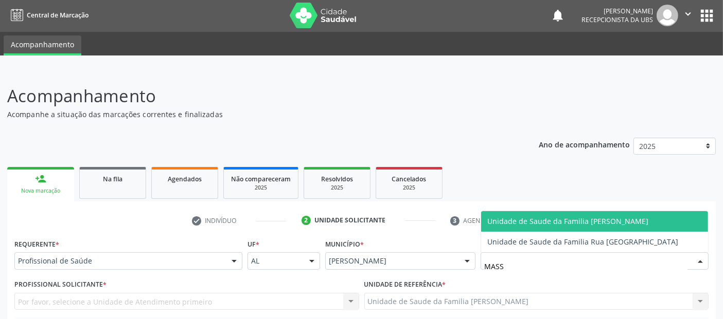
type input "MASSA"
click at [558, 220] on span "Unidade de Saude da Familia [PERSON_NAME]" at bounding box center [567, 222] width 161 height 10
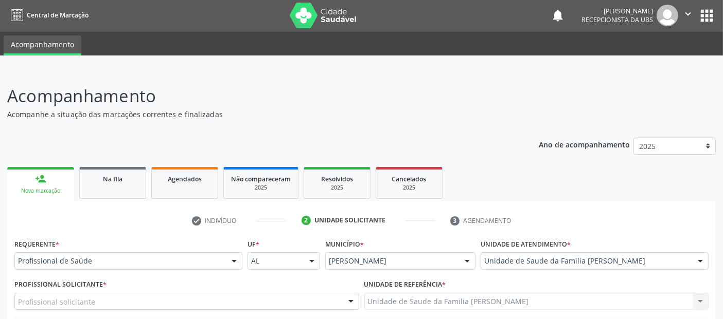
click at [258, 294] on div "Profissional solicitante" at bounding box center [186, 301] width 345 height 17
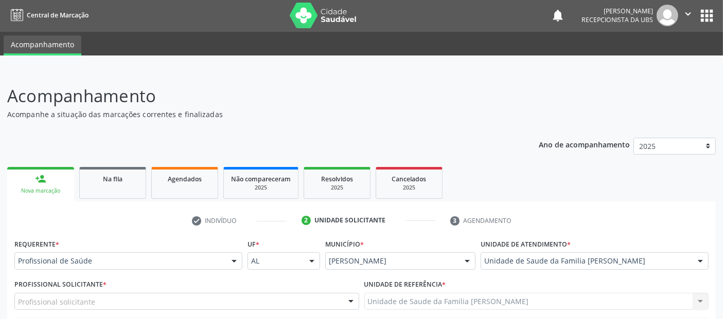
click at [202, 296] on div "Profissional solicitante" at bounding box center [186, 301] width 345 height 17
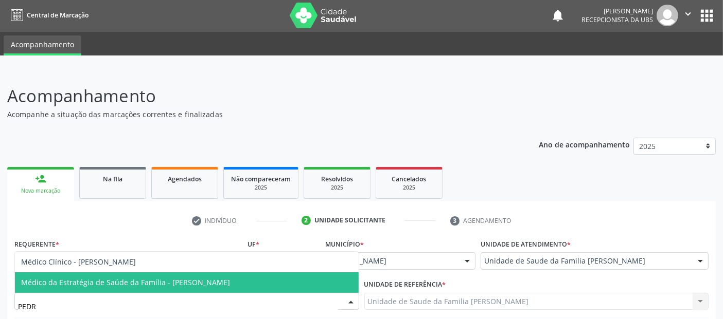
type input "[PERSON_NAME]"
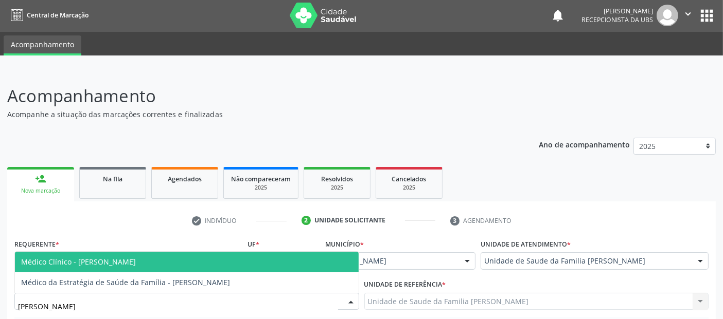
click at [195, 265] on span "Médico Clínico - [PERSON_NAME]" at bounding box center [187, 262] width 344 height 21
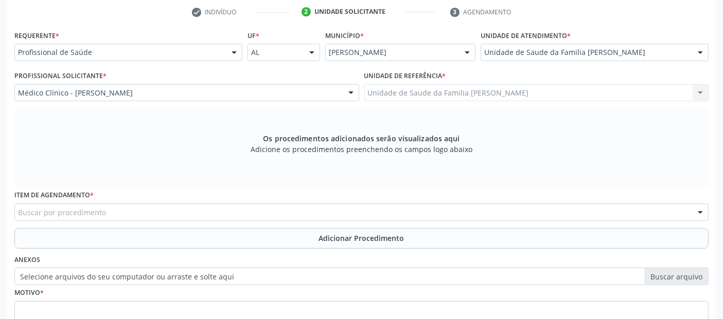
scroll to position [236, 0]
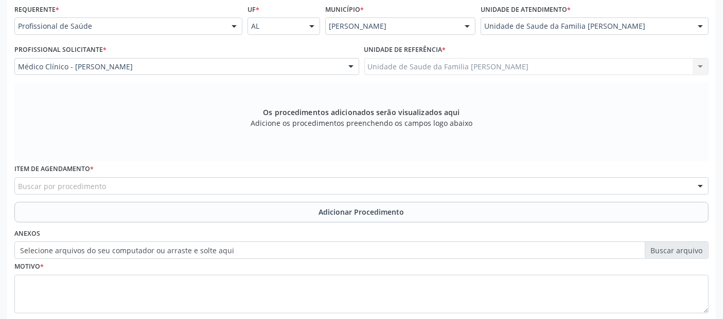
click at [352, 183] on div "Buscar por procedimento" at bounding box center [361, 185] width 694 height 17
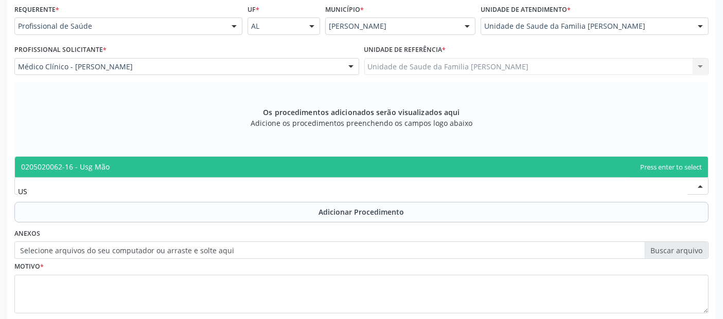
type input "U"
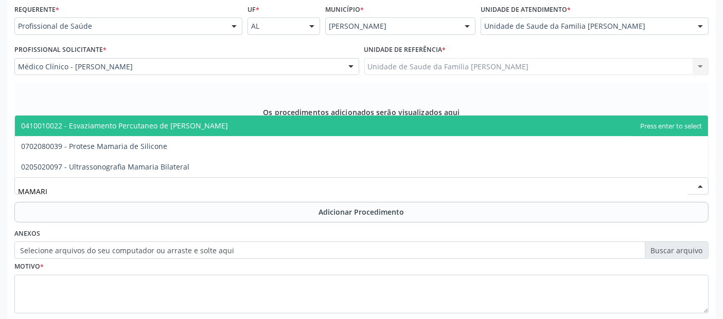
type input "MAMARIA"
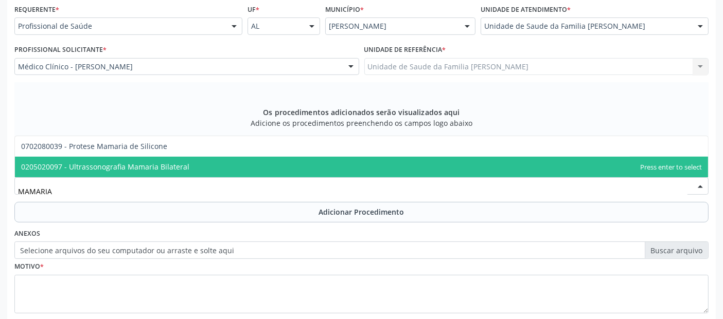
click at [190, 158] on span "0205020097 - Ultrassonografia Mamaria Bilateral" at bounding box center [361, 167] width 693 height 21
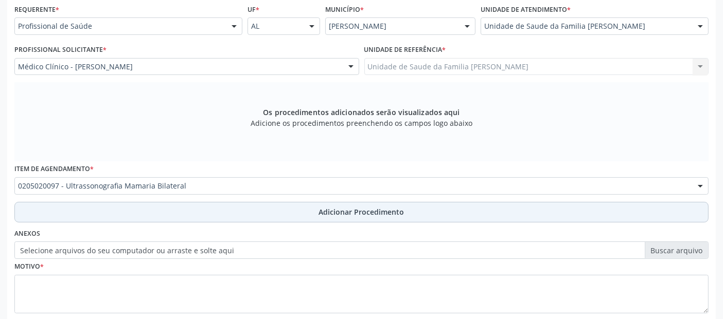
click at [162, 215] on button "Adicionar Procedimento" at bounding box center [361, 212] width 694 height 21
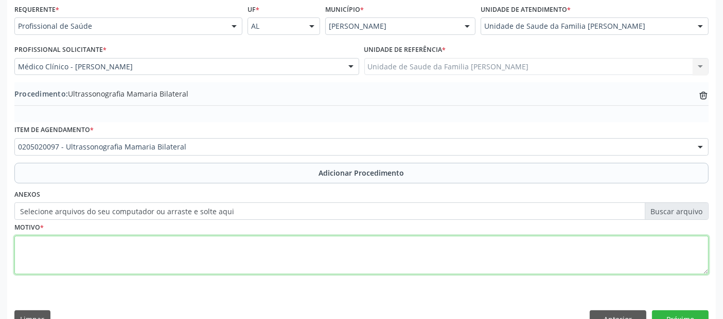
click at [154, 246] on textarea at bounding box center [361, 255] width 694 height 39
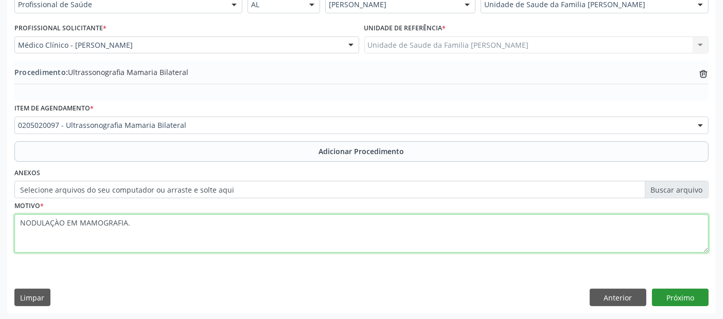
type textarea "NODULAÇÀO EM MAMOGRAFIA."
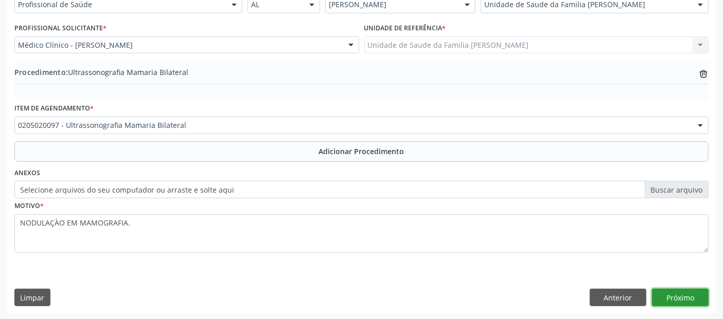
click at [693, 295] on button "Próximo" at bounding box center [680, 297] width 57 height 17
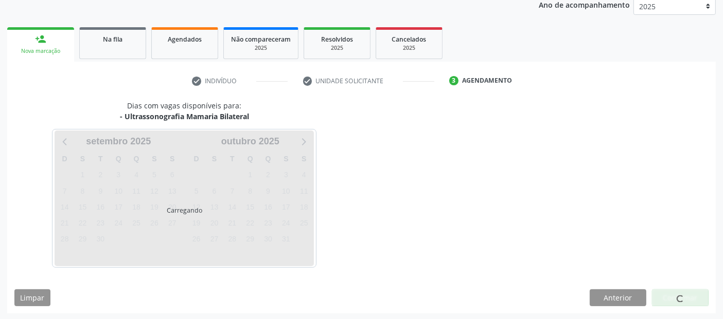
scroll to position [171, 0]
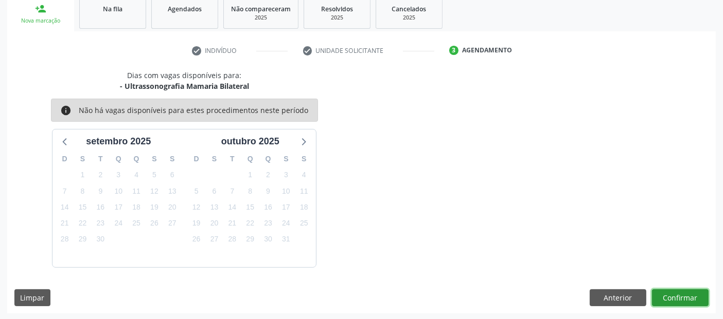
click at [693, 295] on button "Confirmar" at bounding box center [680, 298] width 57 height 17
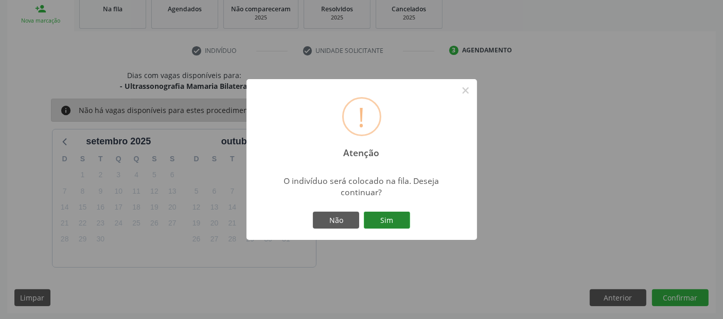
click at [391, 215] on button "Sim" at bounding box center [387, 220] width 46 height 17
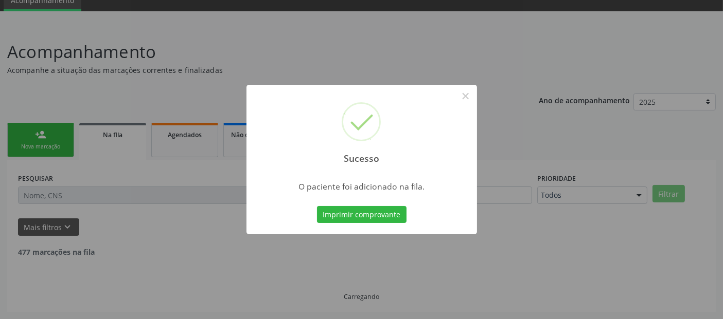
scroll to position [33, 0]
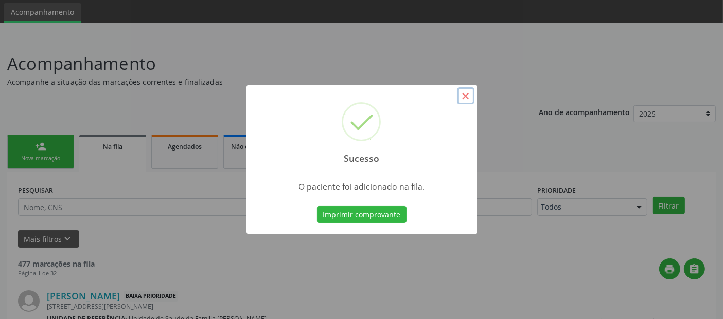
click at [467, 95] on button "×" at bounding box center [465, 95] width 17 height 17
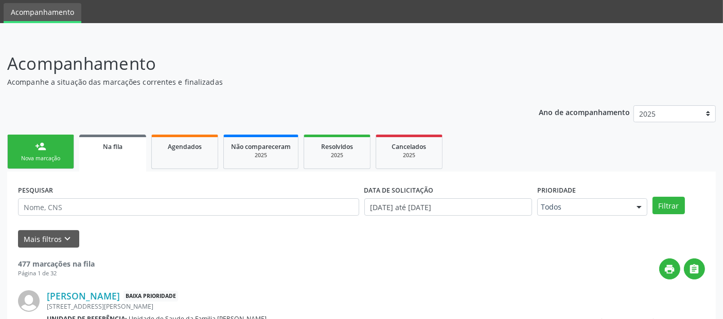
click at [45, 139] on link "person_add Nova marcação" at bounding box center [40, 152] width 67 height 34
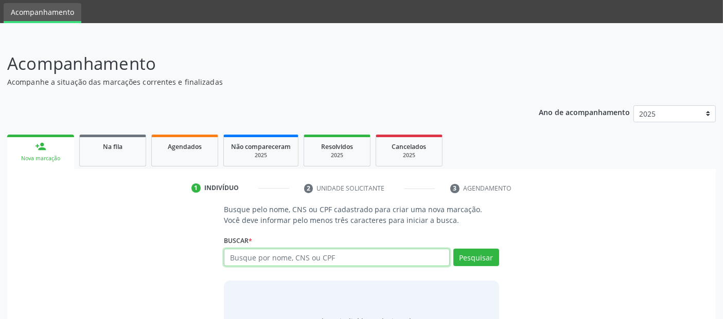
click at [300, 255] on input "text" at bounding box center [336, 257] width 225 height 17
type input "[PERSON_NAME]"
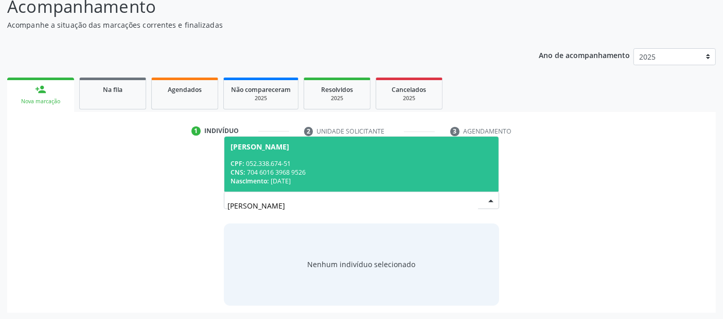
click at [352, 157] on span "[PERSON_NAME] CPF: 052.338.674-51 CNS: 704 6016 3968 9526 Nascimento: [DATE]" at bounding box center [361, 164] width 274 height 55
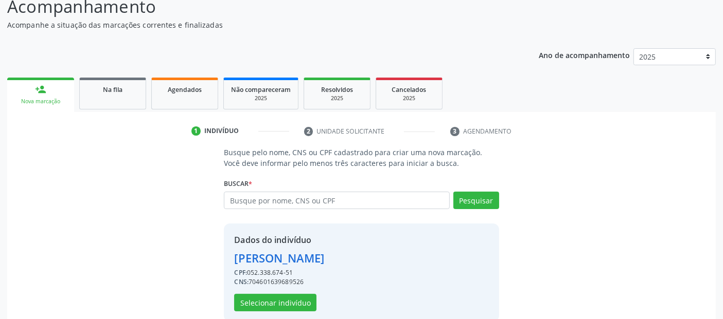
drag, startPoint x: 715, startPoint y: 191, endPoint x: 426, endPoint y: 228, distance: 291.5
click at [723, 229] on html "Central de Marcação notifications [PERSON_NAME] Recepcionista da UBS  Configur…" at bounding box center [361, 68] width 723 height 319
click at [274, 292] on div "Dados do indivíduo [PERSON_NAME] CPF: 052.338.674-51 CNS: 704601639689526 Selec…" at bounding box center [279, 273] width 90 height 78
click at [274, 296] on button "Selecionar indivíduo" at bounding box center [275, 302] width 82 height 17
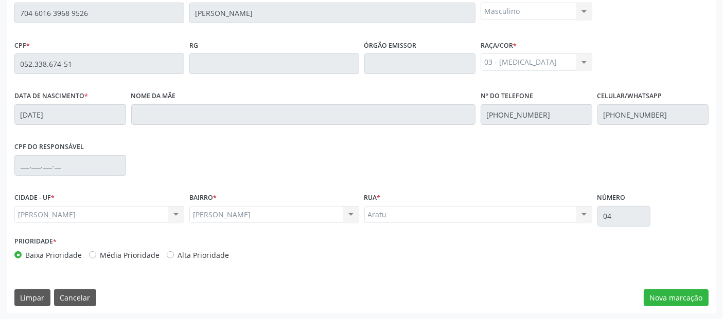
scroll to position [0, 0]
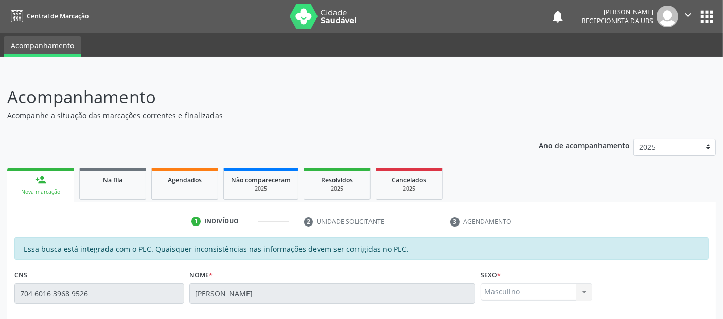
click at [47, 182] on link "person_add Nova marcação" at bounding box center [40, 185] width 67 height 34
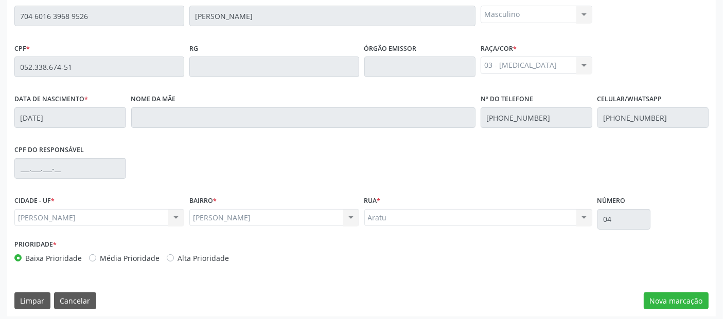
scroll to position [280, 0]
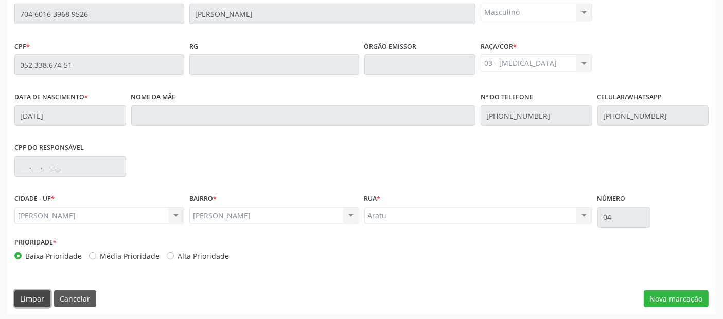
click at [41, 297] on button "Limpar" at bounding box center [32, 299] width 36 height 17
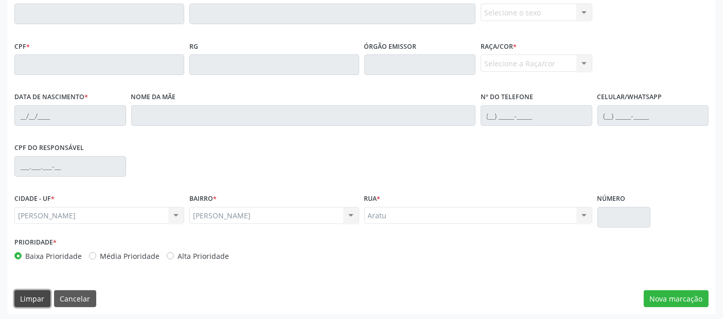
click at [41, 297] on button "Limpar" at bounding box center [32, 299] width 36 height 17
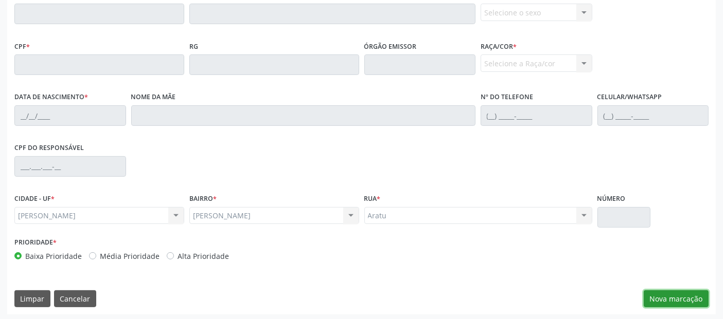
click at [666, 294] on button "Nova marcação" at bounding box center [676, 299] width 65 height 17
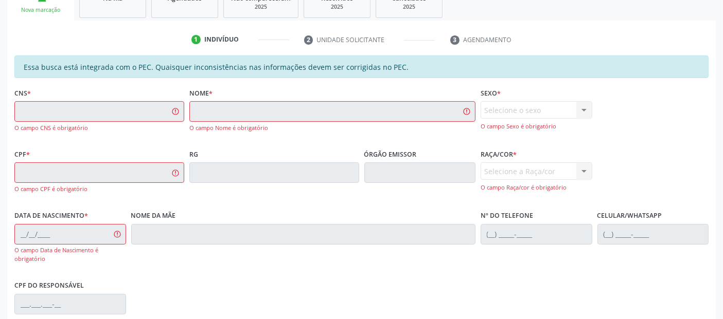
scroll to position [170, 0]
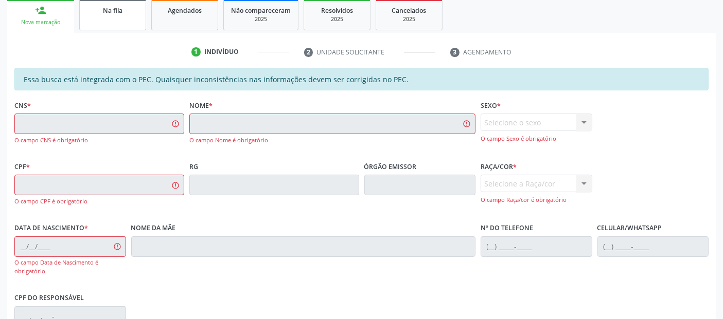
click at [135, 5] on div "Na fila" at bounding box center [112, 10] width 51 height 11
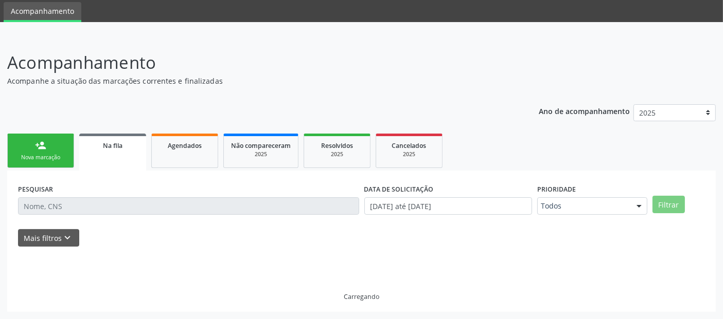
scroll to position [33, 0]
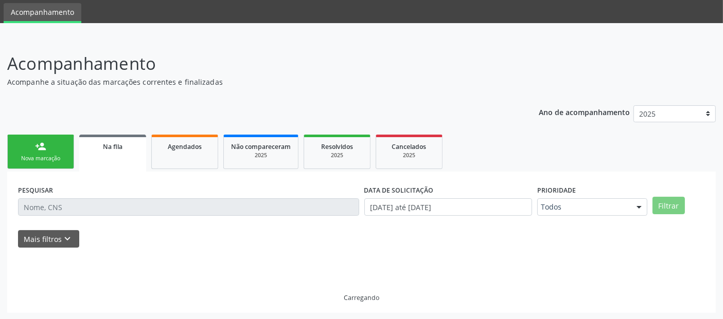
click at [135, 5] on ul "Acompanhamento" at bounding box center [361, 11] width 723 height 24
click at [46, 136] on link "person_add Nova marcação" at bounding box center [40, 152] width 67 height 34
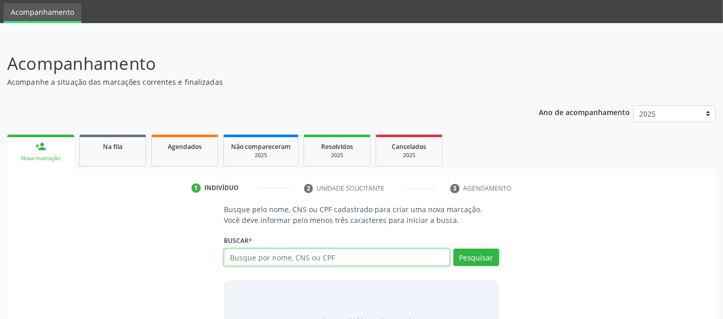
click at [333, 262] on input "text" at bounding box center [336, 257] width 225 height 17
type input "700207483966621"
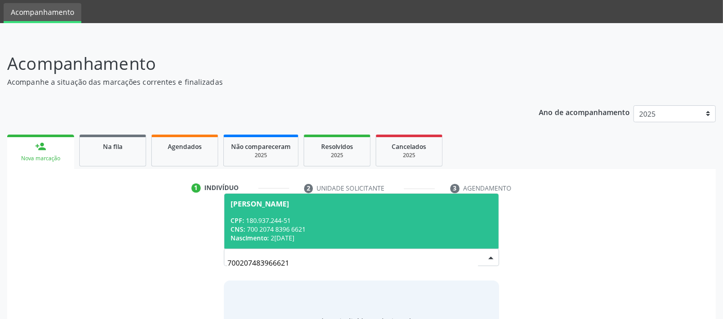
click at [380, 228] on div "CNS: 700 2074 8396 6621" at bounding box center [360, 229] width 261 height 9
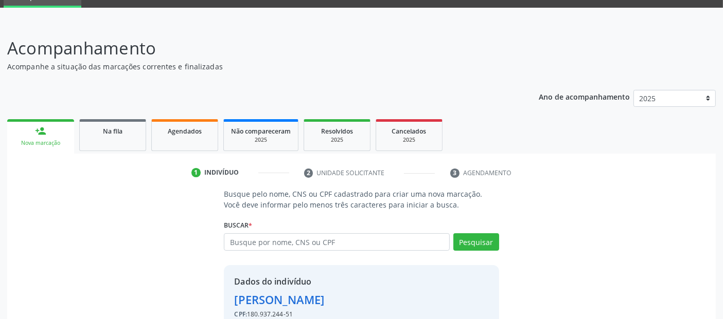
scroll to position [106, 0]
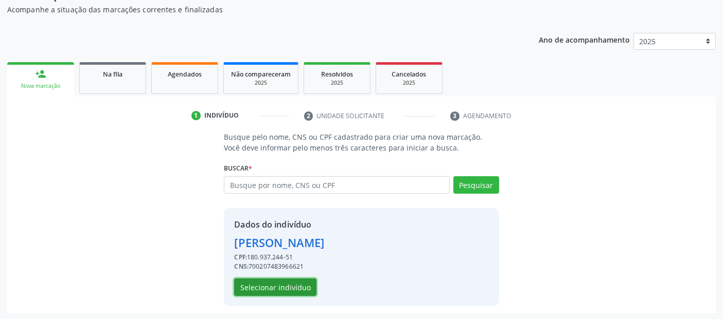
click at [257, 286] on button "Selecionar indivíduo" at bounding box center [275, 287] width 82 height 17
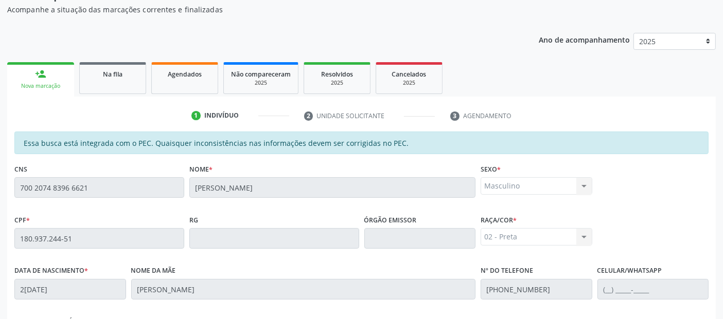
scroll to position [281, 0]
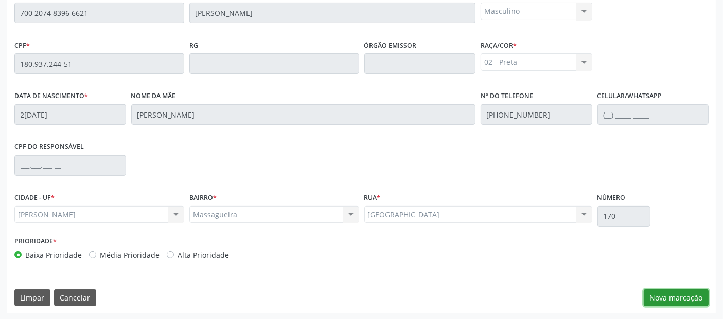
click at [681, 299] on button "Nova marcação" at bounding box center [676, 298] width 65 height 17
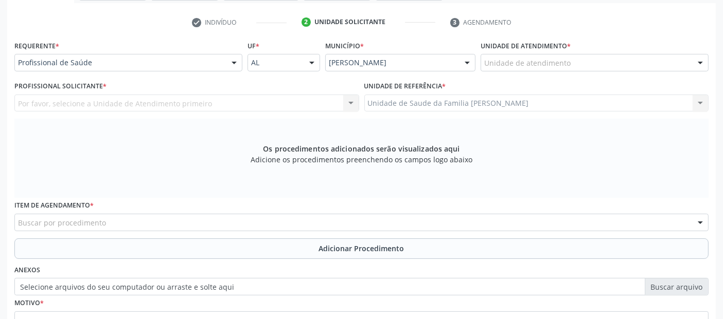
scroll to position [188, 0]
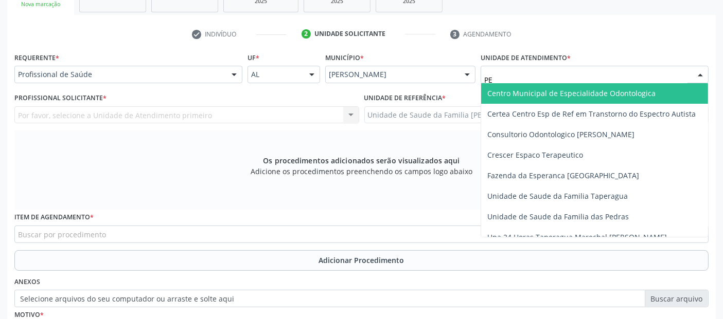
type input "P"
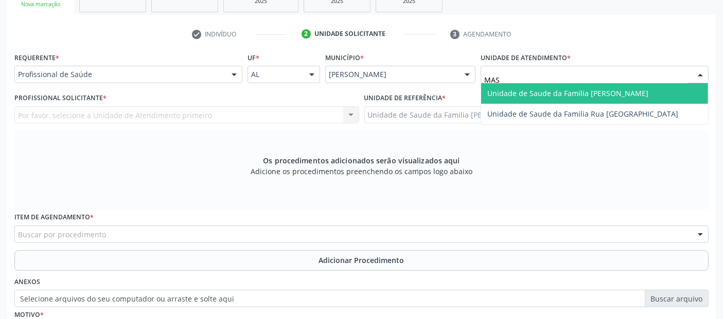
type input "MASS"
click at [577, 98] on span "Unidade de Saude da Familia [PERSON_NAME]" at bounding box center [594, 93] width 227 height 21
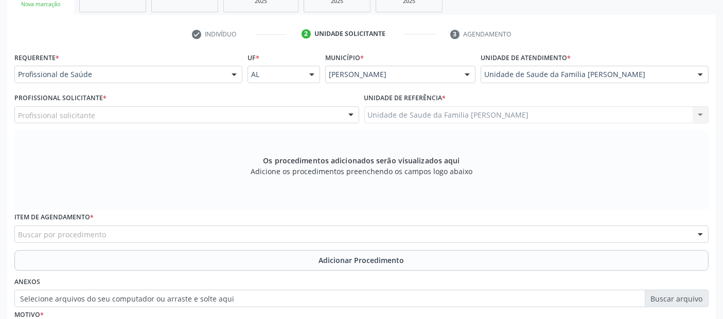
click at [185, 231] on div "Buscar por procedimento" at bounding box center [361, 234] width 694 height 17
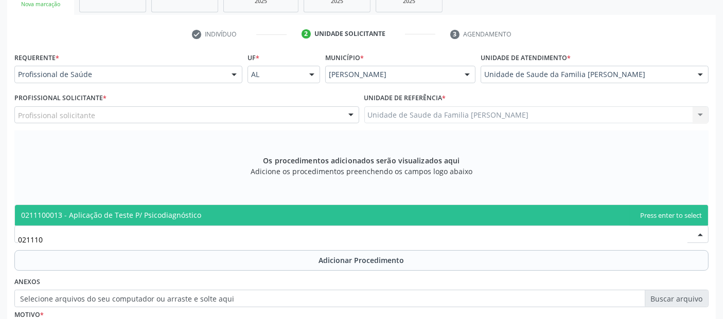
type input "0211100"
click at [192, 211] on span "0211100013 - Aplicação de Teste P/ Psicodiagnóstico" at bounding box center [111, 215] width 180 height 10
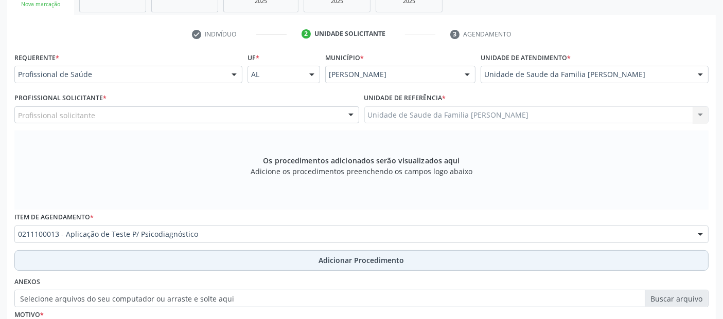
click at [302, 270] on div "Requerente * Profissional de Saúde Profissional de Saúde Paciente Nenhum result…" at bounding box center [361, 213] width 694 height 327
click at [307, 264] on button "Adicionar Procedimento" at bounding box center [361, 261] width 694 height 21
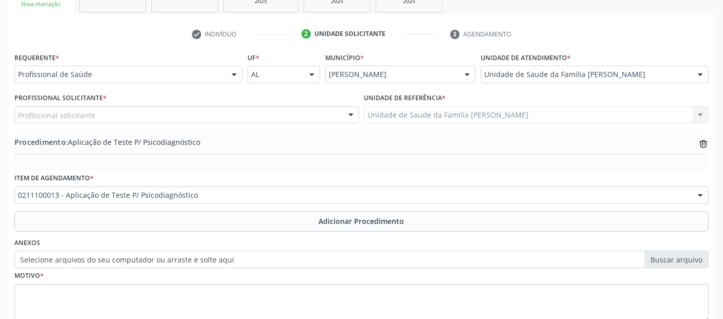
scroll to position [258, 0]
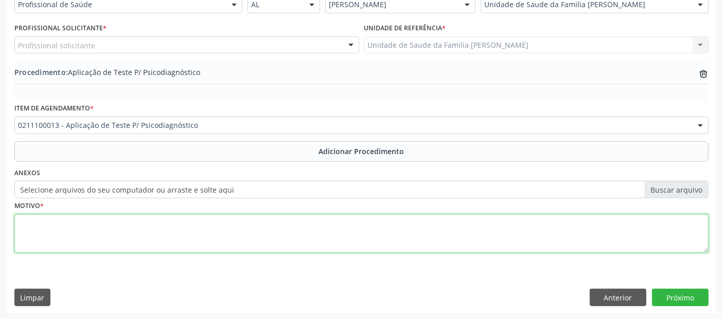
click at [458, 227] on textarea at bounding box center [361, 234] width 694 height 39
type textarea "N"
type textarea "AGENDAR AS TERAPIAS, JA REALIZOU AVALIAÇÃO COM NEURO."
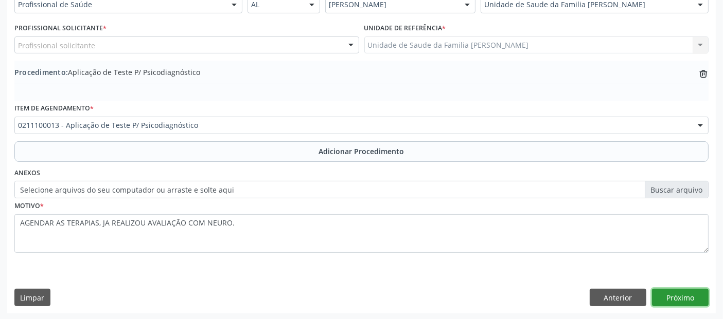
click at [682, 296] on button "Próximo" at bounding box center [680, 297] width 57 height 17
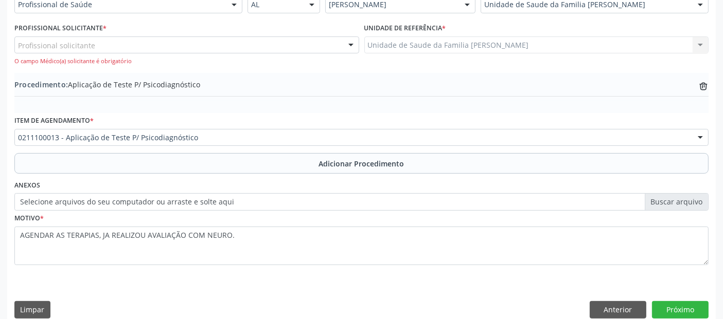
click at [258, 43] on div "Profissional solicitante" at bounding box center [186, 45] width 345 height 17
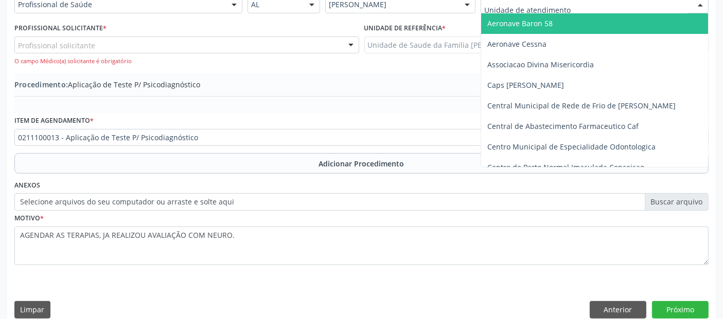
scroll to position [257, 0]
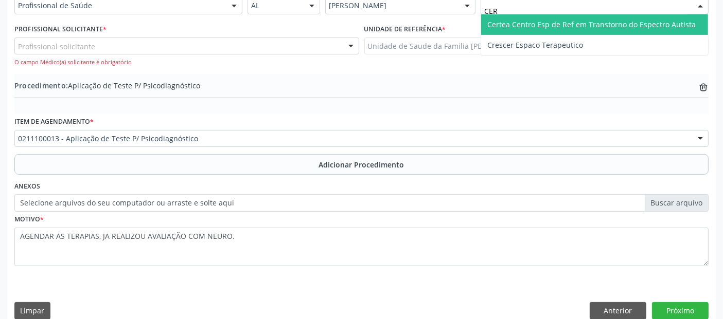
type input "CERT"
click at [544, 20] on span "Certea Centro Esp de Ref em Transtorno do Espectro Autista" at bounding box center [591, 25] width 208 height 10
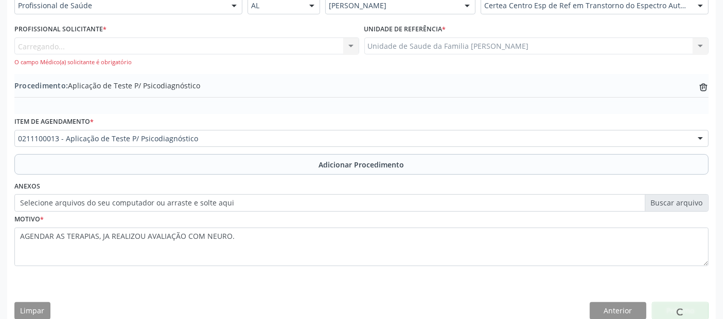
click at [98, 43] on div "Carregando... Assistente Administrativo - [PERSON_NAME] Cirurgião Dentista - Cl…" at bounding box center [186, 52] width 345 height 29
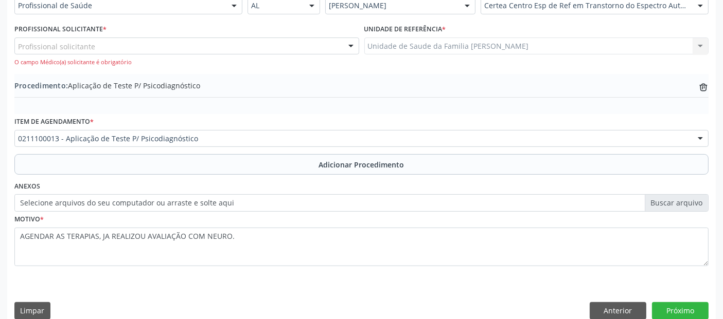
click at [98, 43] on div "Profissional solicitante" at bounding box center [186, 46] width 345 height 17
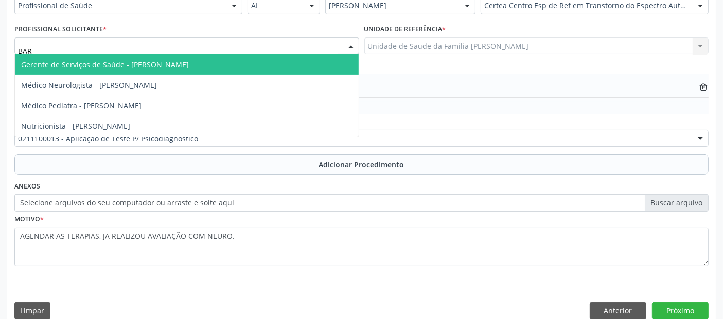
type input "BARB"
click at [105, 62] on span "Médico Neurologista - [PERSON_NAME]" at bounding box center [89, 65] width 136 height 10
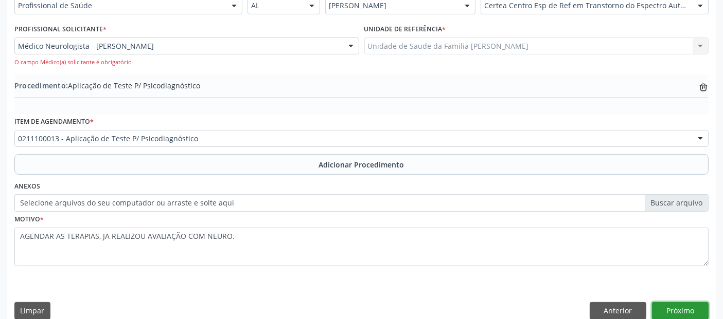
click at [689, 308] on button "Próximo" at bounding box center [680, 310] width 57 height 17
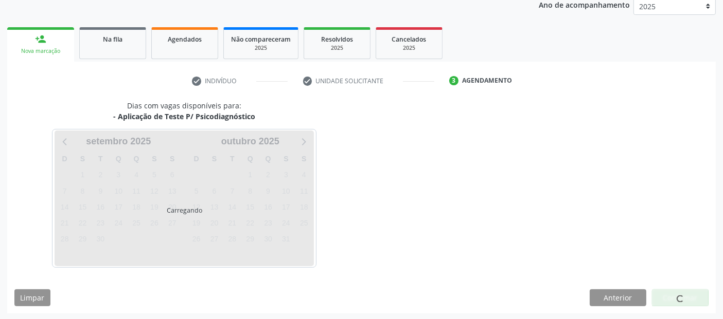
scroll to position [171, 0]
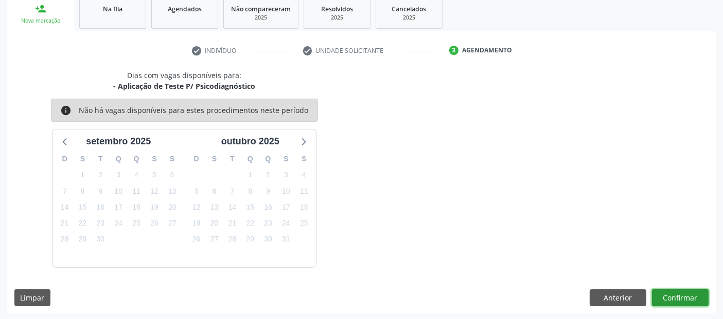
click at [676, 295] on button "Confirmar" at bounding box center [680, 298] width 57 height 17
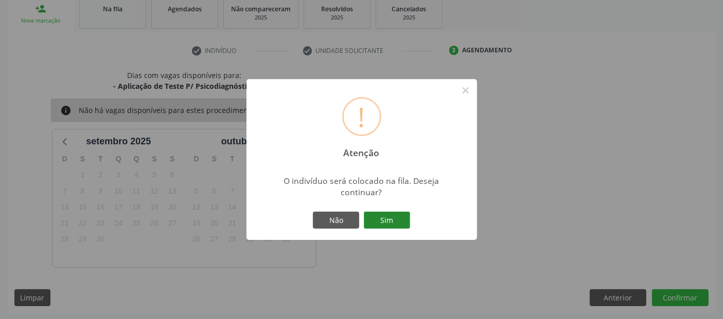
click at [403, 219] on button "Sim" at bounding box center [387, 220] width 46 height 17
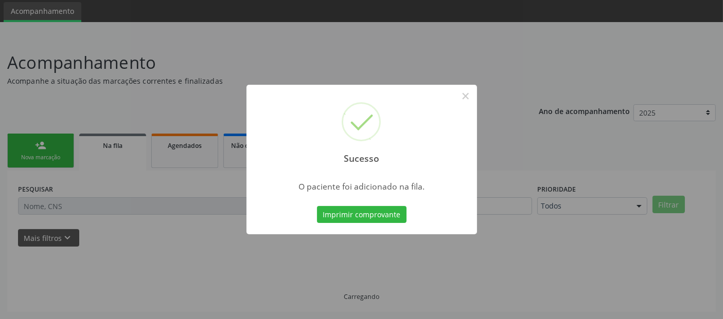
scroll to position [33, 0]
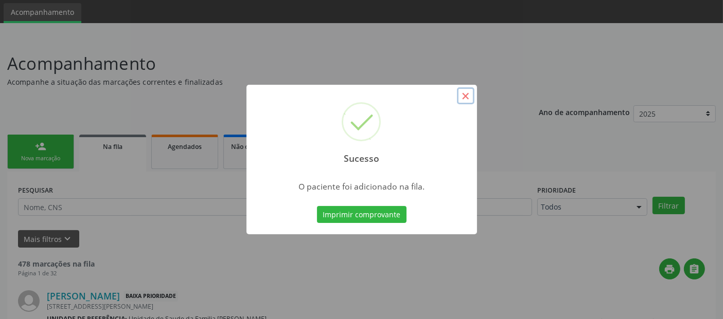
click at [470, 95] on button "×" at bounding box center [465, 95] width 17 height 17
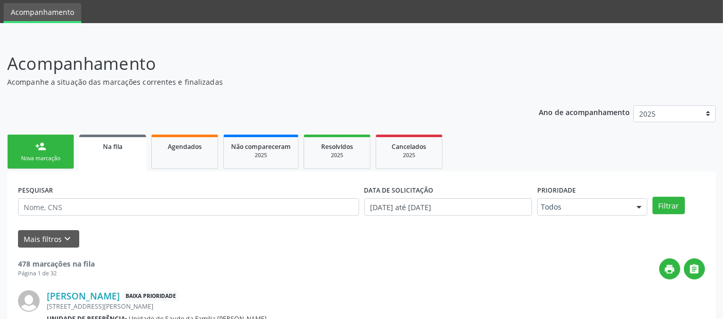
click at [51, 148] on link "person_add Nova marcação" at bounding box center [40, 152] width 67 height 34
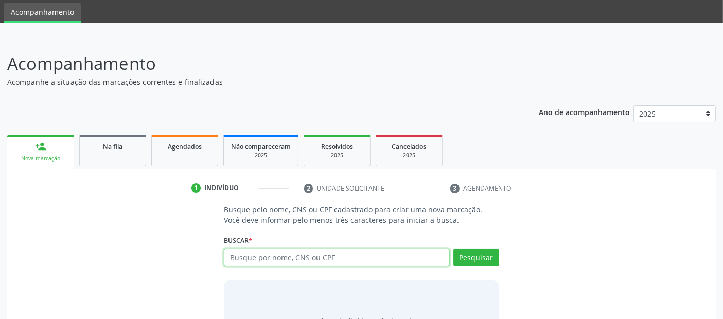
click at [317, 256] on input "text" at bounding box center [336, 257] width 225 height 17
type input "7"
type input "706401110884389"
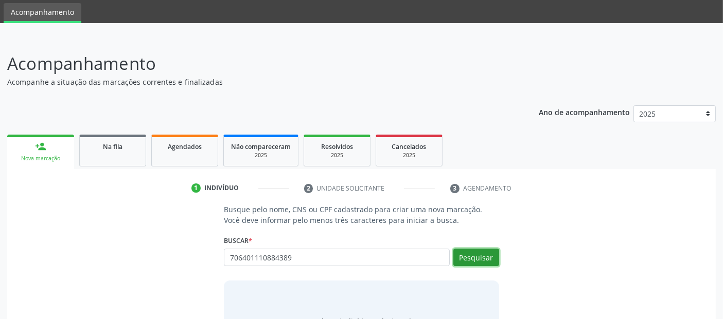
click at [483, 258] on button "Pesquisar" at bounding box center [476, 257] width 46 height 17
type input "706401110884389"
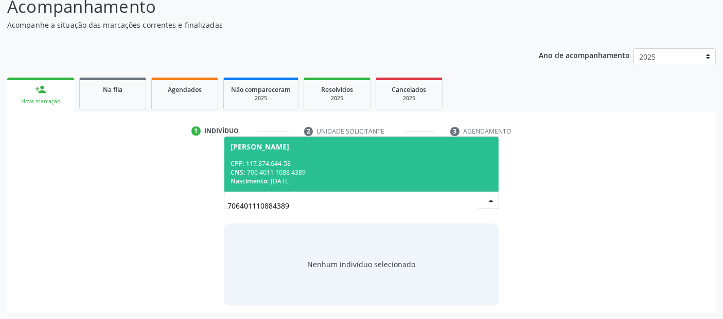
click at [365, 165] on div "CPF: 117.874.644-58" at bounding box center [360, 163] width 261 height 9
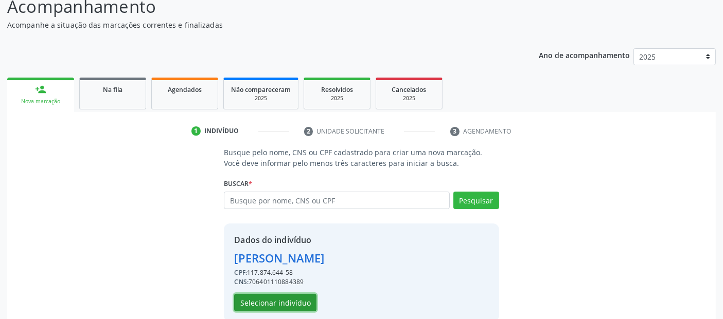
click at [265, 302] on button "Selecionar indivíduo" at bounding box center [275, 302] width 82 height 17
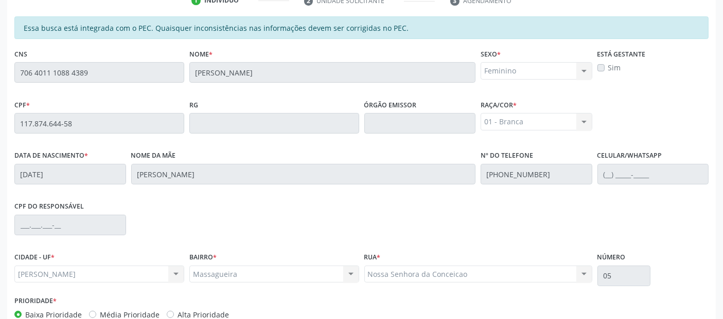
scroll to position [281, 0]
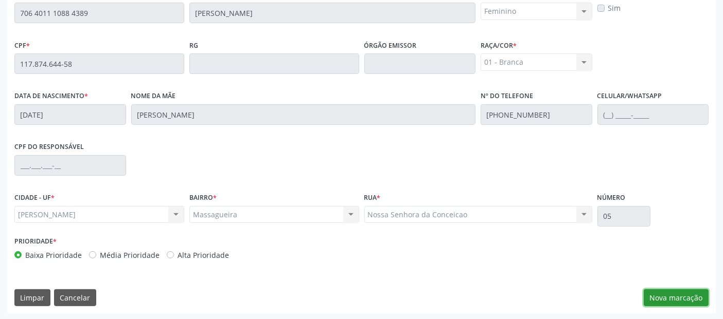
click at [663, 304] on button "Nova marcação" at bounding box center [676, 298] width 65 height 17
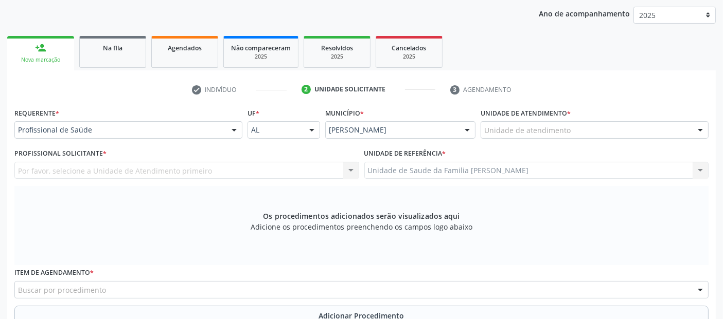
scroll to position [123, 0]
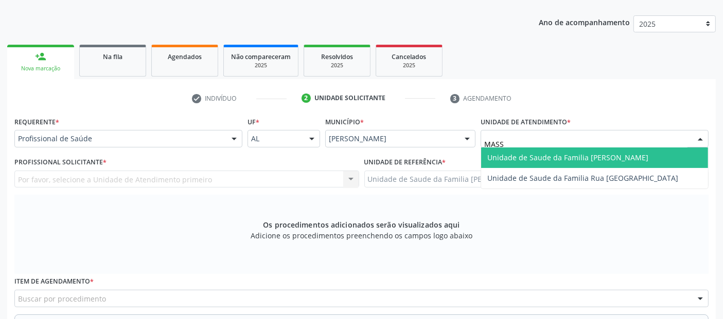
type input "MASSA"
click at [517, 158] on span "Unidade de Saude da Familia [PERSON_NAME]" at bounding box center [567, 158] width 161 height 10
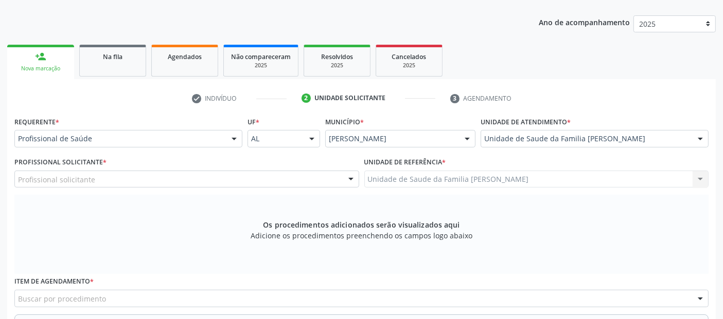
click at [139, 174] on div "Profissional solicitante" at bounding box center [186, 179] width 345 height 17
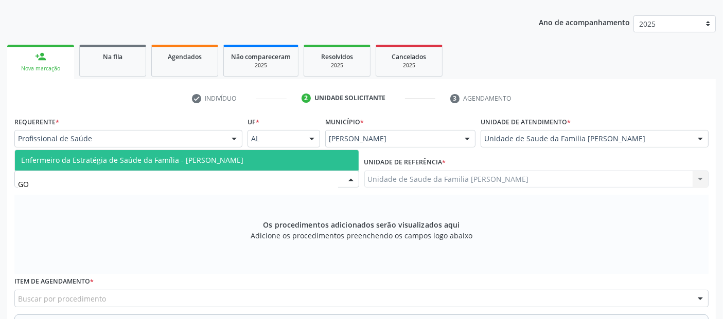
type input "GOR"
click at [182, 152] on span "Enfermeiro da Estratégia de Saúde da Família - [PERSON_NAME]" at bounding box center [187, 160] width 344 height 21
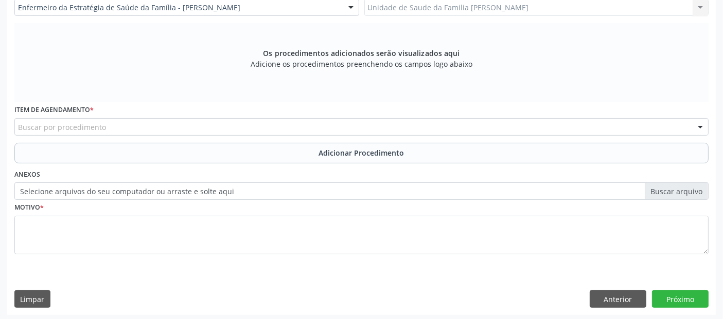
scroll to position [297, 0]
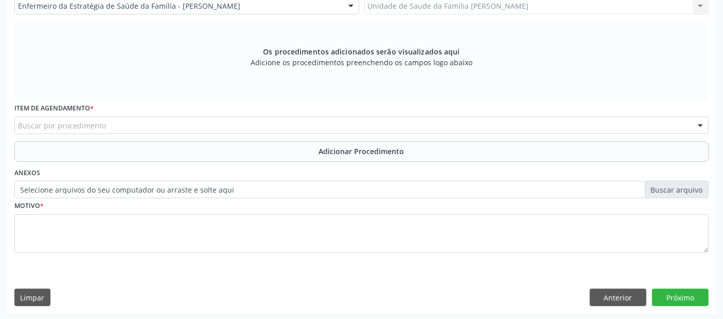
click at [289, 119] on div "Buscar por procedimento" at bounding box center [361, 125] width 694 height 17
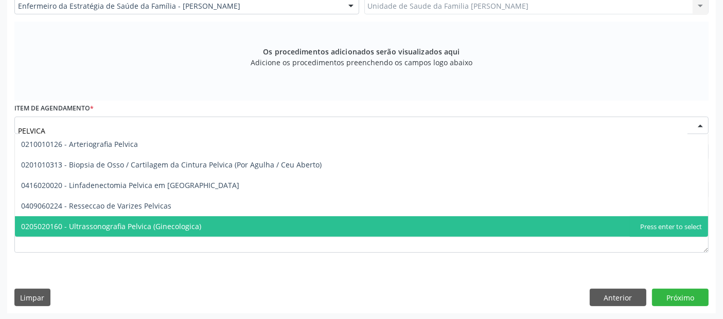
click at [143, 227] on span "0205020160 - Ultrassonografia Pelvica (Ginecologica)" at bounding box center [111, 227] width 180 height 10
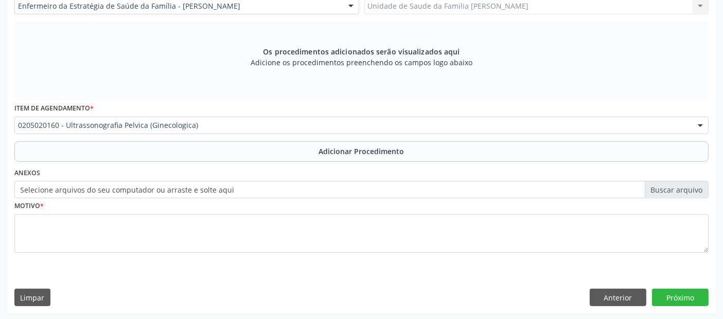
click at [253, 141] on button "Adicionar Procedimento" at bounding box center [361, 151] width 694 height 21
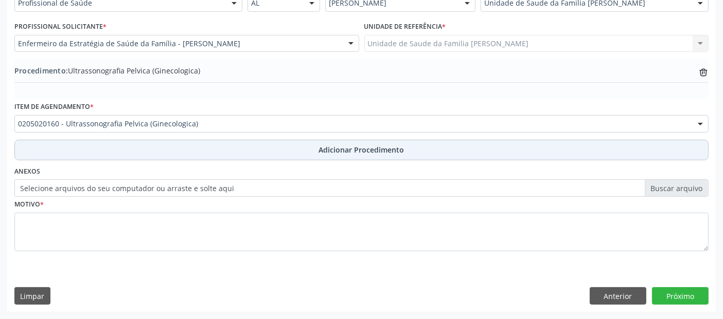
scroll to position [258, 0]
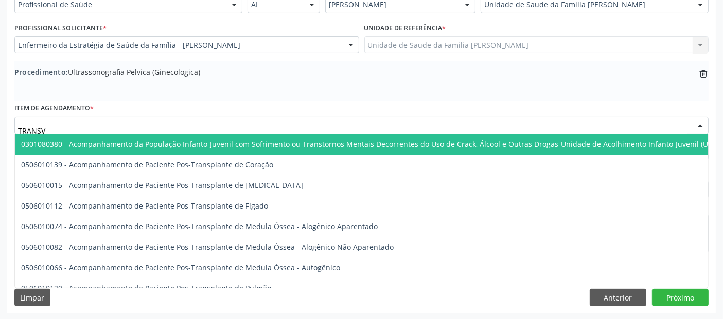
type input "TRANSVA"
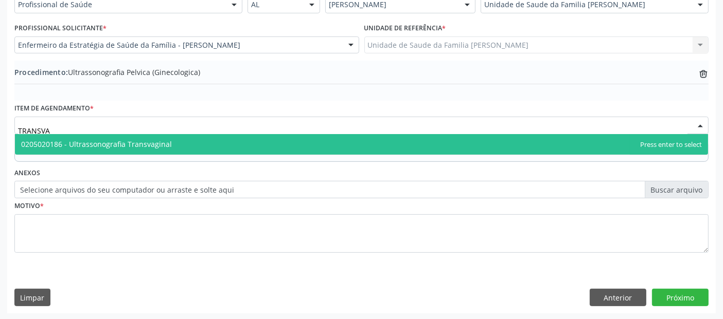
click at [185, 138] on span "0205020186 - Ultrassonografia Transvaginal" at bounding box center [361, 144] width 693 height 21
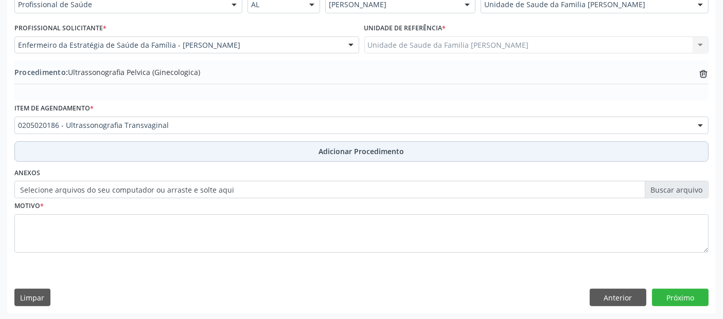
click at [222, 156] on button "Adicionar Procedimento" at bounding box center [361, 151] width 694 height 21
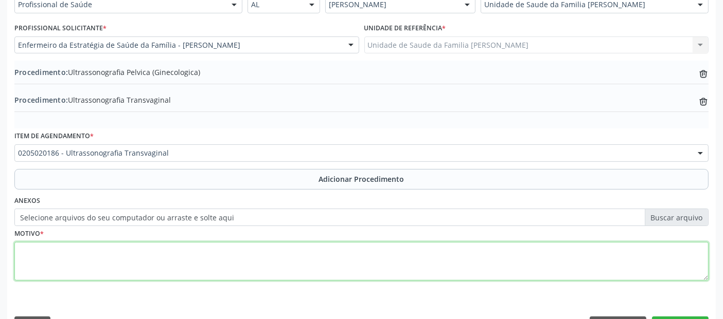
click at [162, 253] on textarea at bounding box center [361, 261] width 694 height 39
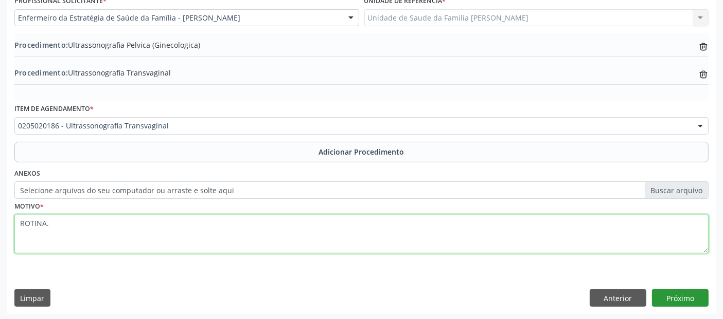
type textarea "ROTINA."
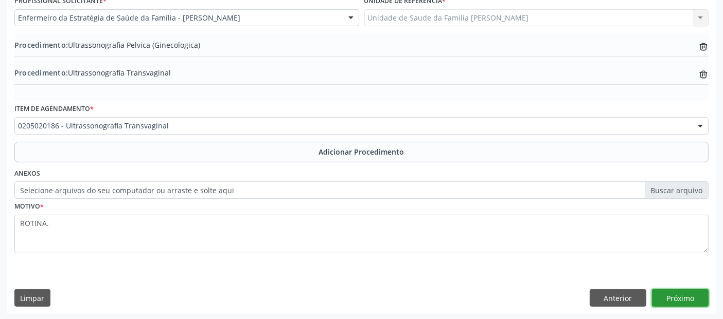
click at [681, 292] on button "Próximo" at bounding box center [680, 298] width 57 height 17
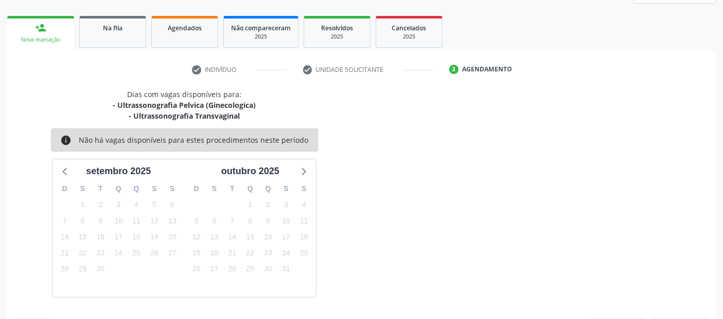
scroll to position [182, 0]
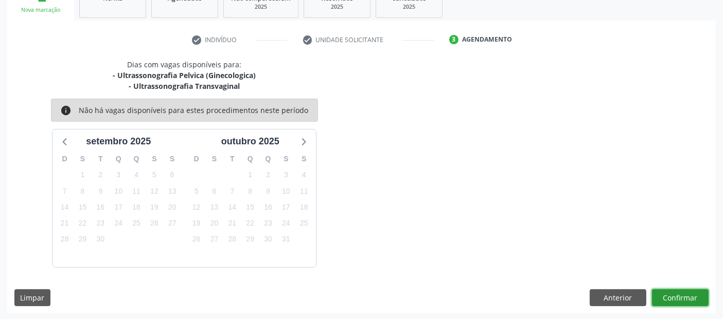
click at [682, 292] on button "Confirmar" at bounding box center [680, 298] width 57 height 17
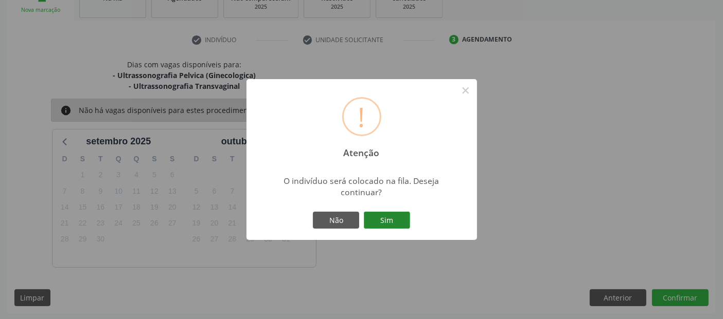
click at [399, 219] on button "Sim" at bounding box center [387, 220] width 46 height 17
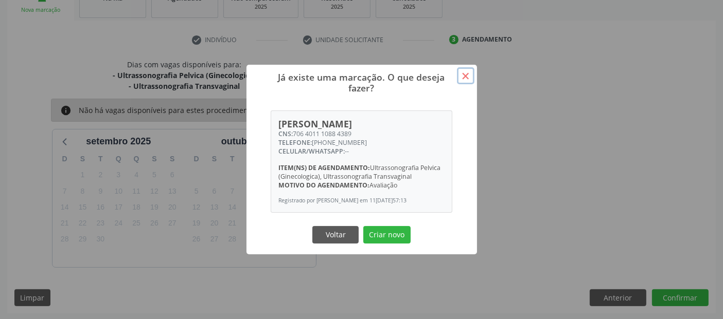
click at [468, 77] on button "×" at bounding box center [465, 75] width 17 height 17
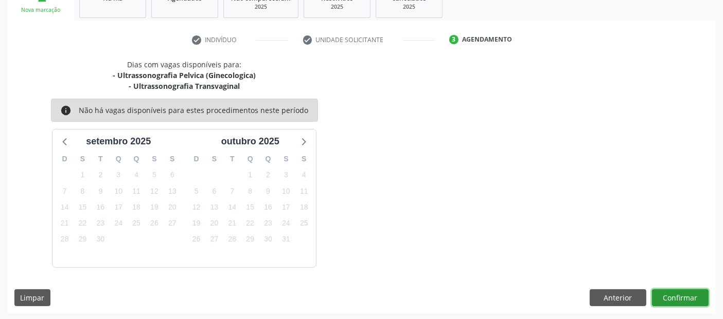
click at [673, 299] on button "Confirmar" at bounding box center [680, 298] width 57 height 17
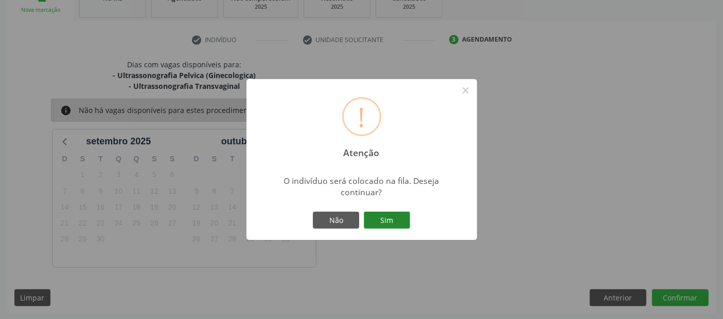
click at [382, 219] on button "Sim" at bounding box center [387, 220] width 46 height 17
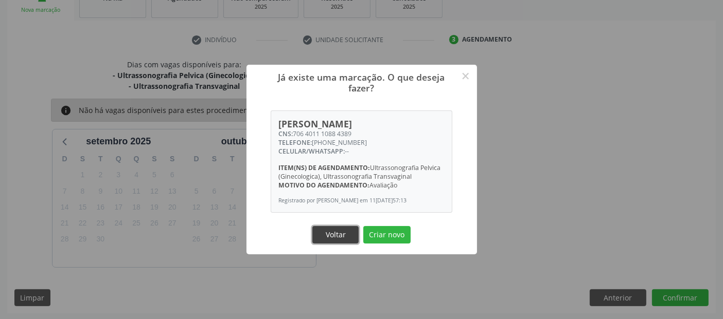
click at [342, 236] on button "Voltar" at bounding box center [335, 234] width 46 height 17
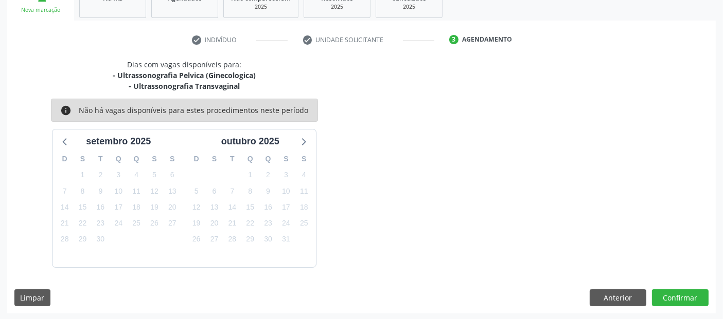
click at [42, 311] on div "Dias com vagas disponíveis para: - Ultrassonografia Pelvica (Ginecologica) - Ul…" at bounding box center [361, 186] width 708 height 255
click at [37, 290] on button "Limpar" at bounding box center [32, 298] width 36 height 17
drag, startPoint x: 432, startPoint y: 149, endPoint x: 693, endPoint y: 43, distance: 282.2
click at [693, 43] on div "check Indivíduo check Unidade solicitante 3 Agendamento Essa busca está integra…" at bounding box center [361, 172] width 708 height 282
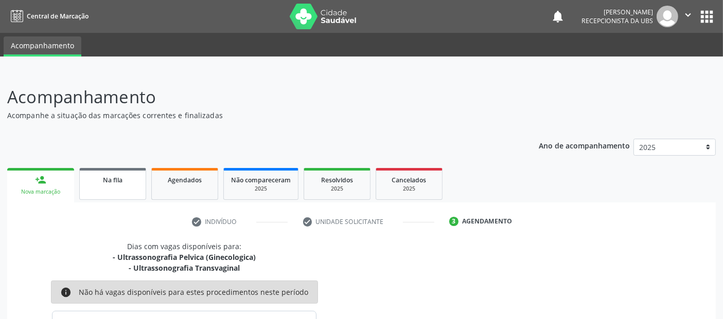
click at [104, 184] on div "Na fila" at bounding box center [112, 179] width 51 height 11
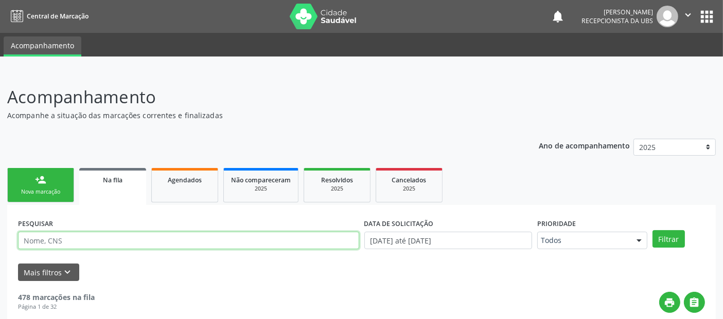
click at [113, 239] on input "text" at bounding box center [188, 240] width 341 height 17
paste input "[PERSON_NAME]"
click at [652, 230] on button "Filtrar" at bounding box center [668, 238] width 32 height 17
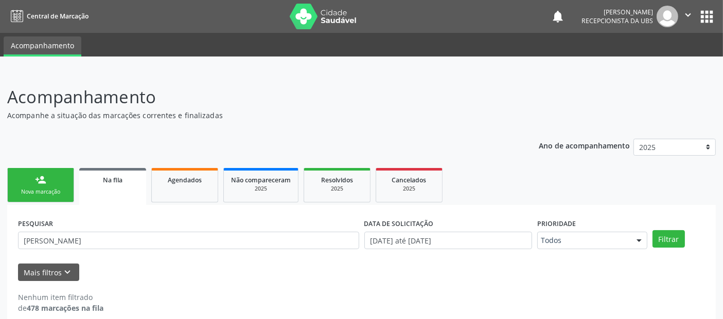
scroll to position [11, 0]
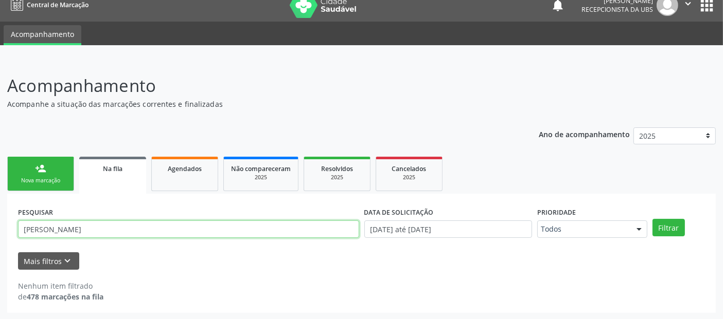
click at [160, 228] on input "[PERSON_NAME]" at bounding box center [188, 229] width 341 height 17
click at [652, 219] on button "Filtrar" at bounding box center [668, 227] width 32 height 17
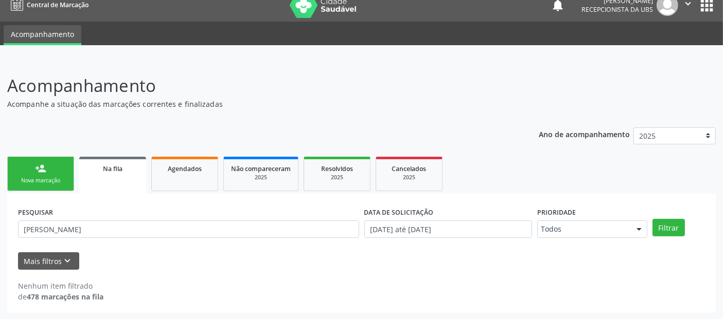
drag, startPoint x: 698, startPoint y: 186, endPoint x: 721, endPoint y: 291, distance: 107.0
click at [723, 290] on html "Central de Marcação notifications [PERSON_NAME] Recepcionista da UBS  Configur…" at bounding box center [361, 148] width 723 height 319
click at [232, 224] on input "[PERSON_NAME]" at bounding box center [188, 229] width 341 height 17
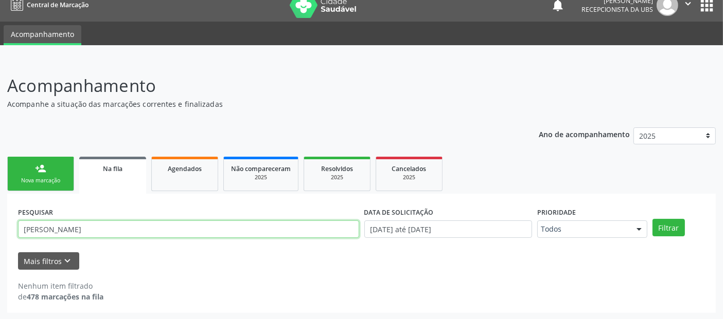
click at [652, 219] on button "Filtrar" at bounding box center [668, 227] width 32 height 17
click at [232, 224] on input "[PERSON_NAME]" at bounding box center [188, 229] width 341 height 17
click at [652, 219] on button "Filtrar" at bounding box center [668, 227] width 32 height 17
click at [227, 234] on input "[PERSON_NAME]" at bounding box center [188, 229] width 341 height 17
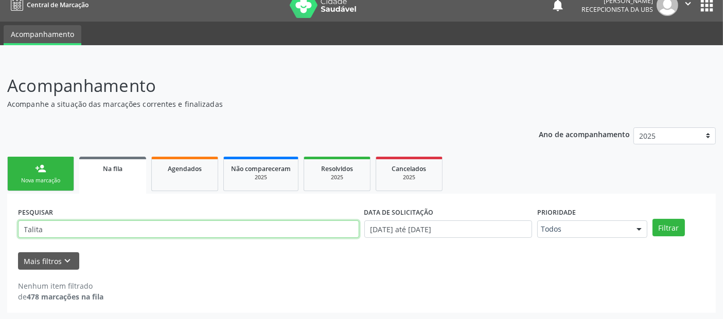
type input "Talita"
click at [652, 219] on button "Filtrar" at bounding box center [668, 227] width 32 height 17
click at [227, 234] on input "Talita" at bounding box center [188, 229] width 341 height 17
click at [59, 174] on link "person_add Nova marcação" at bounding box center [40, 174] width 67 height 34
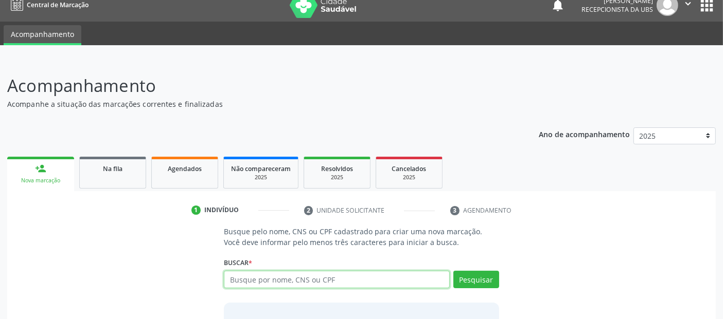
click at [264, 277] on input "text" at bounding box center [336, 279] width 225 height 17
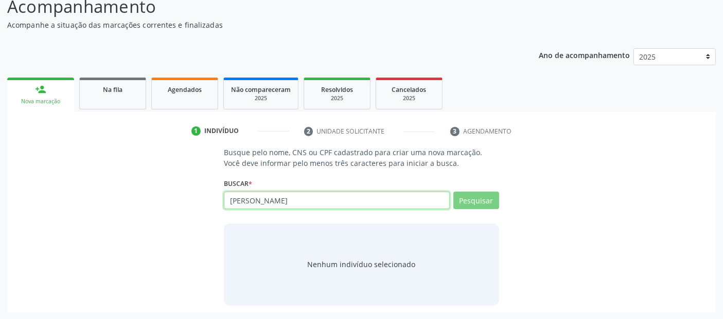
type input "[PERSON_NAME]"
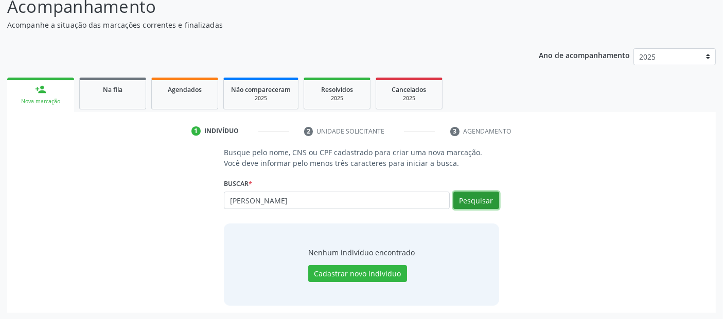
click at [477, 196] on button "Pesquisar" at bounding box center [476, 200] width 46 height 17
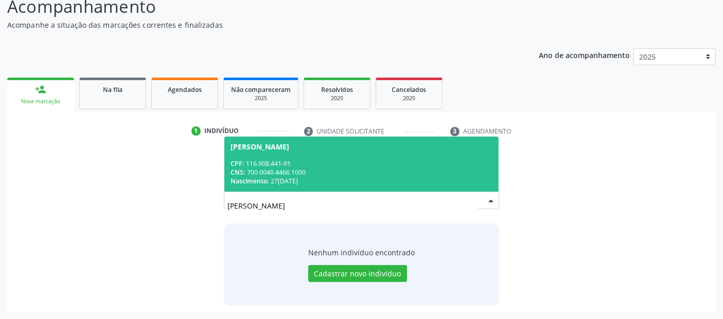
click at [381, 152] on span "[PERSON_NAME] CPF: 116.908.441-91 CNS: 700 0040 4466 1000 Nascimento: [DATE]" at bounding box center [361, 164] width 274 height 55
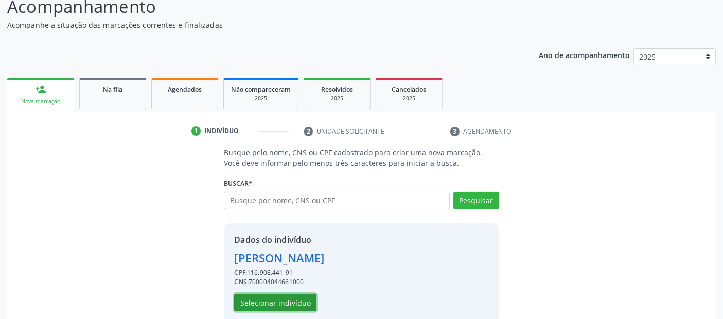
click at [290, 306] on button "Selecionar indivíduo" at bounding box center [275, 302] width 82 height 17
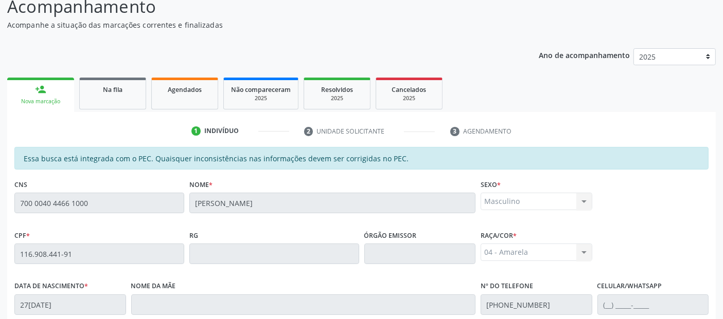
scroll to position [281, 0]
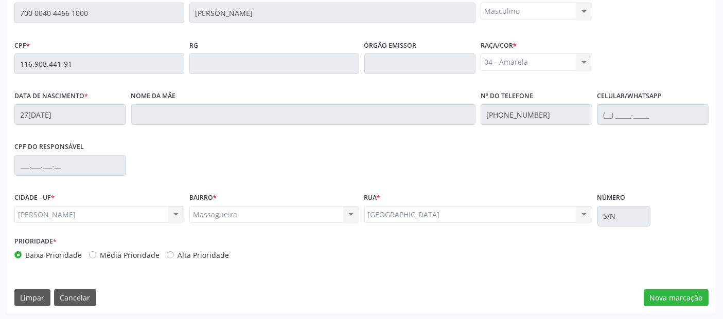
click at [693, 308] on div "Essa busca está integrada com o PEC. Quaisquer inconsistências nas informações …" at bounding box center [361, 135] width 708 height 357
click at [697, 305] on button "Nova marcação" at bounding box center [676, 298] width 65 height 17
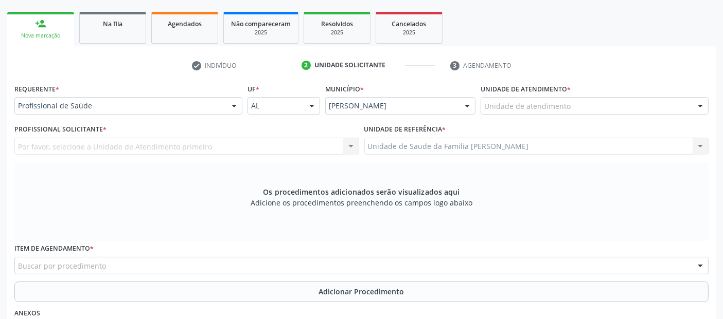
scroll to position [153, 0]
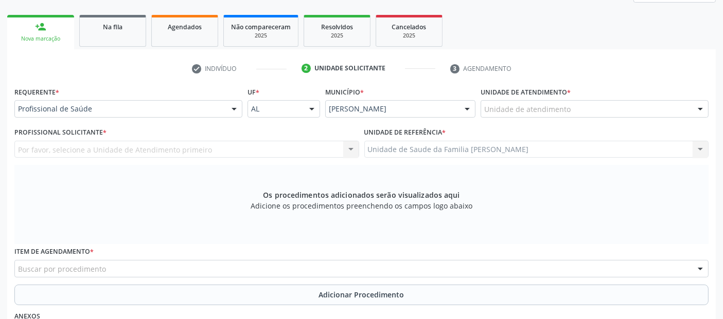
click at [572, 108] on div "Unidade de atendimento" at bounding box center [594, 108] width 228 height 17
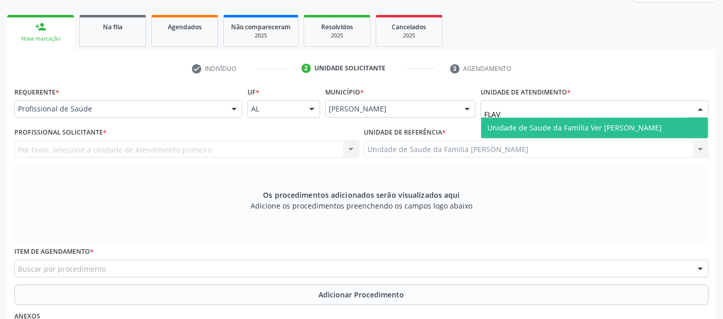
type input "FLAVI"
click at [559, 132] on span "Unidade de Saude da Familia Ver [PERSON_NAME]" at bounding box center [594, 128] width 227 height 21
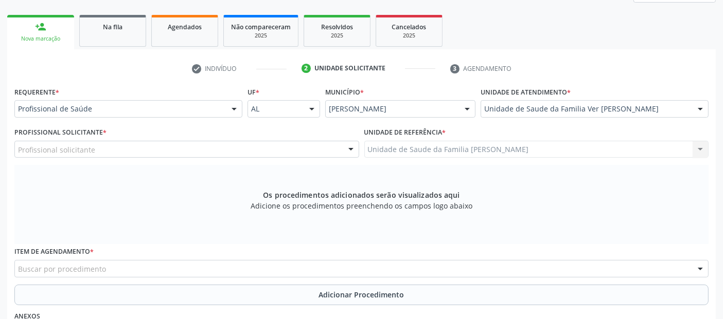
click at [180, 150] on div "Profissional solicitante" at bounding box center [186, 149] width 345 height 17
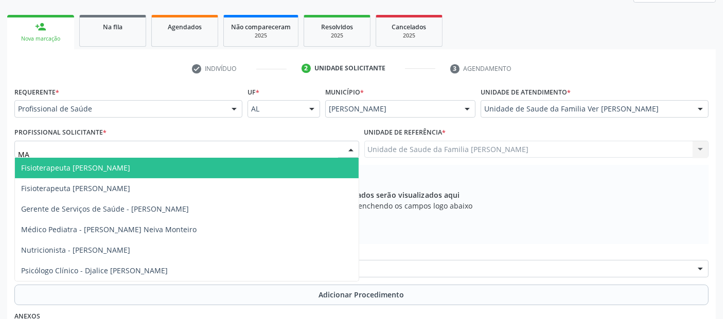
type input "M"
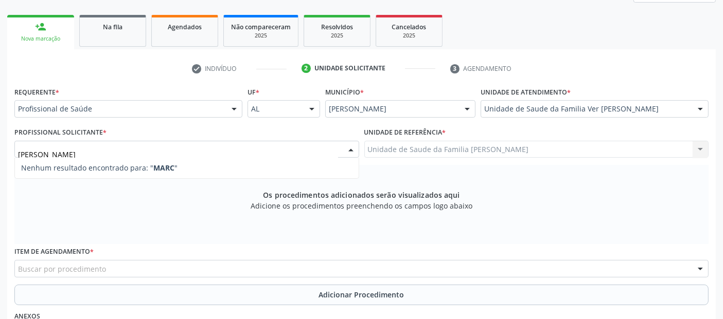
type input "[PERSON_NAME]"
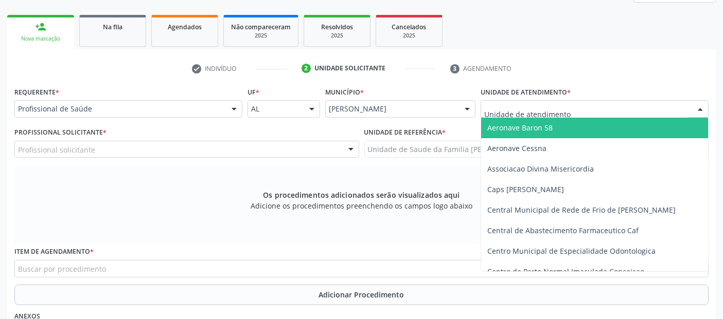
click at [571, 104] on input "text" at bounding box center [585, 114] width 203 height 21
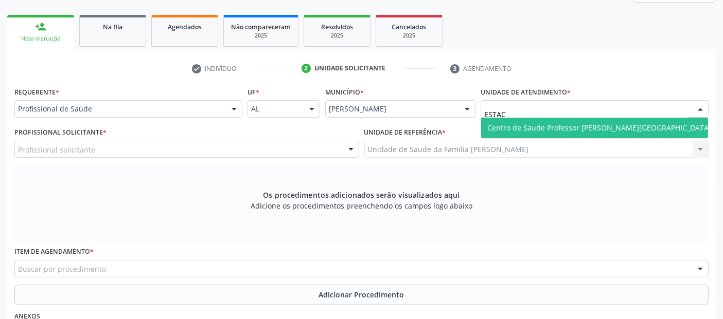
type input "ESTACI"
click at [553, 131] on span "Centro de Saude Professor [PERSON_NAME][GEOGRAPHIC_DATA]" at bounding box center [599, 128] width 236 height 21
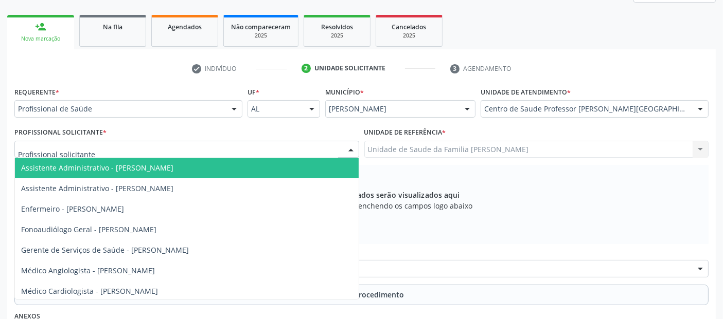
click at [208, 144] on div at bounding box center [186, 149] width 345 height 17
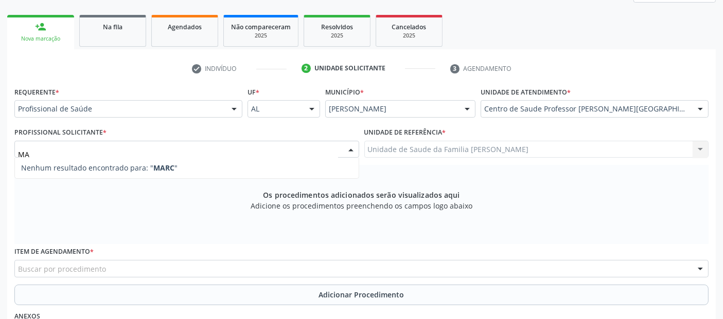
type input "M"
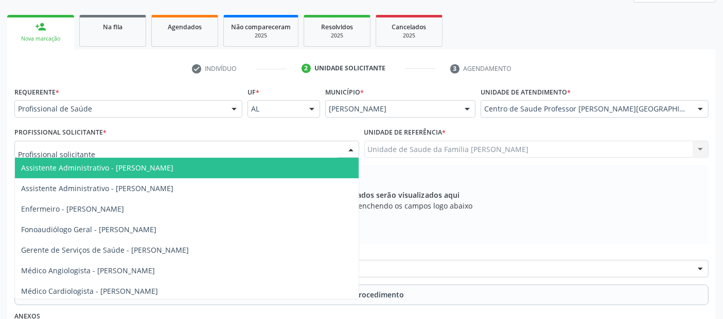
click at [219, 95] on div "Requerente * Profissional de Saúde Profissional de Saúde Paciente Nenhum result…" at bounding box center [128, 100] width 228 height 33
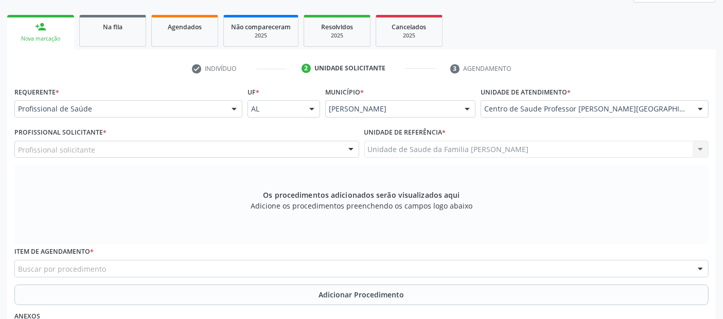
click at [210, 102] on div "Profissional de Saúde" at bounding box center [128, 108] width 228 height 17
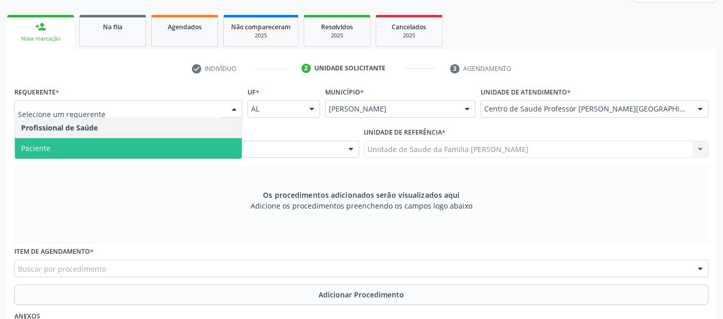
click at [115, 149] on span "Paciente" at bounding box center [128, 148] width 227 height 21
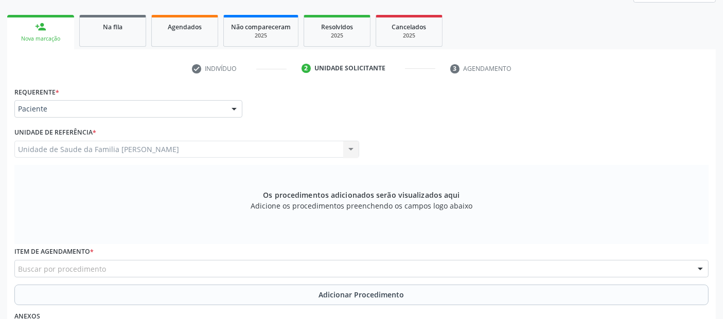
click at [144, 271] on div "Buscar por procedimento" at bounding box center [361, 268] width 694 height 17
type input "V"
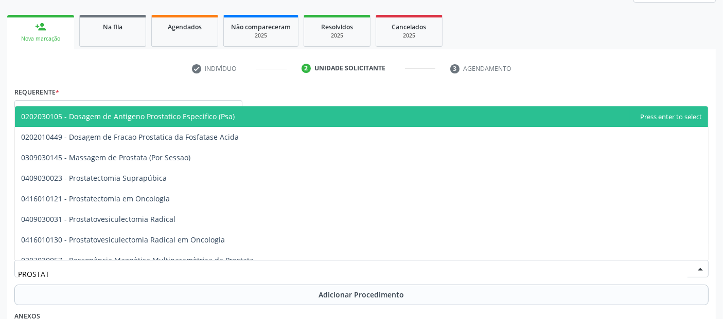
type input "PROSTATA"
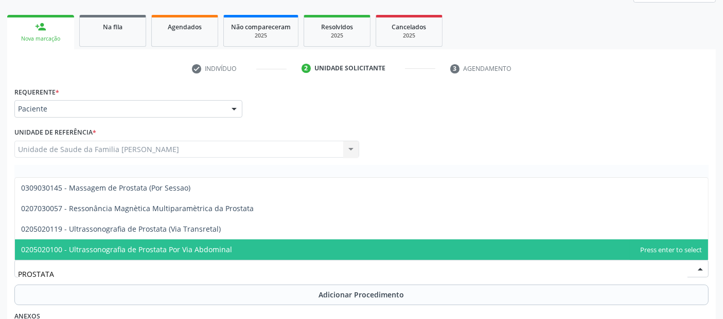
click at [198, 250] on span "0205020100 - Ultrassonografia de Prostata Por Via Abdominal" at bounding box center [126, 250] width 211 height 10
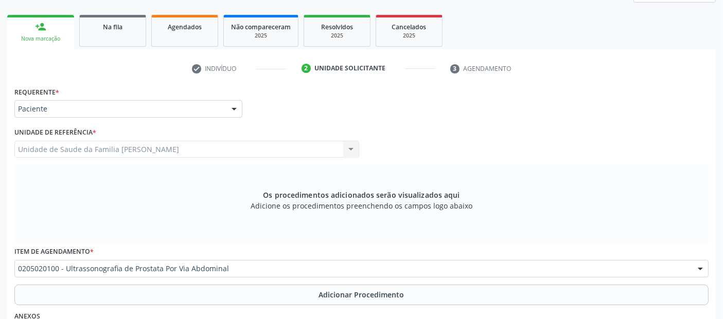
scroll to position [297, 0]
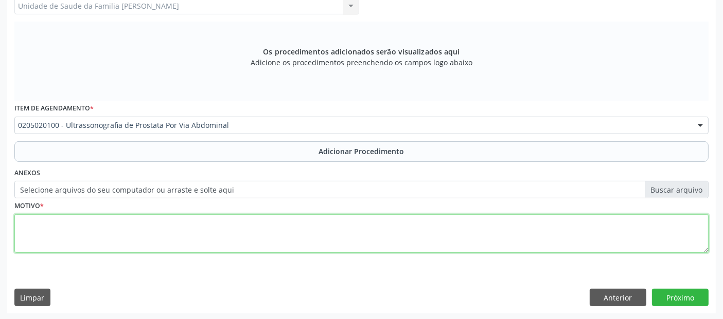
click at [352, 240] on textarea at bounding box center [361, 234] width 694 height 39
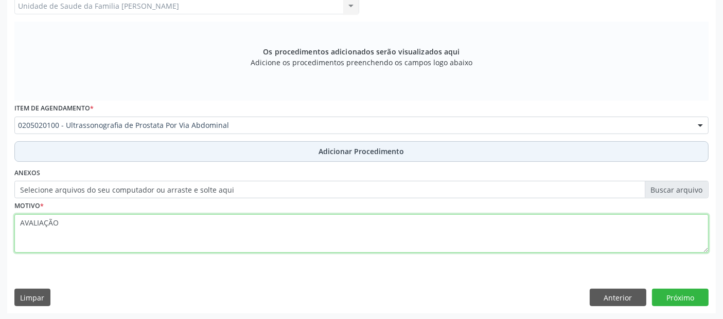
type textarea "AVALIAÇÃO"
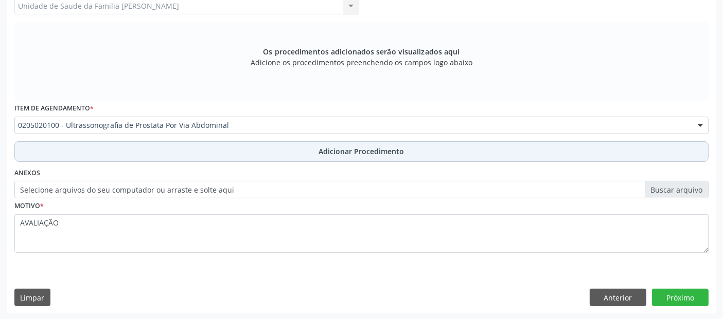
click at [455, 146] on button "Adicionar Procedimento" at bounding box center [361, 151] width 694 height 21
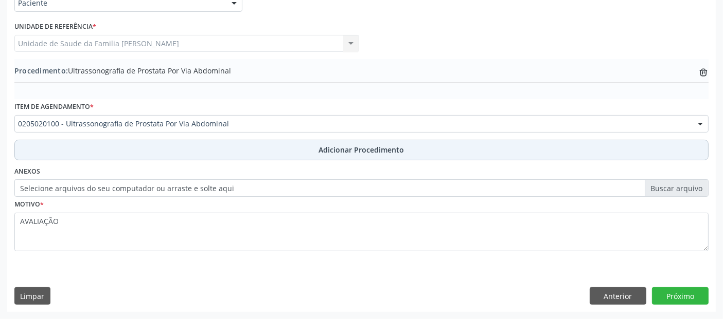
scroll to position [258, 0]
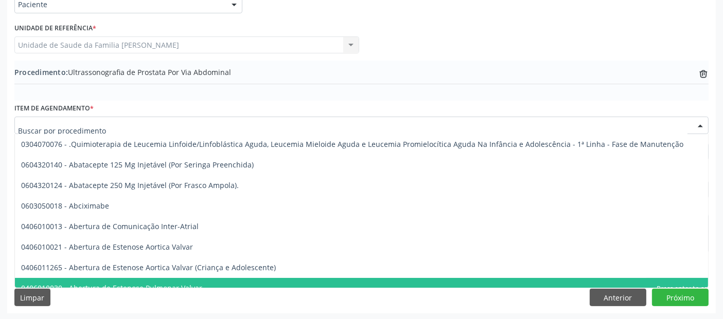
click at [280, 120] on input "text" at bounding box center [352, 130] width 669 height 21
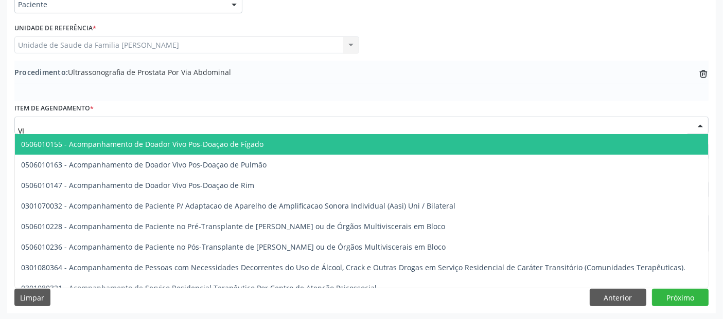
type input "V"
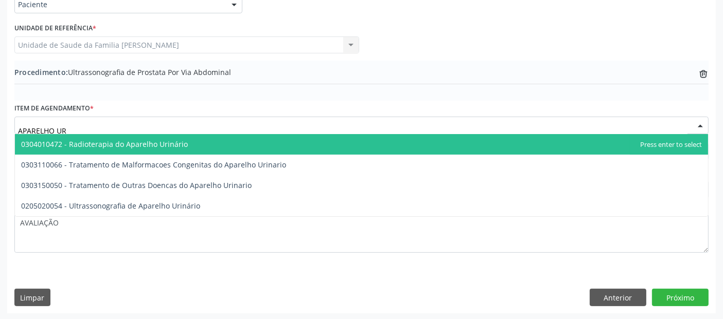
type input "APARELHO URI"
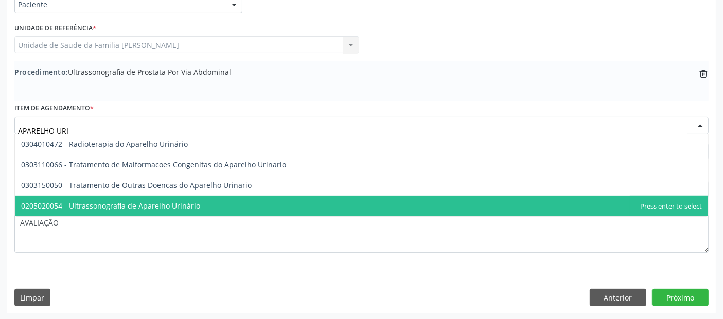
click at [155, 208] on span "0205020054 - Ultrassonografia de Aparelho Urinário" at bounding box center [110, 206] width 179 height 10
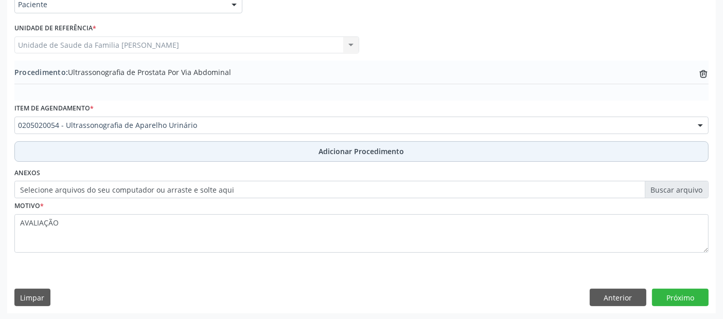
click at [326, 150] on span "Adicionar Procedimento" at bounding box center [361, 151] width 85 height 11
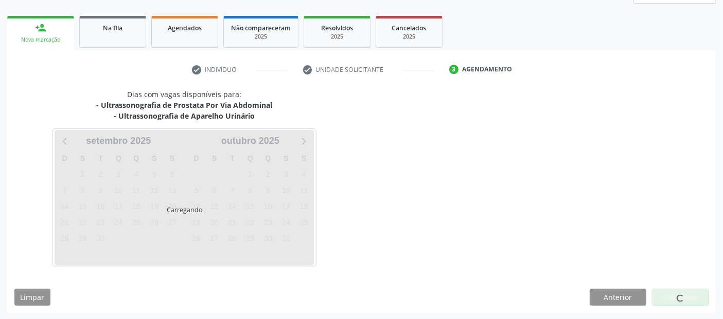
scroll to position [182, 0]
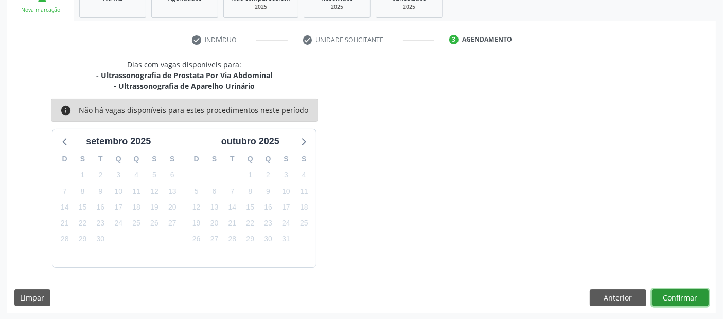
click at [695, 299] on button "Confirmar" at bounding box center [680, 298] width 57 height 17
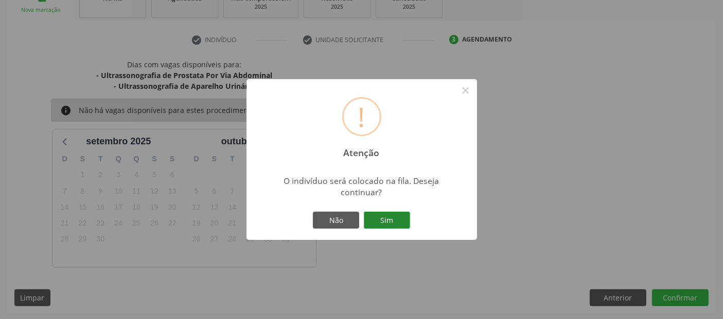
click at [409, 223] on div "! Atenção × O indivíduo será colocado na fila. Deseja continuar? Não Sim" at bounding box center [361, 160] width 230 height 162
click at [402, 222] on button "Sim" at bounding box center [387, 220] width 46 height 17
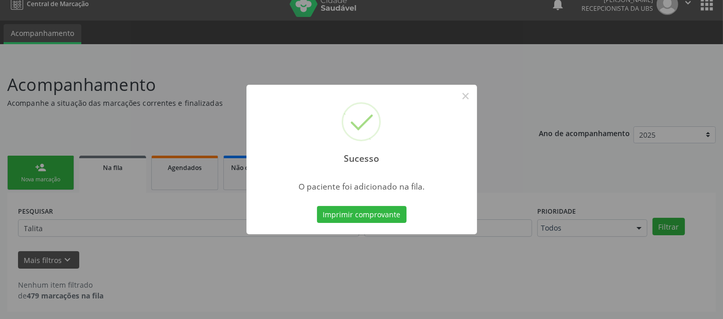
scroll to position [11, 0]
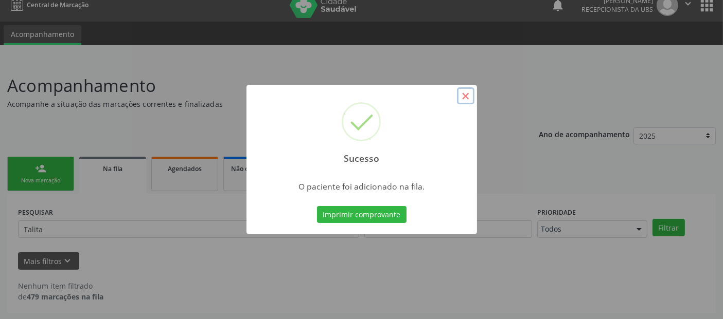
click at [468, 95] on button "×" at bounding box center [465, 95] width 17 height 17
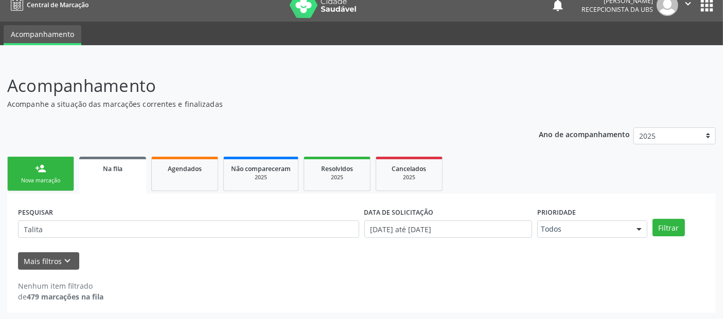
click at [57, 180] on div "Nova marcação" at bounding box center [40, 181] width 51 height 8
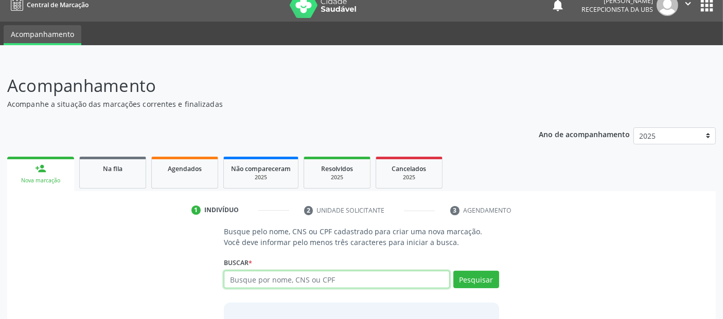
click at [440, 285] on input "text" at bounding box center [336, 279] width 225 height 17
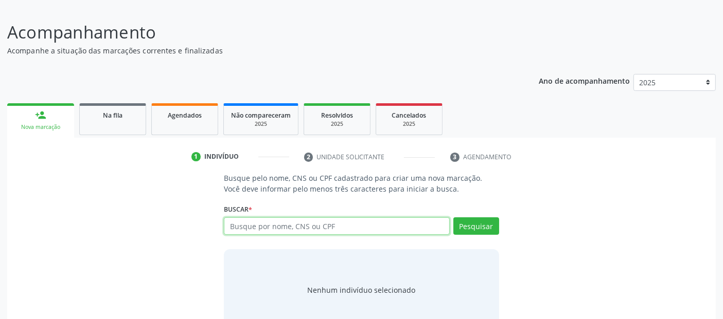
scroll to position [91, 0]
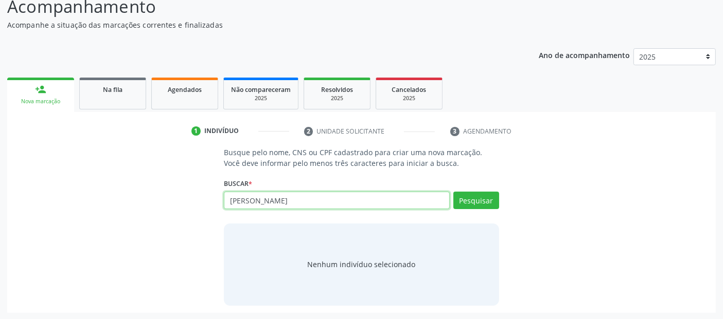
type input "[PERSON_NAME]"
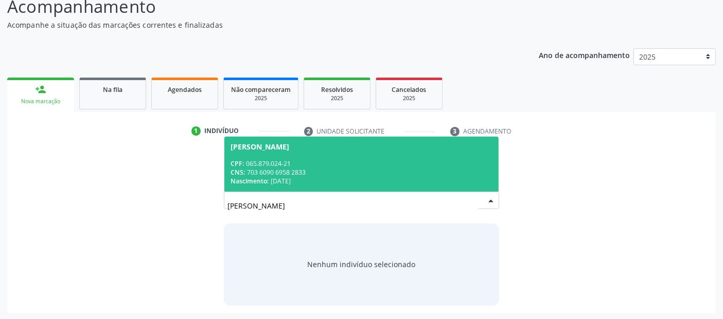
click at [395, 174] on div "CNS: 703 6090 6958 2833" at bounding box center [360, 172] width 261 height 9
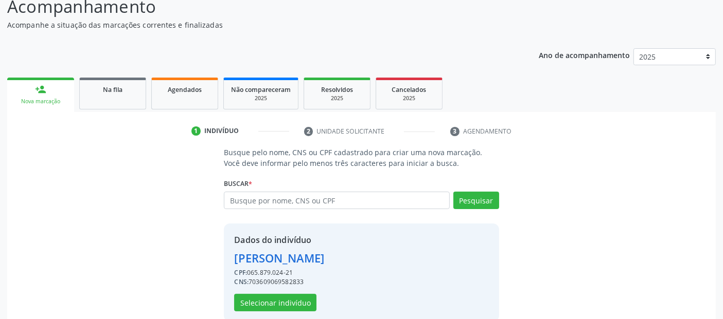
click at [317, 302] on div "Dados do indivíduo [PERSON_NAME] CPF: 065.879.024-21 CNS: 703609069582833 Selec…" at bounding box center [279, 273] width 90 height 78
drag, startPoint x: 311, startPoint y: 302, endPoint x: 304, endPoint y: 305, distance: 7.8
click at [304, 305] on button "Selecionar indivíduo" at bounding box center [275, 302] width 82 height 17
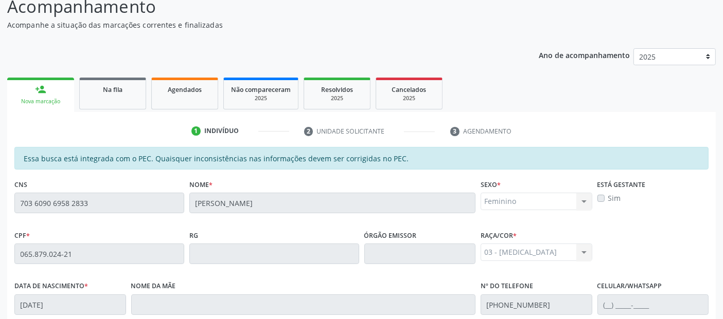
scroll to position [281, 0]
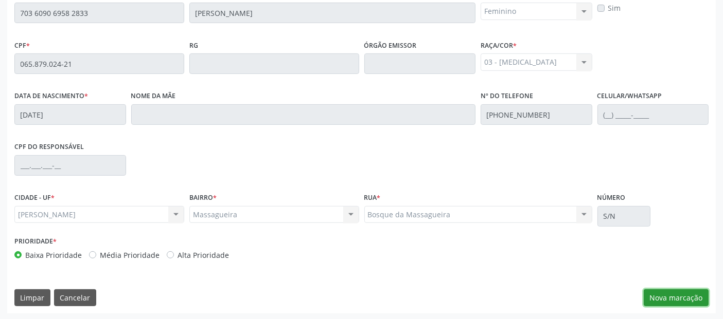
click at [668, 291] on button "Nova marcação" at bounding box center [676, 298] width 65 height 17
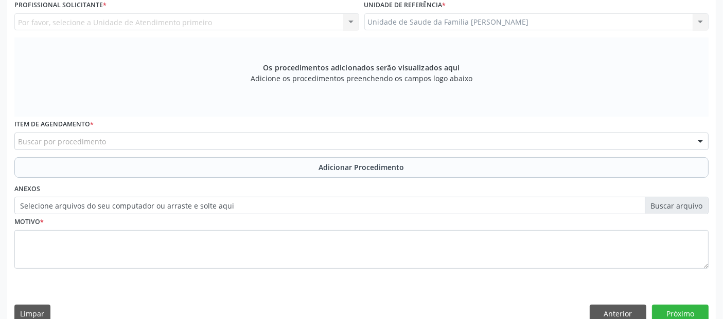
scroll to position [197, 0]
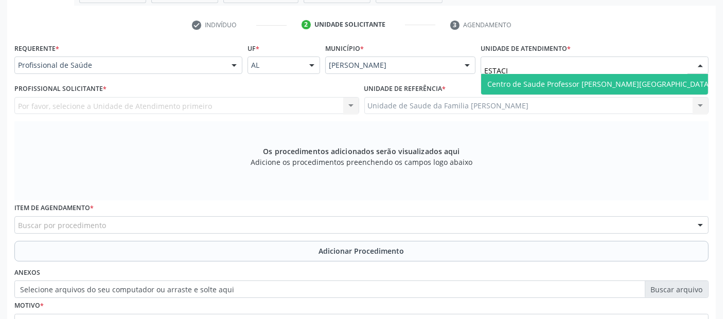
type input "ESTACIO"
click at [504, 85] on span "Centro de Saude Professor [PERSON_NAME][GEOGRAPHIC_DATA]" at bounding box center [599, 84] width 224 height 10
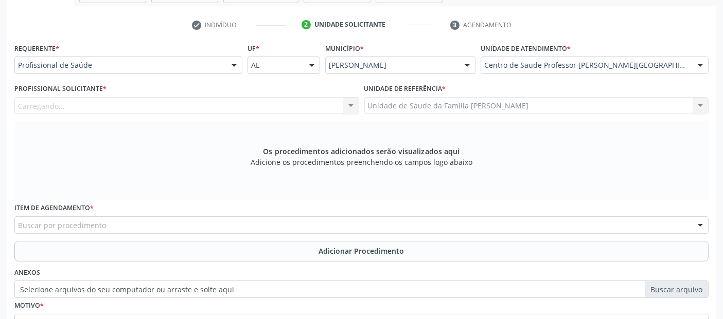
click at [112, 97] on div "Carregando... Nenhum resultado encontrado para: " " Não há nenhuma opção para s…" at bounding box center [186, 105] width 345 height 17
click at [92, 110] on div "Carregando... Nenhum resultado encontrado para: " " Não há nenhuma opção para s…" at bounding box center [186, 105] width 345 height 17
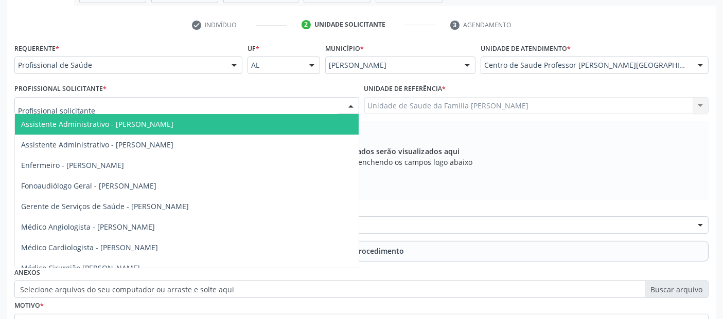
click at [92, 110] on input "text" at bounding box center [178, 111] width 320 height 21
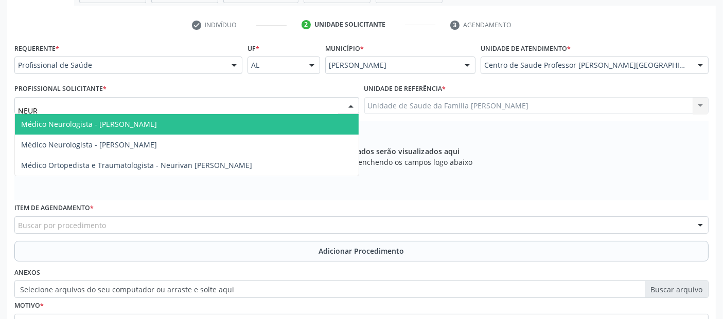
type input "NEURI"
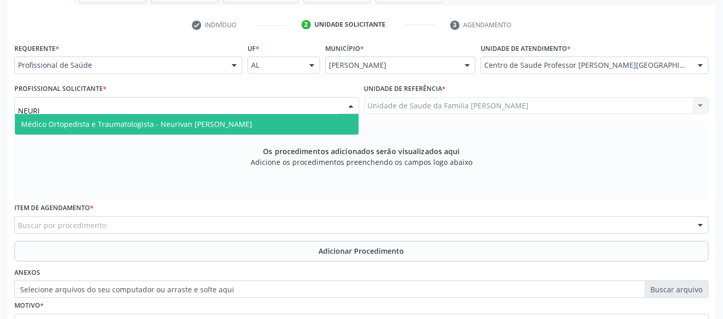
click at [101, 131] on span "Médico Ortopedista e Traumatologista - Neurivan [PERSON_NAME]" at bounding box center [187, 124] width 344 height 21
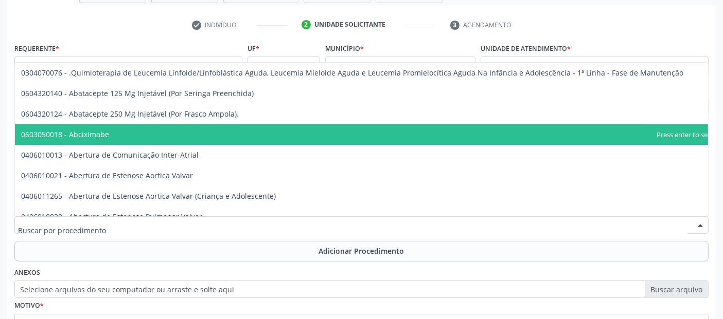
type input "R"
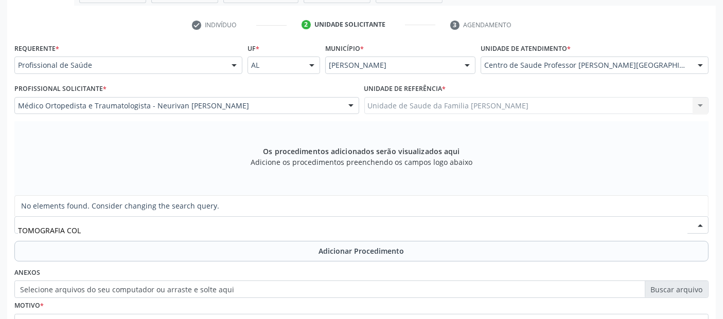
type input "TOMOGRAFIA CO"
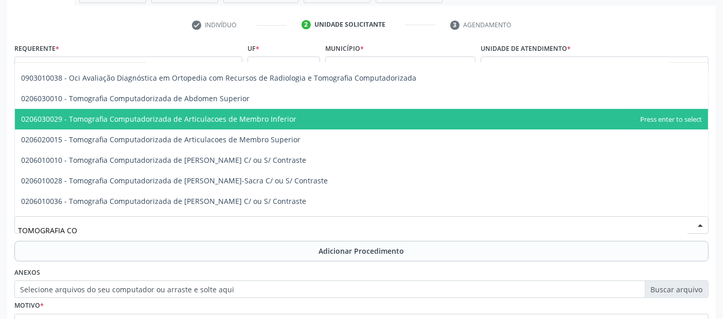
scroll to position [21, 0]
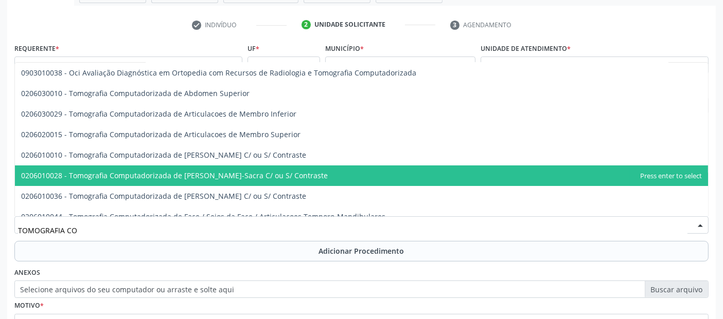
click at [383, 171] on span "0206010028 - Tomografia Computadorizada de [PERSON_NAME]-Sacra C/ ou S/ Contras…" at bounding box center [361, 176] width 693 height 21
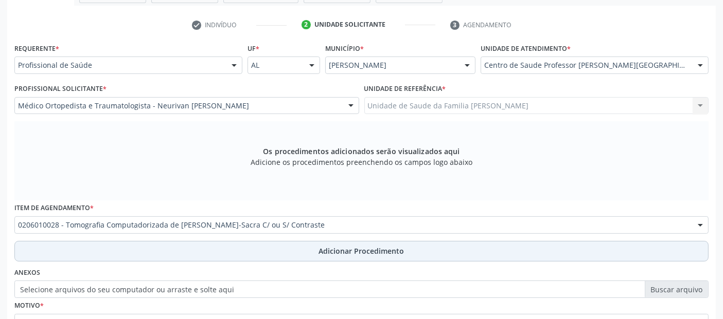
click at [511, 247] on button "Adicionar Procedimento" at bounding box center [361, 251] width 694 height 21
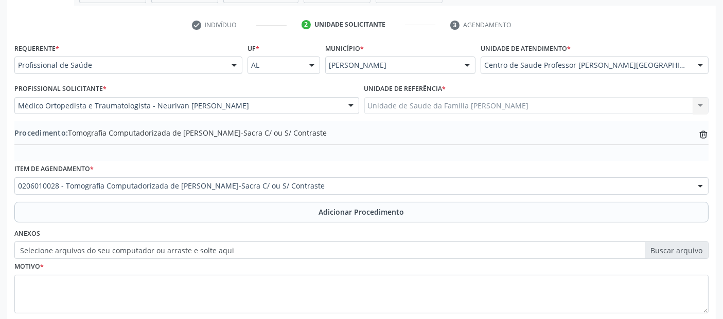
scroll to position [258, 0]
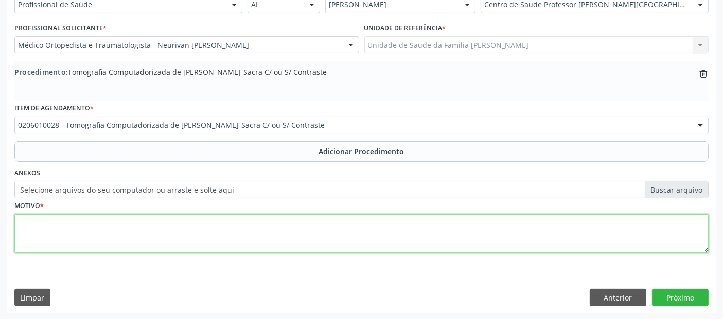
click at [379, 230] on textarea at bounding box center [361, 234] width 694 height 39
type textarea "DOR."
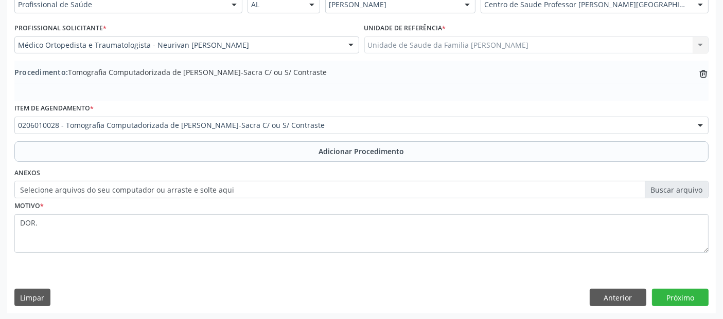
click at [693, 306] on div "Requerente * Profissional de Saúde Profissional de Saúde Paciente Nenhum result…" at bounding box center [361, 146] width 708 height 333
click at [698, 293] on button "Próximo" at bounding box center [680, 297] width 57 height 17
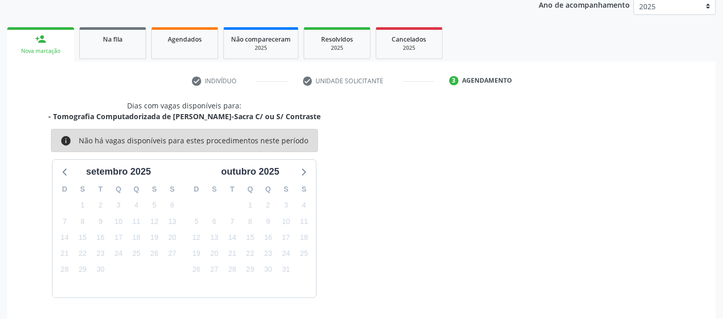
scroll to position [171, 0]
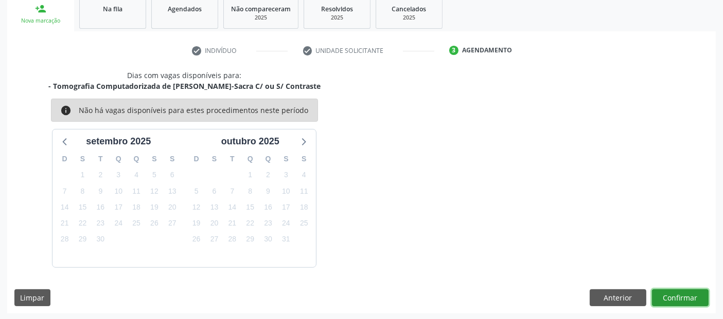
click at [698, 293] on button "Confirmar" at bounding box center [680, 298] width 57 height 17
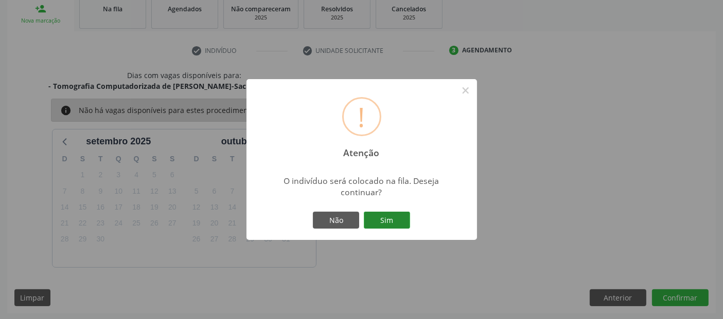
click at [391, 221] on button "Sim" at bounding box center [387, 220] width 46 height 17
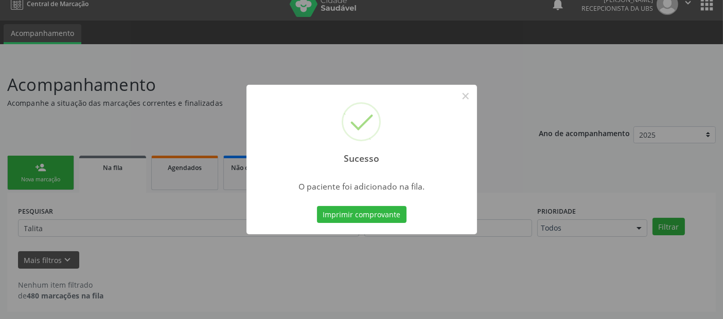
scroll to position [11, 0]
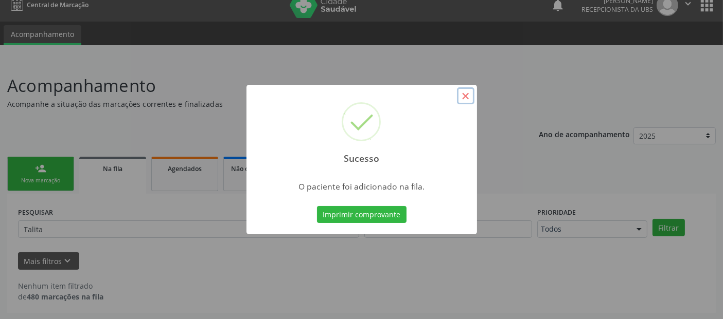
click at [467, 96] on button "×" at bounding box center [465, 95] width 17 height 17
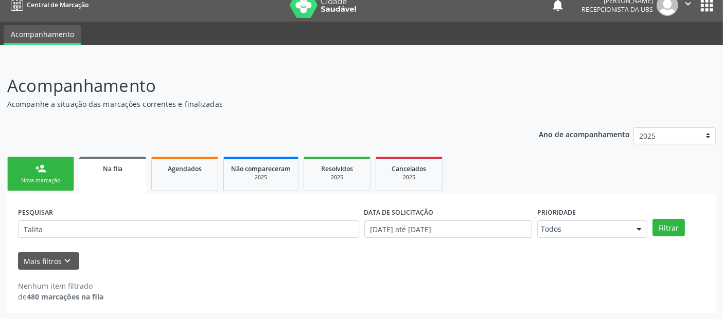
click at [50, 177] on div "Nova marcação" at bounding box center [40, 181] width 51 height 8
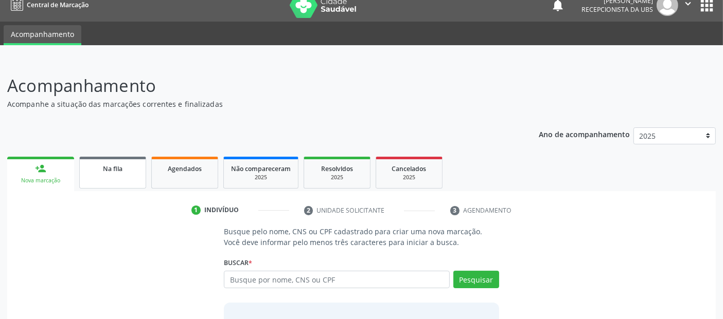
click at [119, 167] on span "Na fila" at bounding box center [113, 169] width 20 height 9
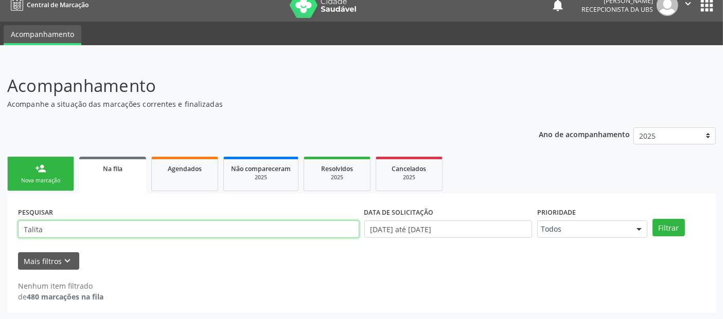
click at [226, 225] on input "Talita" at bounding box center [188, 229] width 341 height 17
type input "[PERSON_NAME]"
click at [652, 219] on button "Filtrar" at bounding box center [668, 227] width 32 height 17
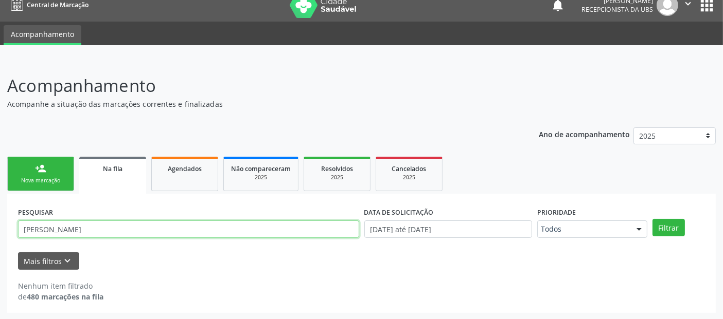
click at [89, 225] on input "[PERSON_NAME]" at bounding box center [188, 229] width 341 height 17
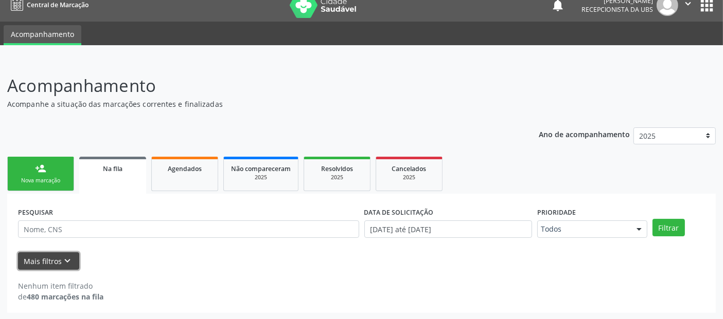
click at [65, 256] on icon "keyboard_arrow_down" at bounding box center [67, 261] width 11 height 11
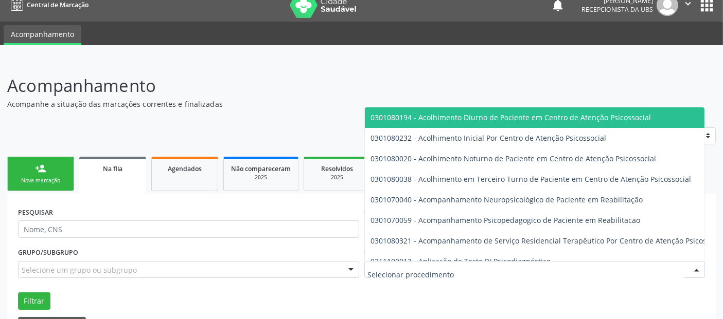
click at [478, 87] on p "Acompanhamento" at bounding box center [255, 86] width 496 height 26
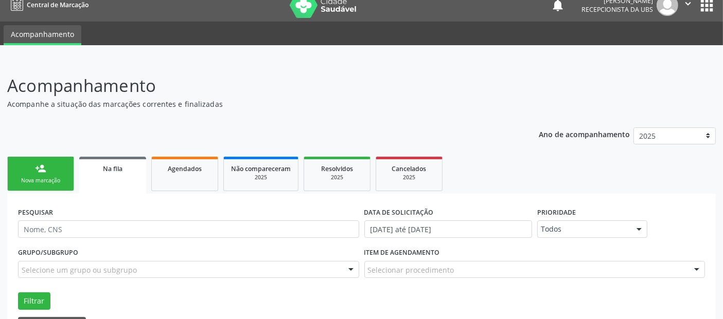
click at [567, 267] on div "Selecionar procedimento" at bounding box center [534, 269] width 341 height 17
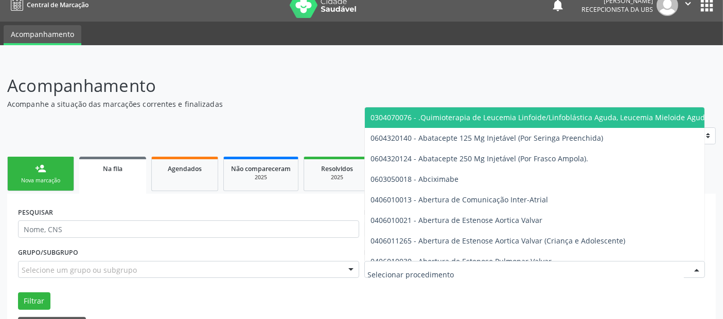
type input "o"
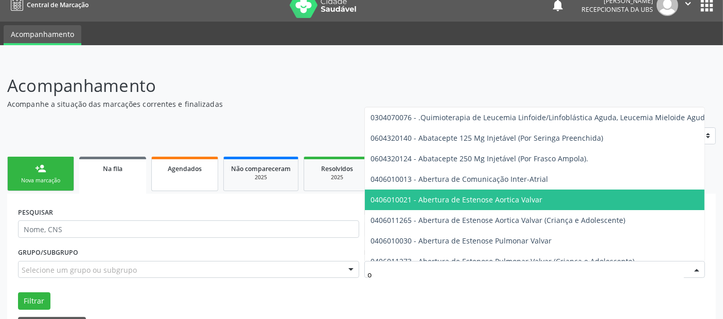
click at [203, 168] on div "Agendados" at bounding box center [184, 168] width 51 height 11
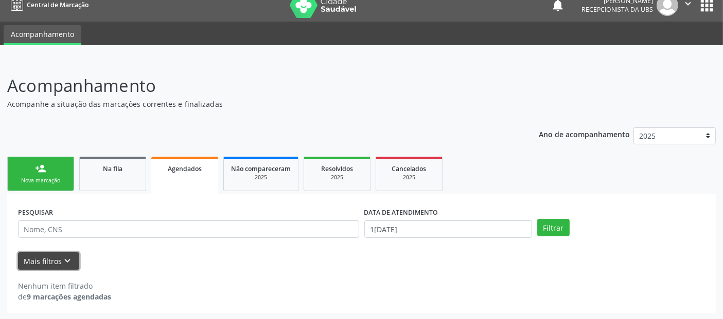
click at [60, 256] on button "Mais filtros keyboard_arrow_down" at bounding box center [48, 262] width 61 height 18
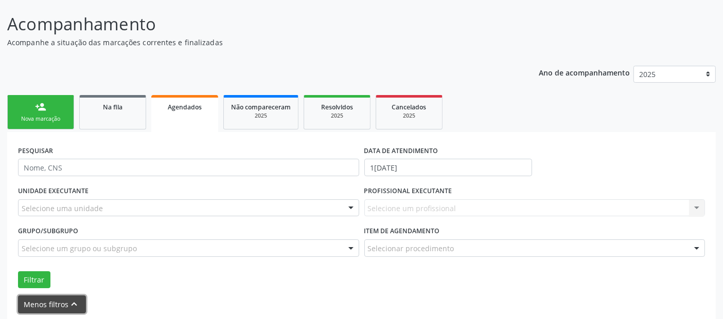
scroll to position [116, 0]
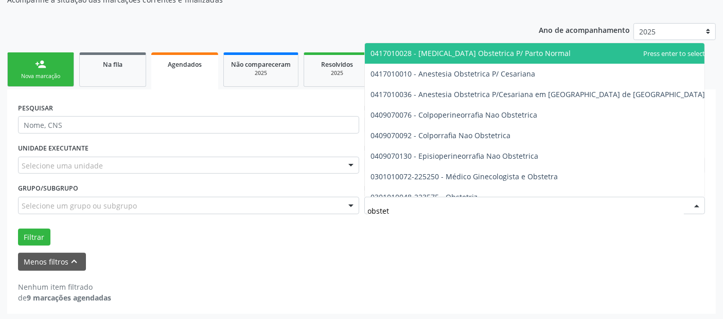
type input "obstetr"
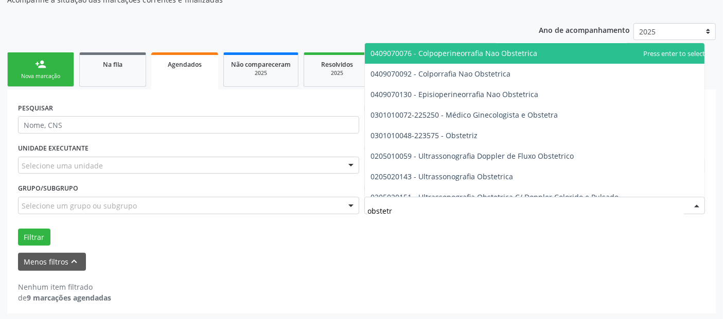
scroll to position [72, 0]
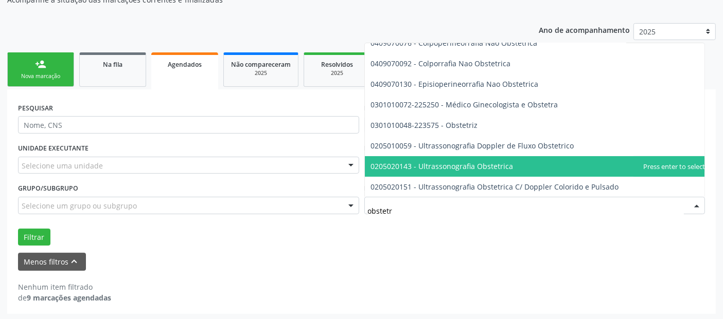
click at [513, 162] on span "0205020143 - Ultrassonografia Obstetrica" at bounding box center [538, 166] width 347 height 21
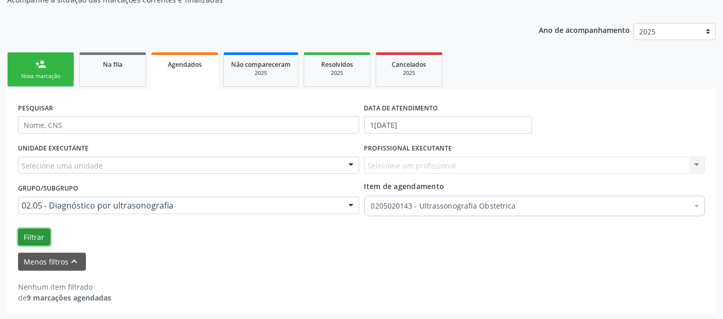
click at [31, 235] on button "Filtrar" at bounding box center [34, 237] width 32 height 17
click at [41, 229] on button "Filtrar" at bounding box center [34, 237] width 32 height 17
click at [189, 65] on span "Agendados" at bounding box center [185, 64] width 34 height 9
click at [44, 263] on button "Menos filtros keyboard_arrow_up" at bounding box center [52, 262] width 68 height 18
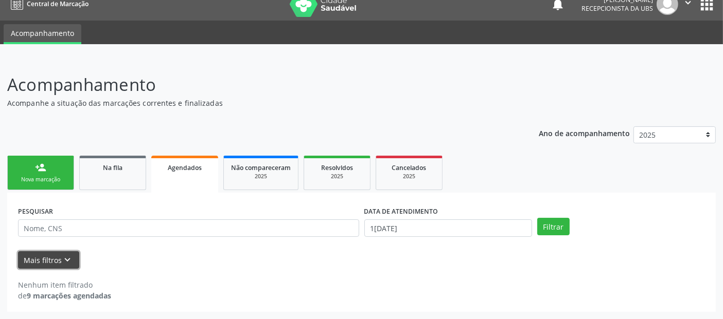
scroll to position [11, 0]
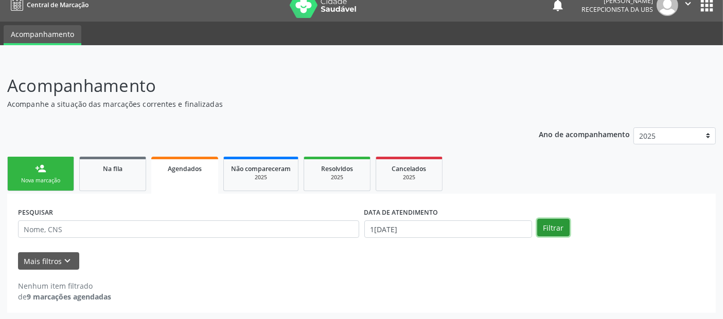
click at [550, 225] on button "Filtrar" at bounding box center [553, 227] width 32 height 17
click at [62, 264] on button "Mais filtros keyboard_arrow_down" at bounding box center [48, 262] width 61 height 18
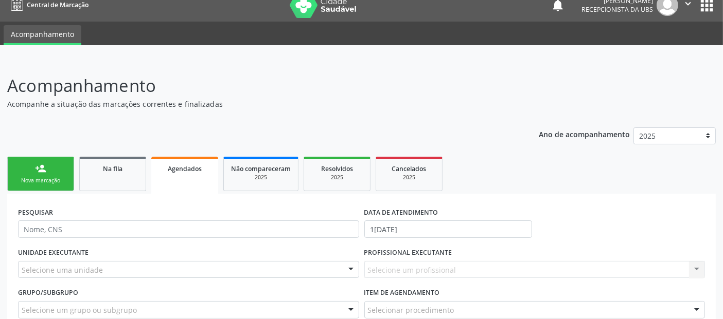
scroll to position [116, 0]
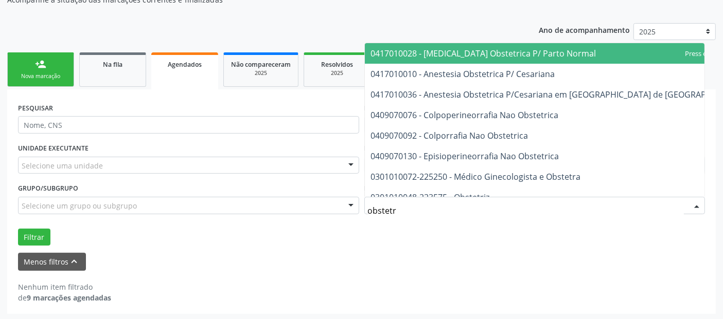
type input "obstetri"
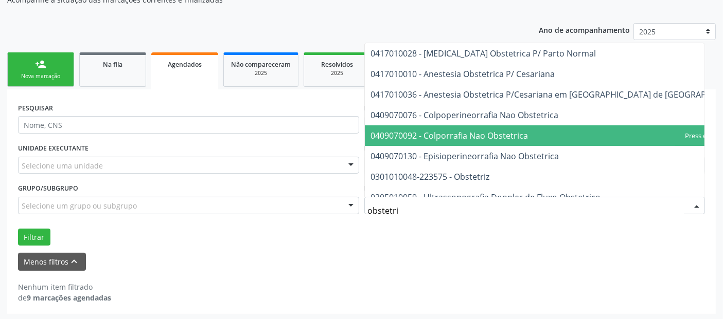
scroll to position [51, 0]
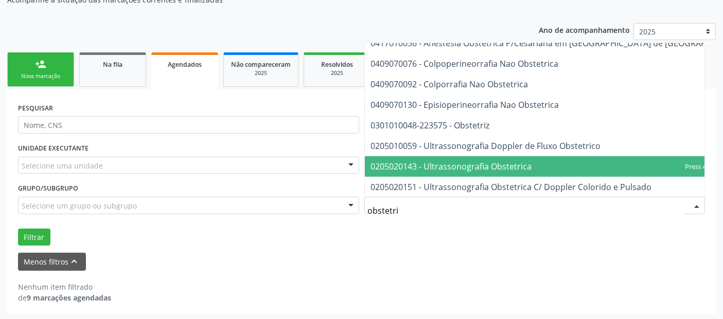
click at [557, 168] on span "0205020143 - Ultrassonografia Obstetrica" at bounding box center [559, 166] width 388 height 21
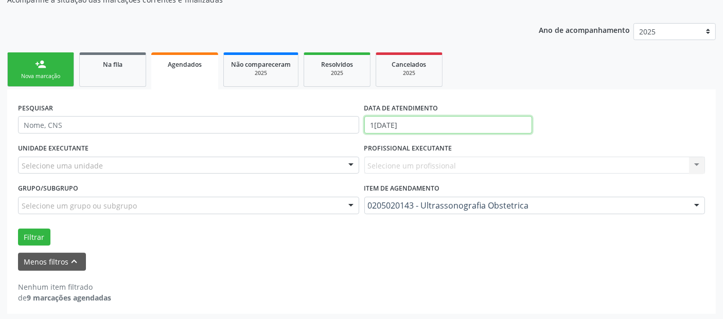
click at [457, 117] on input "1[DATE]" at bounding box center [448, 124] width 168 height 17
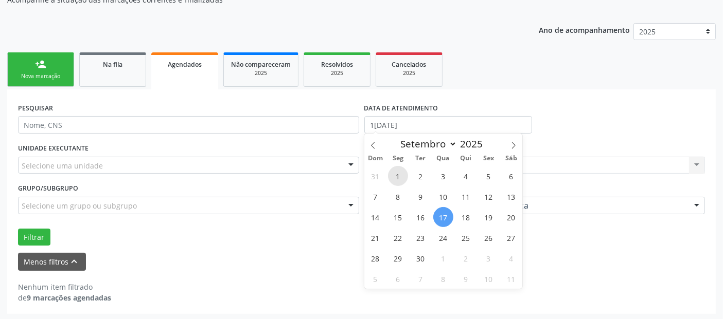
click at [395, 171] on span "1" at bounding box center [398, 176] width 20 height 20
type input "[DATE]"
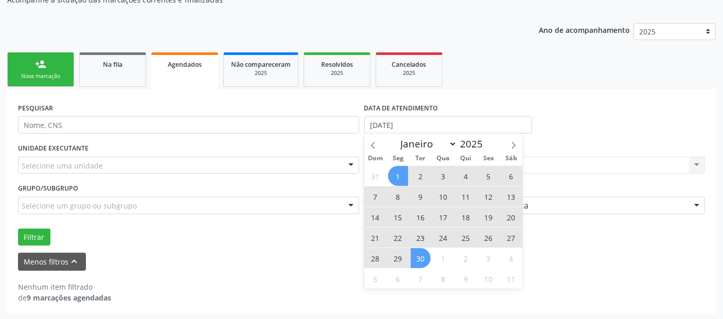
click at [425, 261] on span "30" at bounding box center [421, 258] width 20 height 20
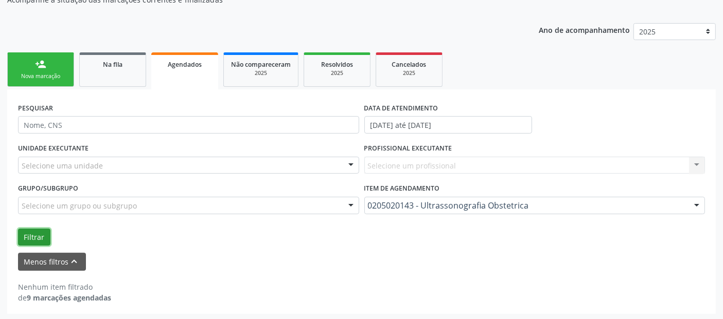
click at [42, 233] on button "Filtrar" at bounding box center [34, 237] width 32 height 17
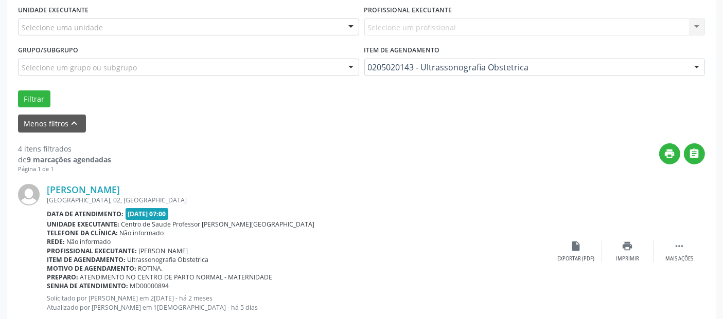
scroll to position [366, 0]
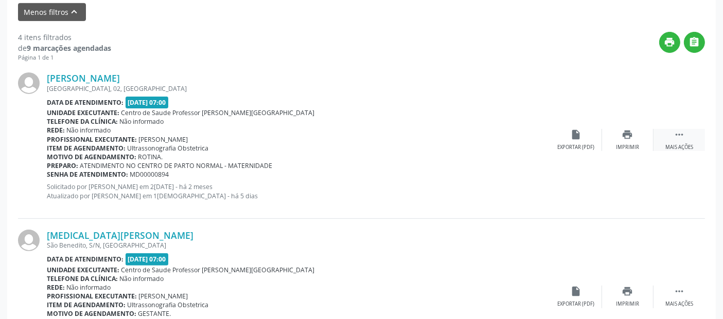
click at [689, 144] on div "Mais ações" at bounding box center [679, 147] width 28 height 7
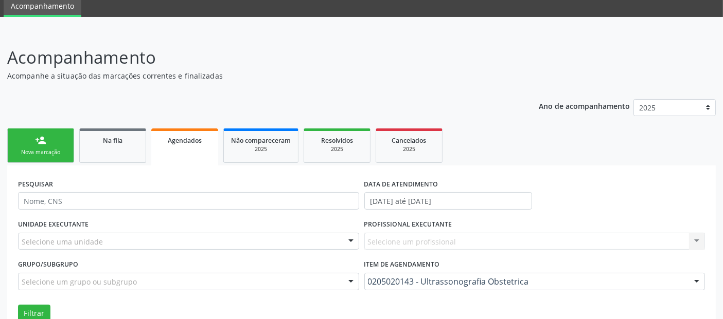
scroll to position [0, 0]
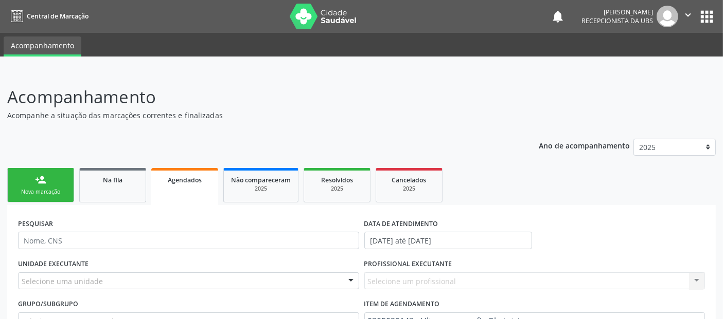
click at [36, 187] on link "person_add Nova marcação" at bounding box center [40, 185] width 67 height 34
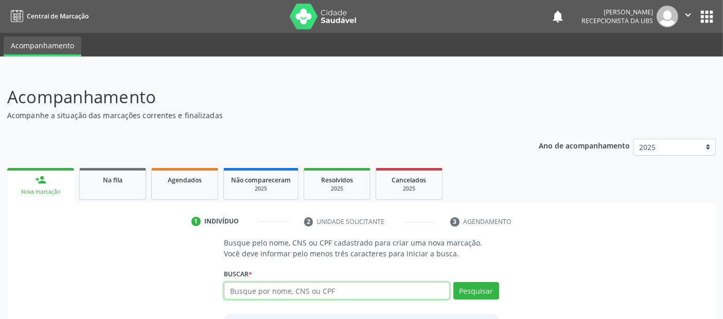
click at [257, 286] on input "text" at bounding box center [336, 290] width 225 height 17
type input "[PERSON_NAME]"
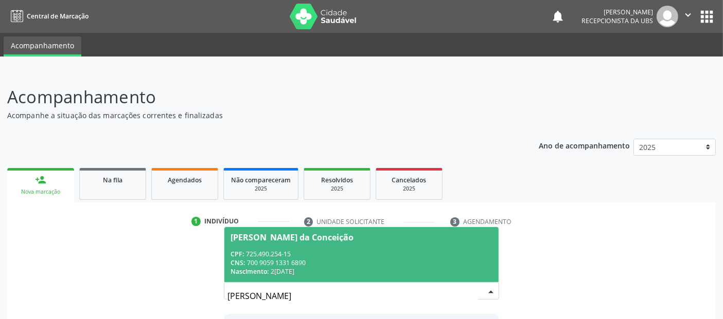
scroll to position [15, 0]
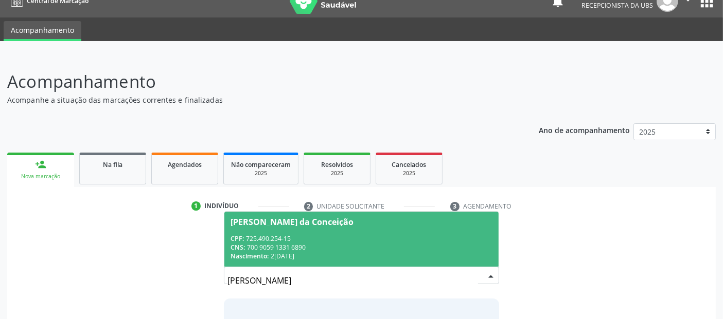
click at [335, 237] on div "CPF: 725.490.254-15" at bounding box center [360, 239] width 261 height 9
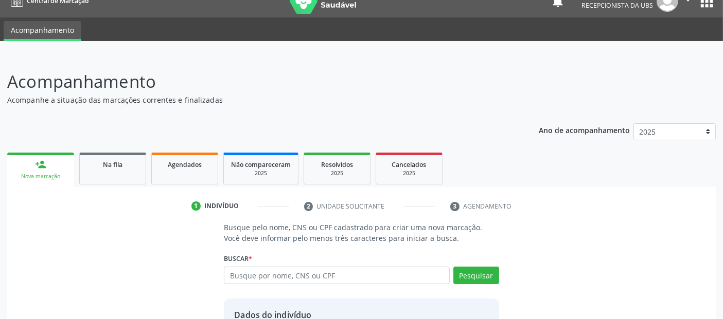
scroll to position [106, 0]
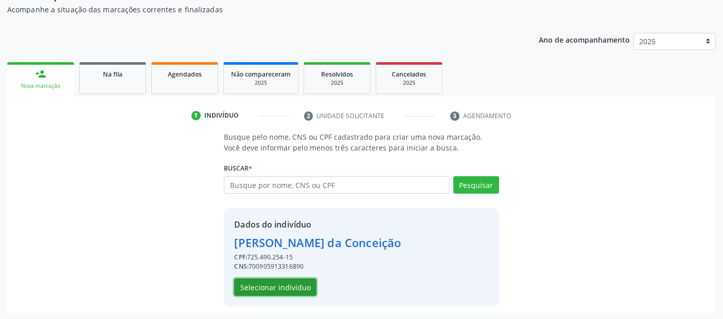
click at [290, 289] on button "Selecionar indivíduo" at bounding box center [275, 287] width 82 height 17
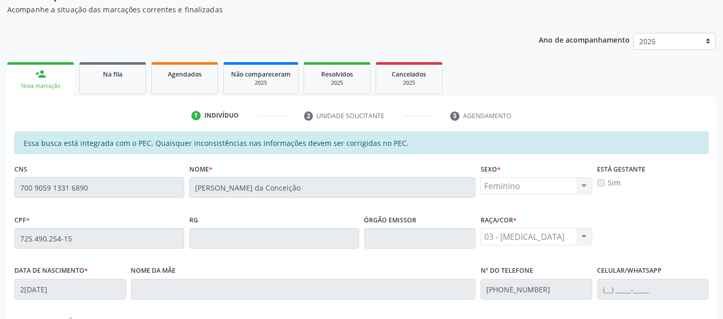
scroll to position [281, 0]
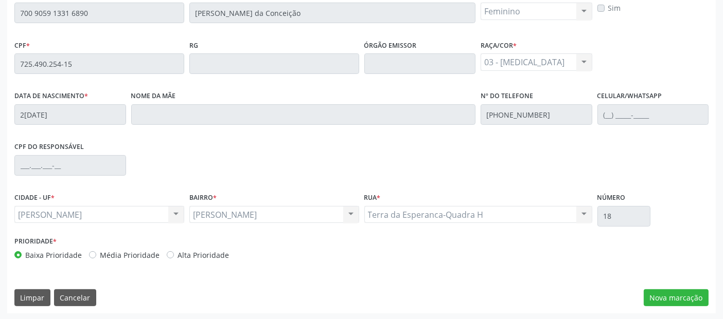
drag, startPoint x: 29, startPoint y: 312, endPoint x: 31, endPoint y: 306, distance: 6.5
click at [29, 312] on div "Essa busca está integrada com o PEC. Quaisquer inconsistências nas informações …" at bounding box center [361, 135] width 708 height 357
click at [35, 302] on button "Limpar" at bounding box center [32, 298] width 36 height 17
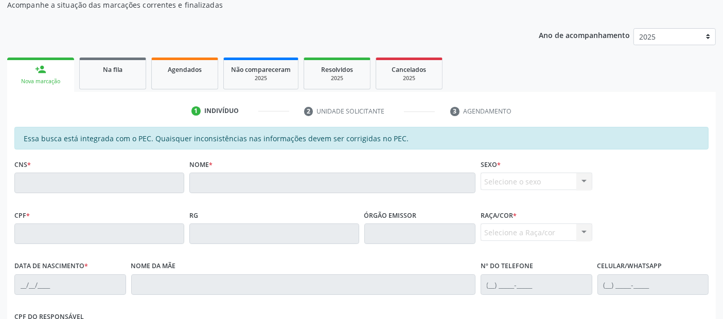
scroll to position [104, 0]
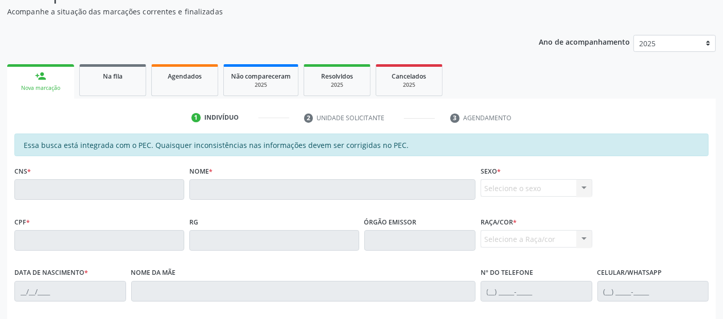
click at [100, 56] on div "Ano de acompanhamento 2025 person_add Nova marcação Na fila Agendados Não compa…" at bounding box center [361, 260] width 708 height 464
click at [49, 68] on link "person_add Nova marcação" at bounding box center [40, 81] width 67 height 34
click at [111, 75] on span "Na fila" at bounding box center [113, 76] width 20 height 9
